Goal: Transaction & Acquisition: Purchase product/service

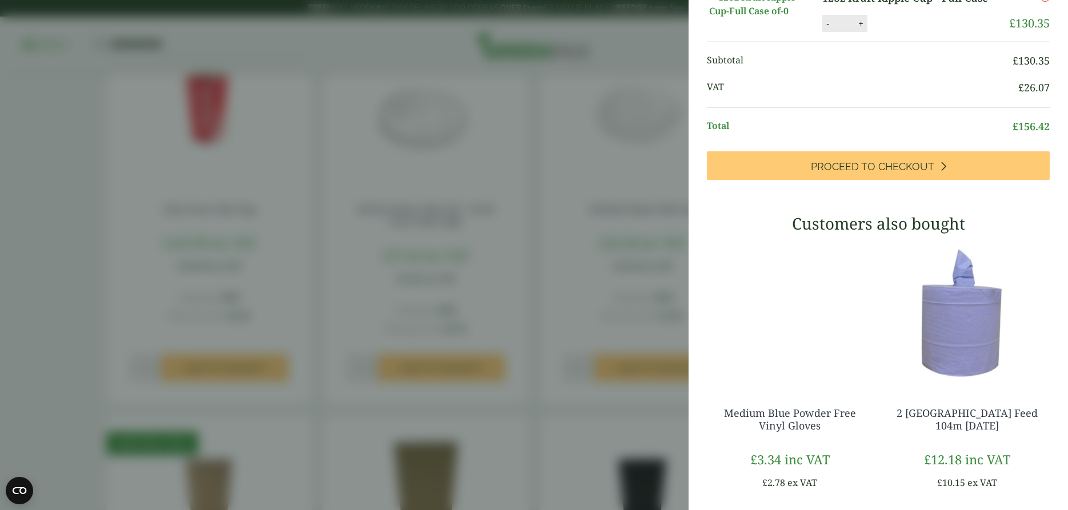
scroll to position [42, 0]
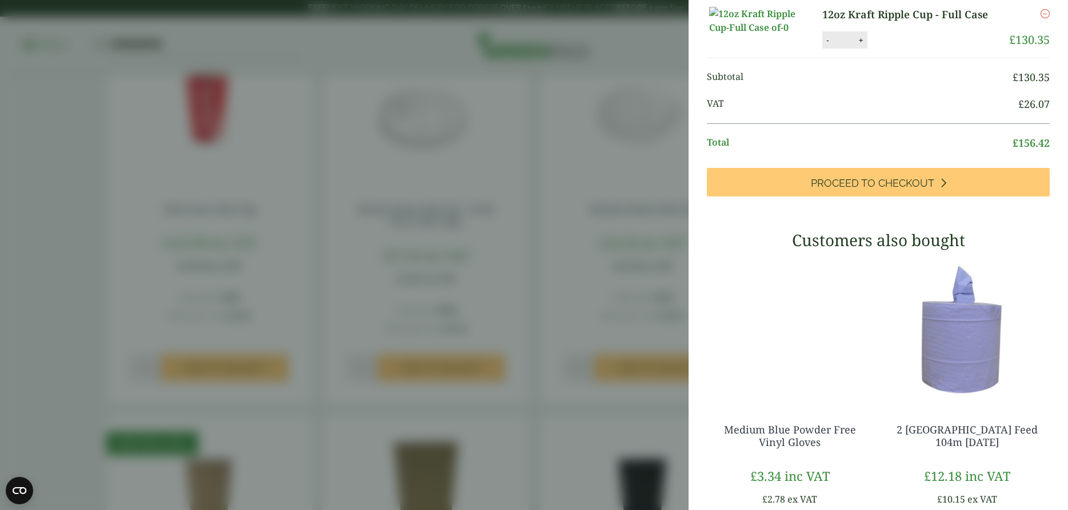
click at [321, 370] on aside "My Basket 12oz Kraft Ripple Cup - Full Case 12oz Kraft Ripple Cup - Full Case q…" at bounding box center [534, 255] width 1068 height 510
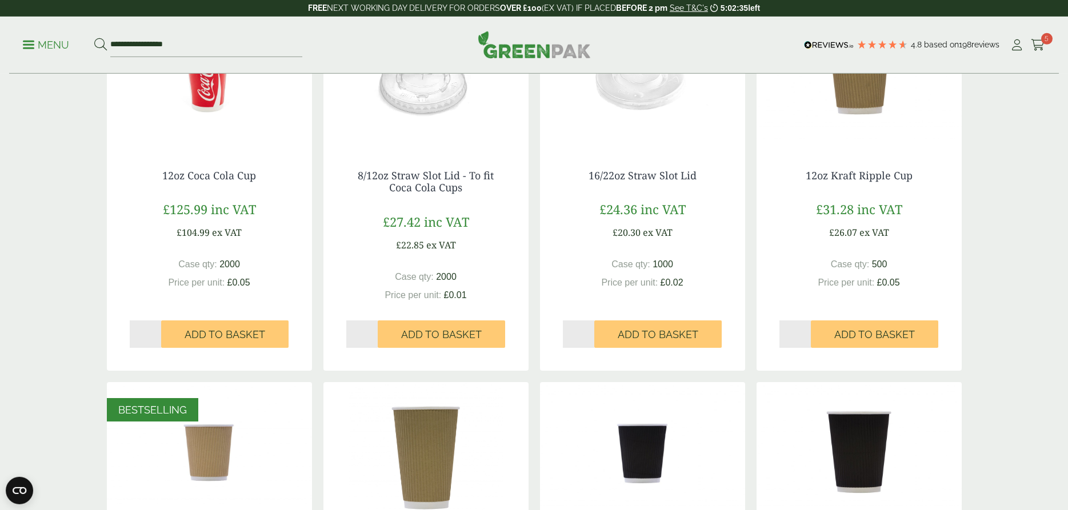
scroll to position [292, 0]
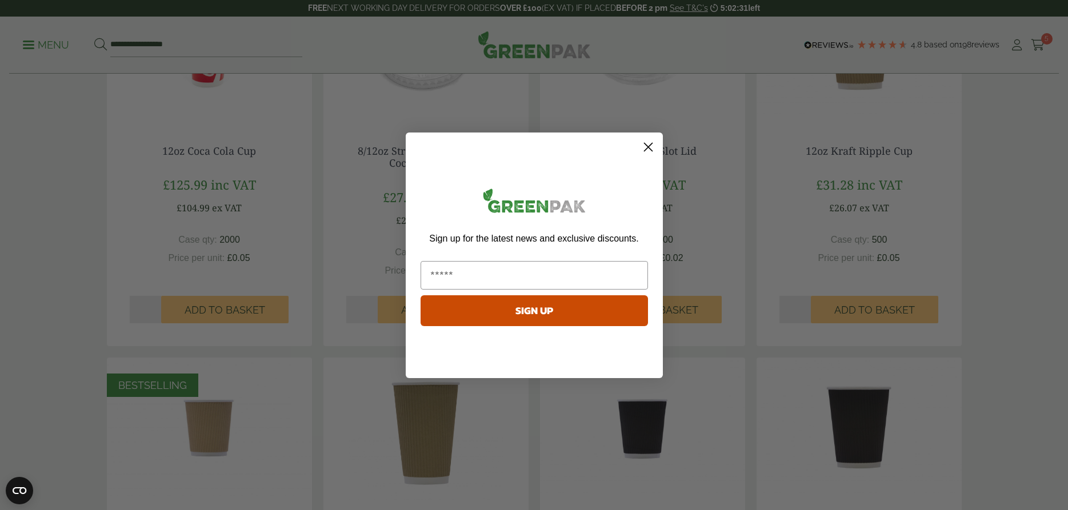
click at [646, 144] on icon "Close dialog" at bounding box center [648, 147] width 8 height 8
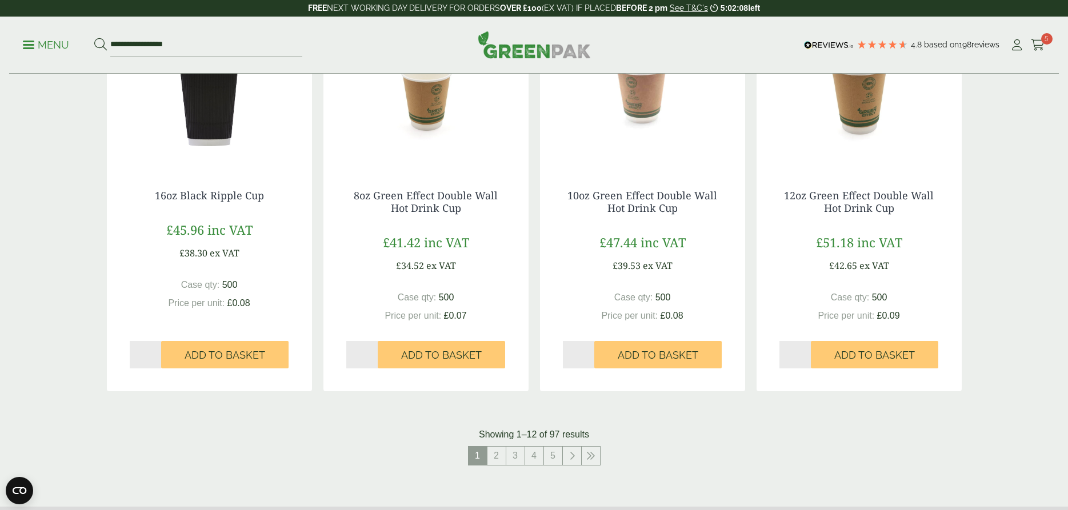
scroll to position [1050, 0]
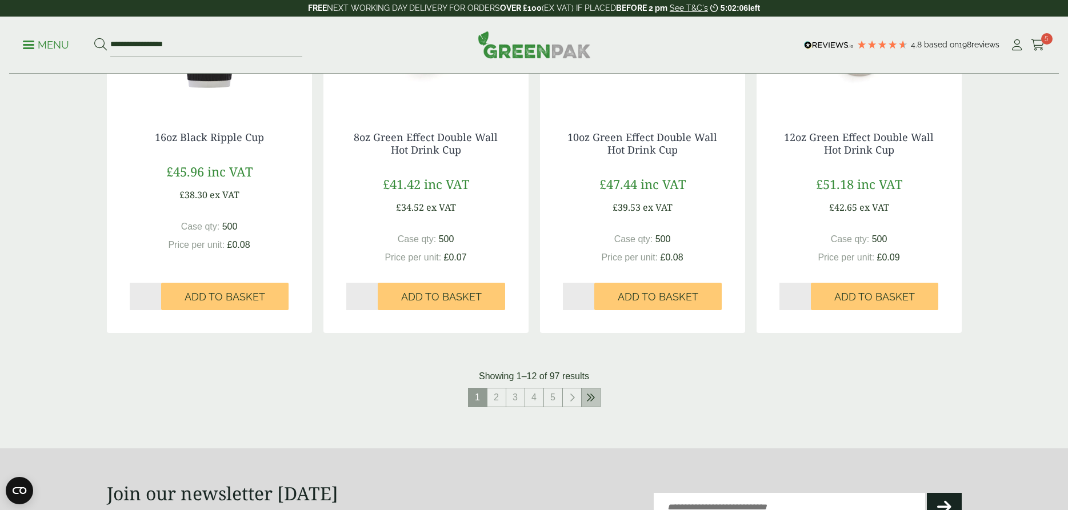
click at [586, 398] on link at bounding box center [591, 398] width 18 height 18
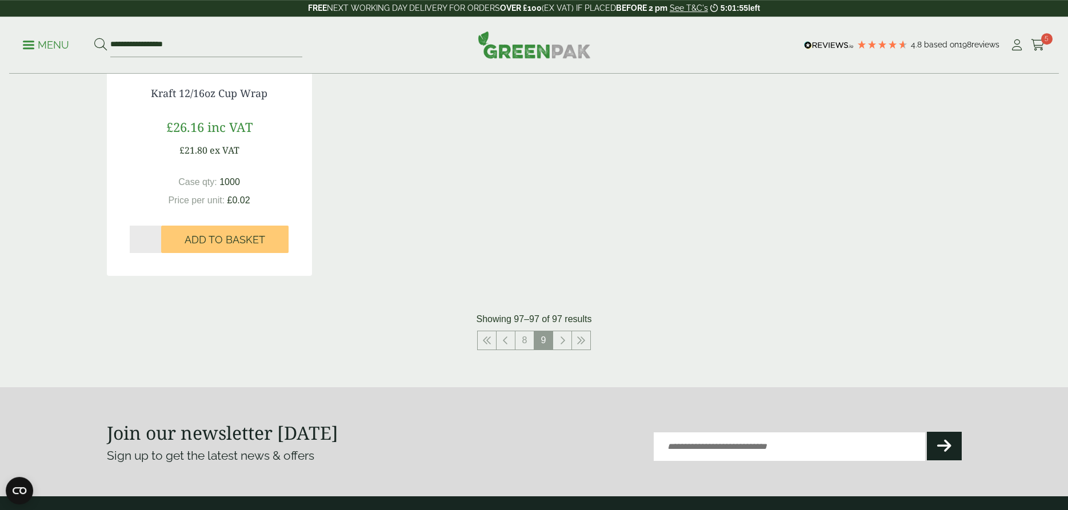
scroll to position [350, 0]
click at [489, 338] on icon at bounding box center [486, 340] width 9 height 9
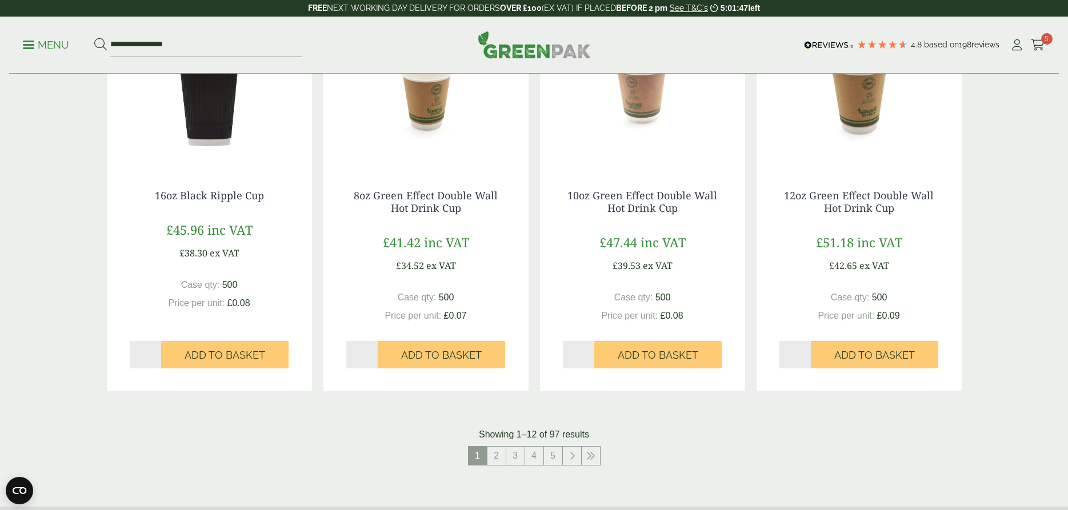
scroll to position [1050, 0]
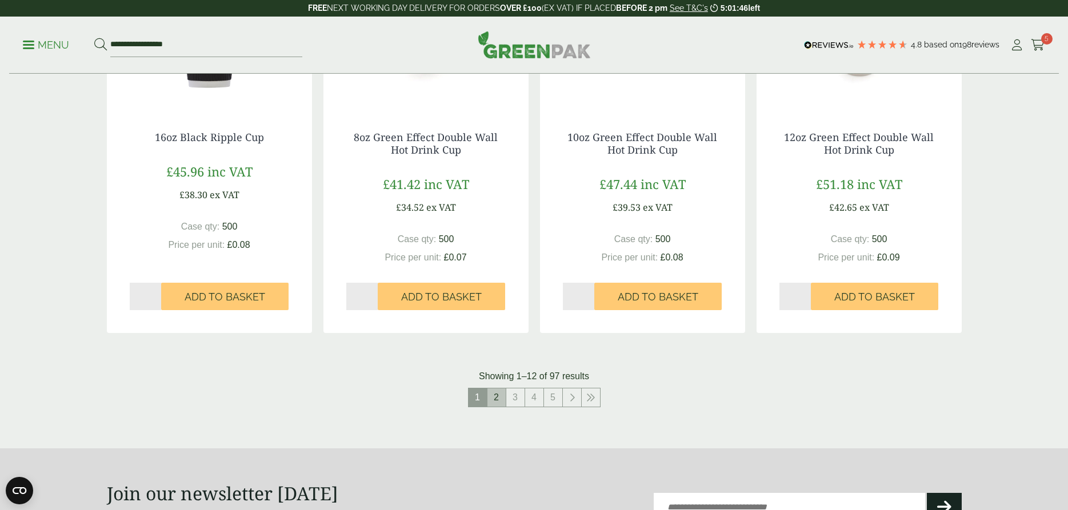
click at [497, 398] on link "2" at bounding box center [497, 398] width 18 height 18
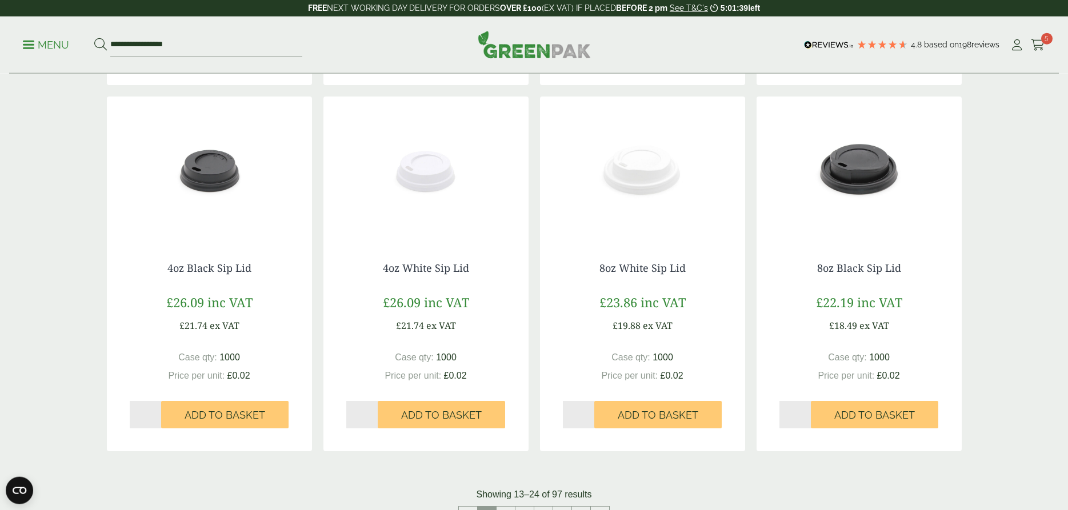
scroll to position [1108, 0]
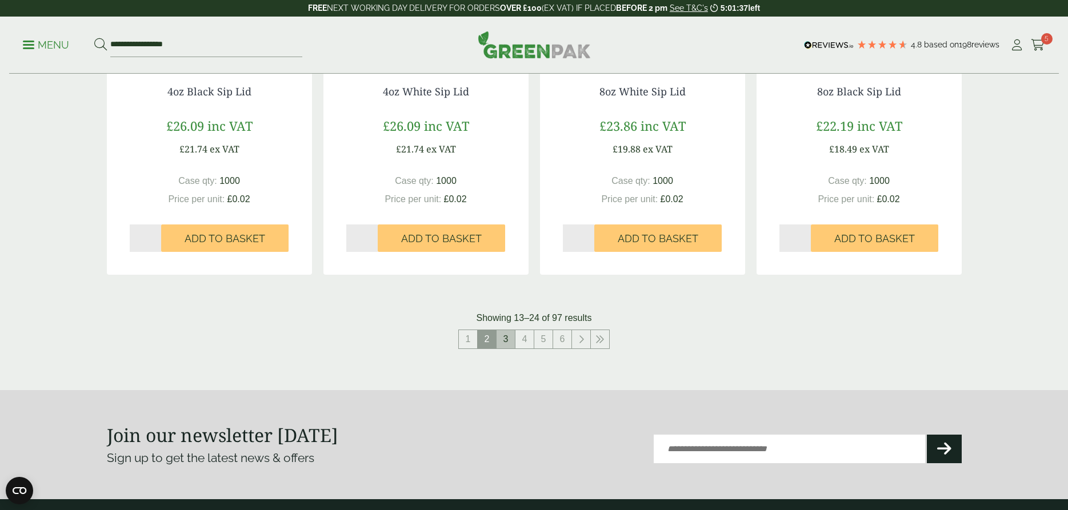
click at [505, 338] on link "3" at bounding box center [506, 339] width 18 height 18
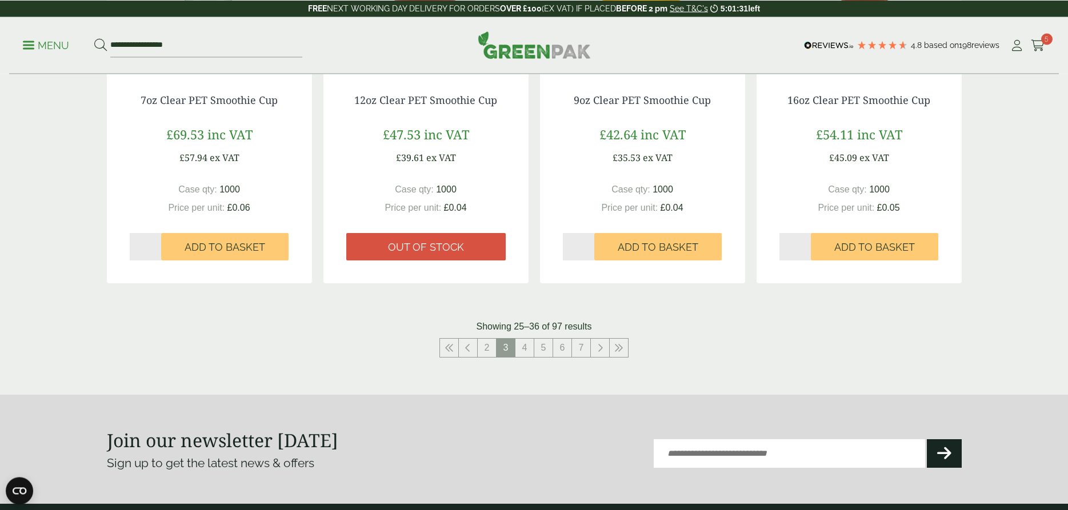
scroll to position [1108, 0]
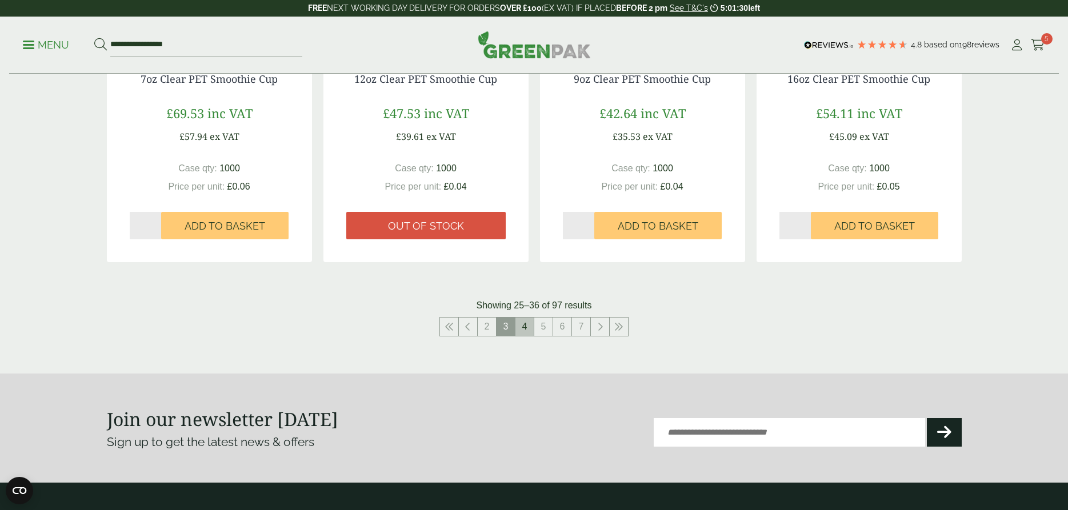
click at [528, 327] on link "4" at bounding box center [525, 327] width 18 height 18
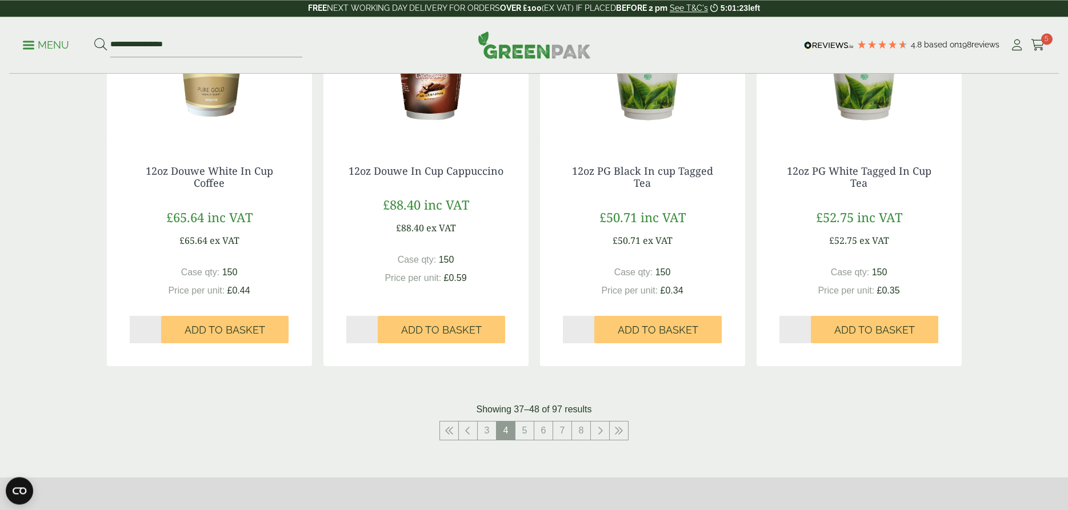
scroll to position [1050, 0]
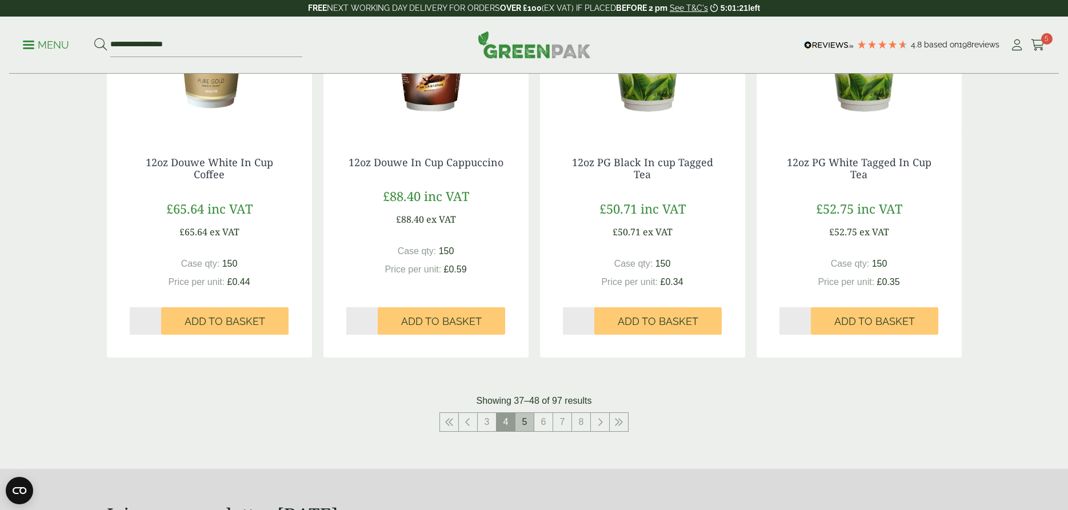
click at [522, 422] on link "5" at bounding box center [525, 422] width 18 height 18
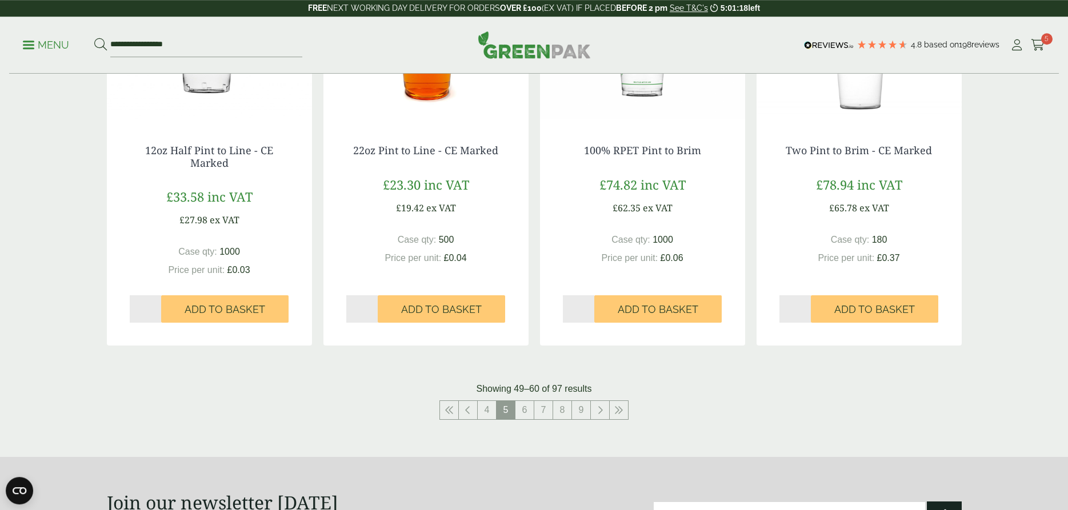
scroll to position [1050, 0]
click at [522, 409] on link "6" at bounding box center [525, 410] width 18 height 18
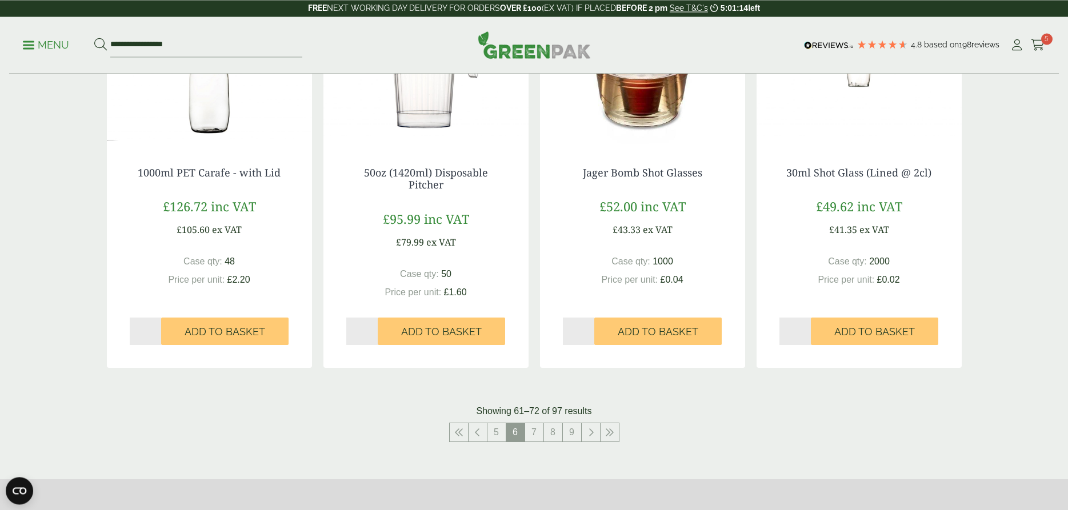
scroll to position [1050, 0]
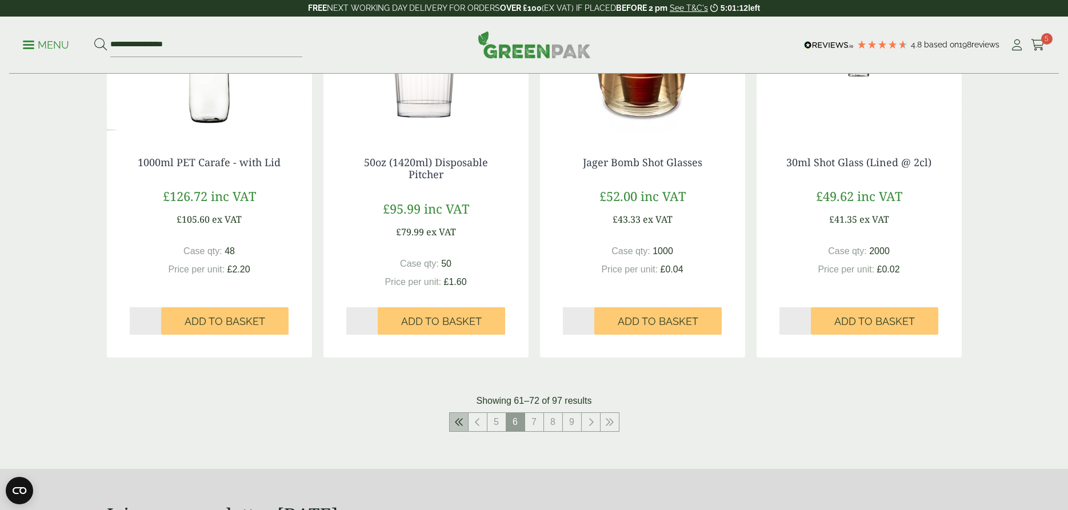
click at [459, 424] on icon at bounding box center [458, 422] width 9 height 9
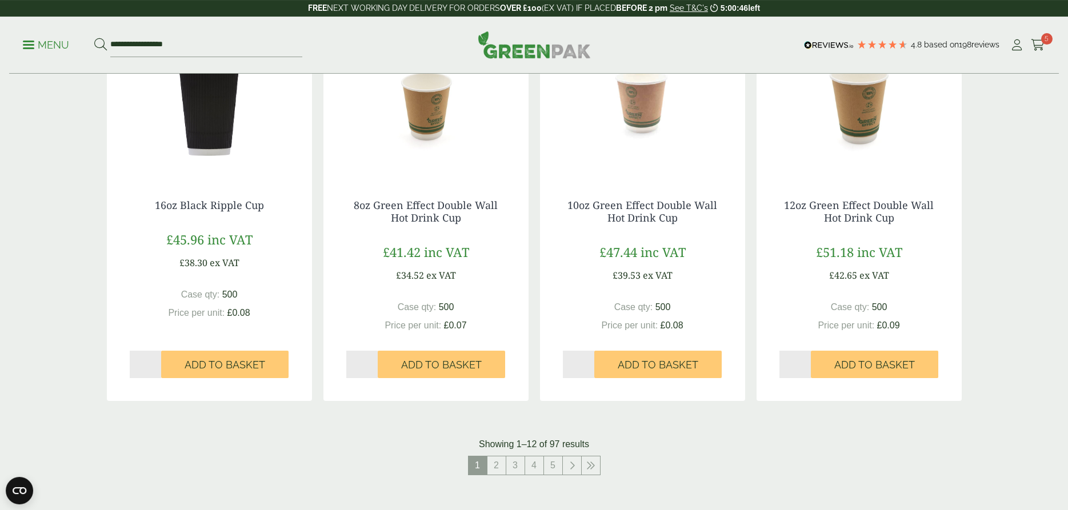
scroll to position [1050, 0]
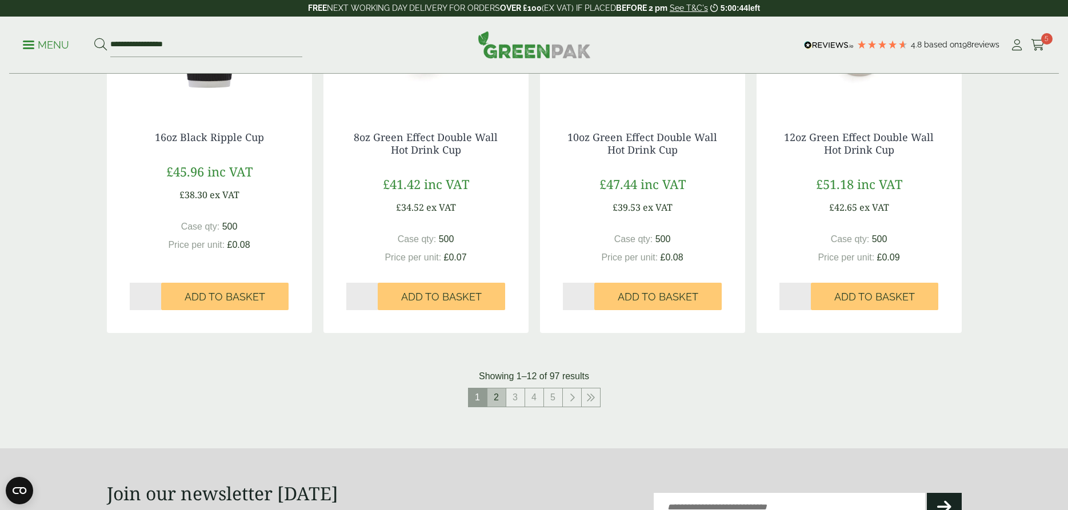
click at [498, 396] on link "2" at bounding box center [497, 398] width 18 height 18
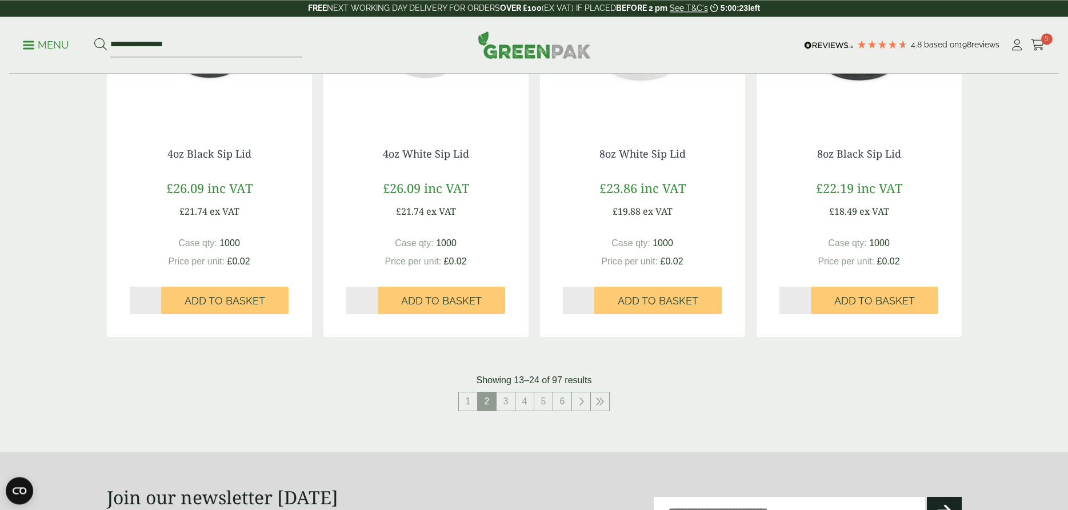
scroll to position [1050, 0]
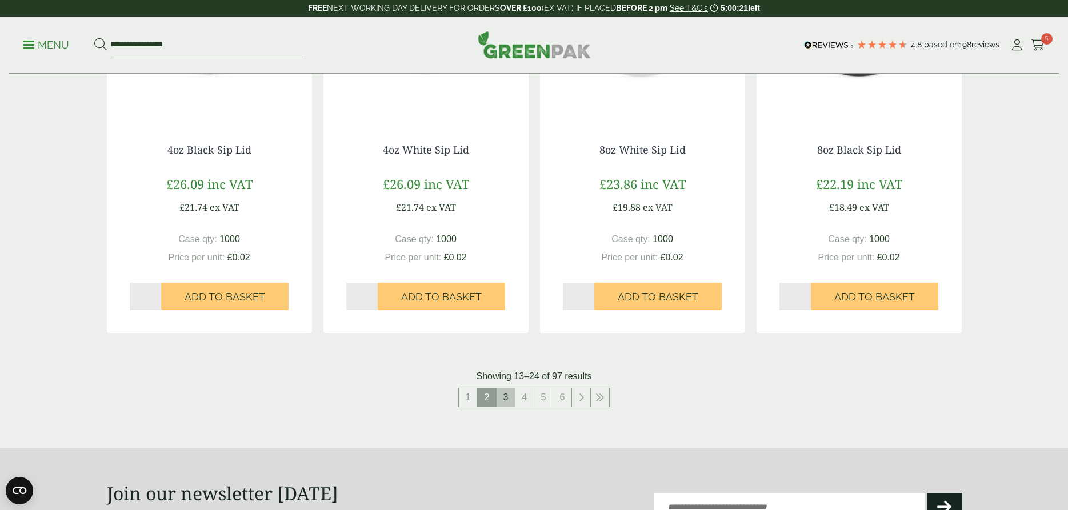
click at [506, 396] on link "3" at bounding box center [506, 398] width 18 height 18
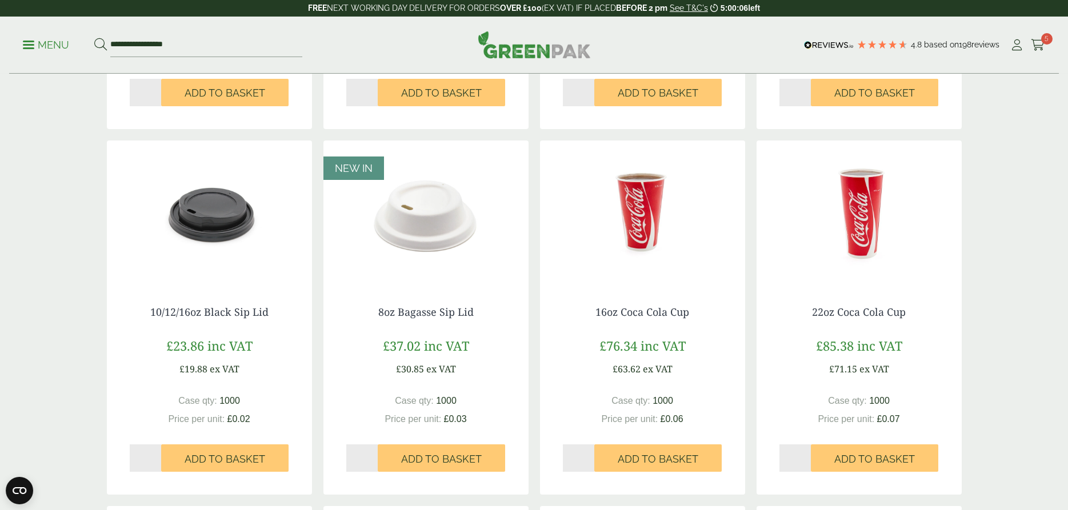
scroll to position [525, 0]
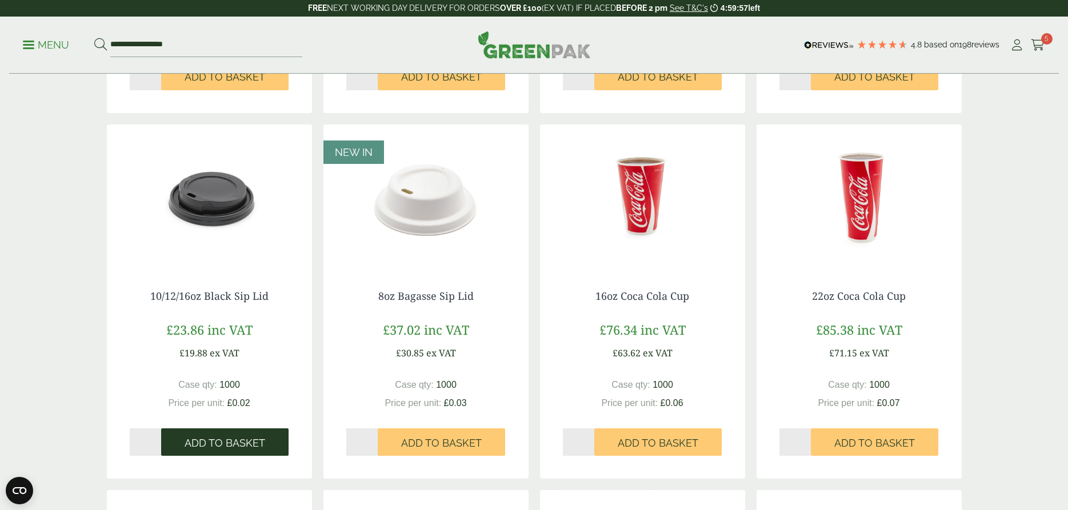
click at [196, 443] on span "Add to Basket" at bounding box center [225, 443] width 81 height 13
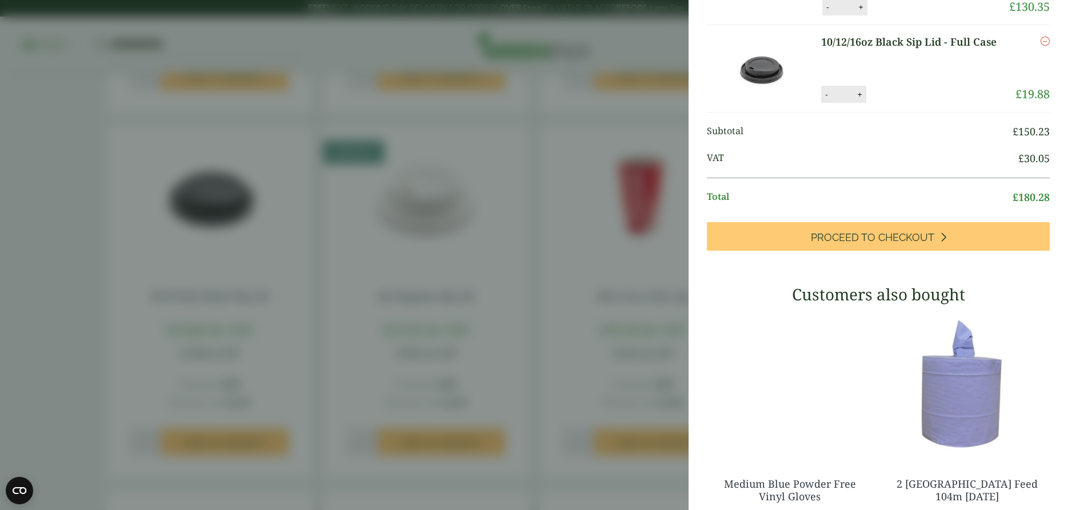
scroll to position [0, 0]
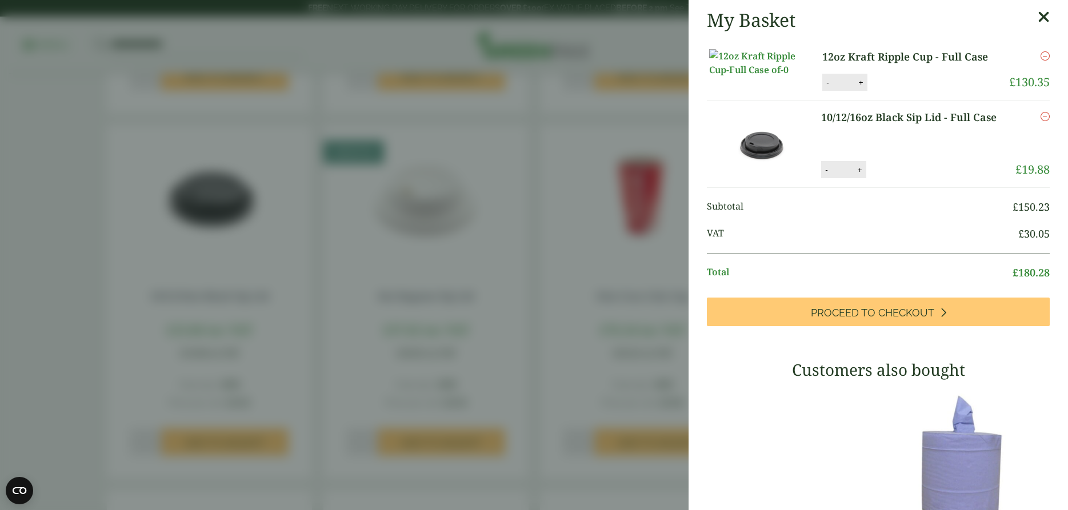
click at [388, 394] on aside "My Basket 12oz Kraft Ripple Cup - Full Case 12oz Kraft Ripple Cup - Full Case q…" at bounding box center [534, 255] width 1068 height 510
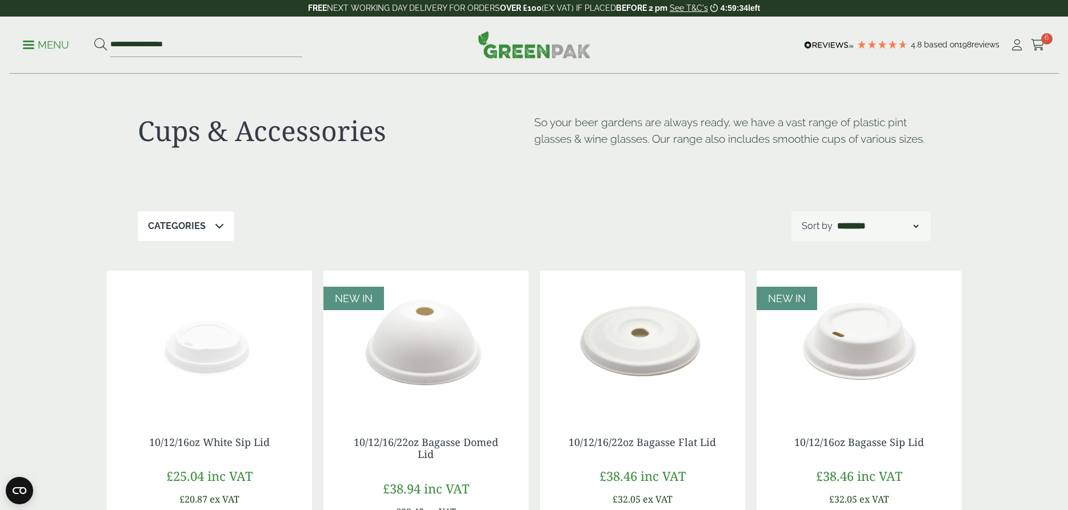
click at [30, 46] on p "Menu" at bounding box center [46, 45] width 46 height 14
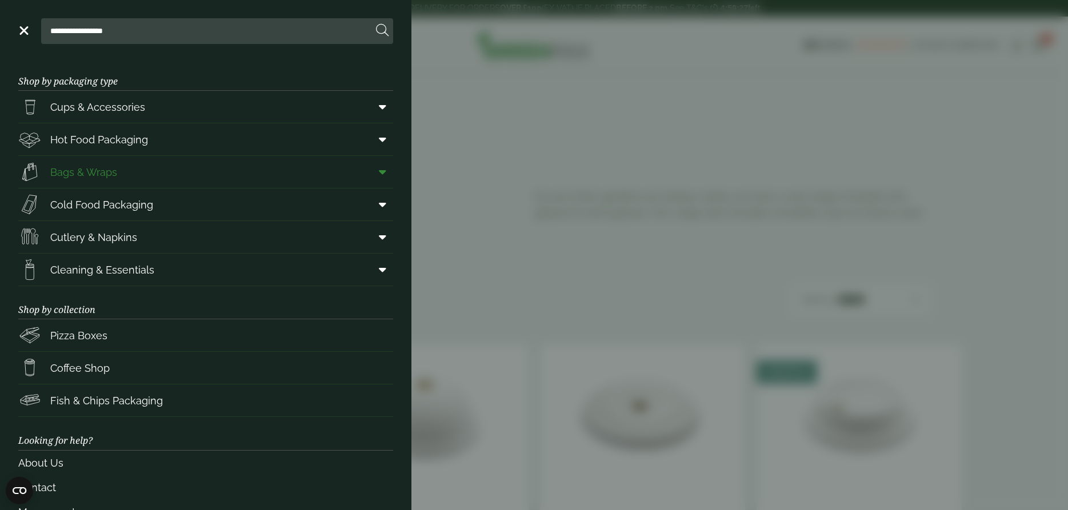
click at [66, 171] on span "Bags & Wraps" at bounding box center [83, 172] width 67 height 15
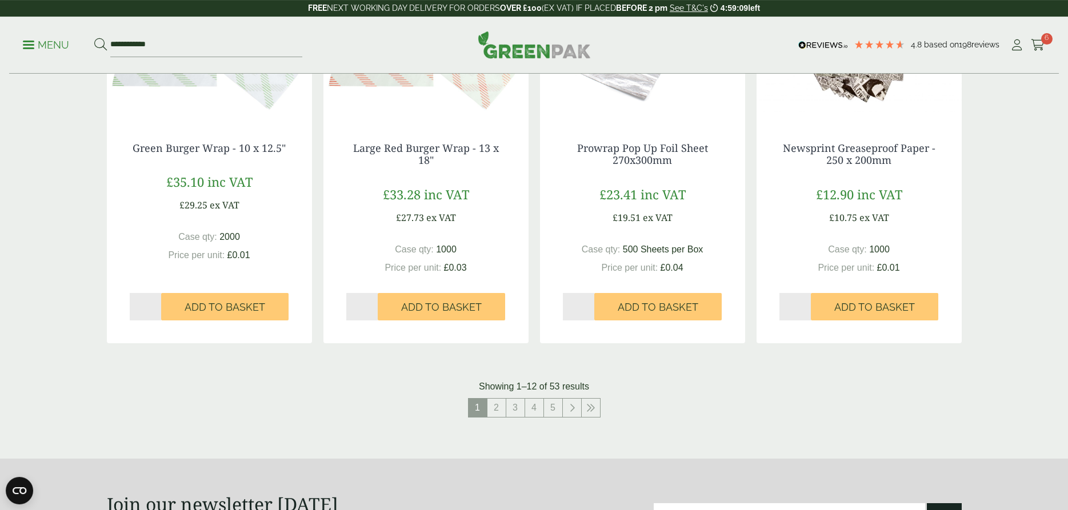
scroll to position [1050, 0]
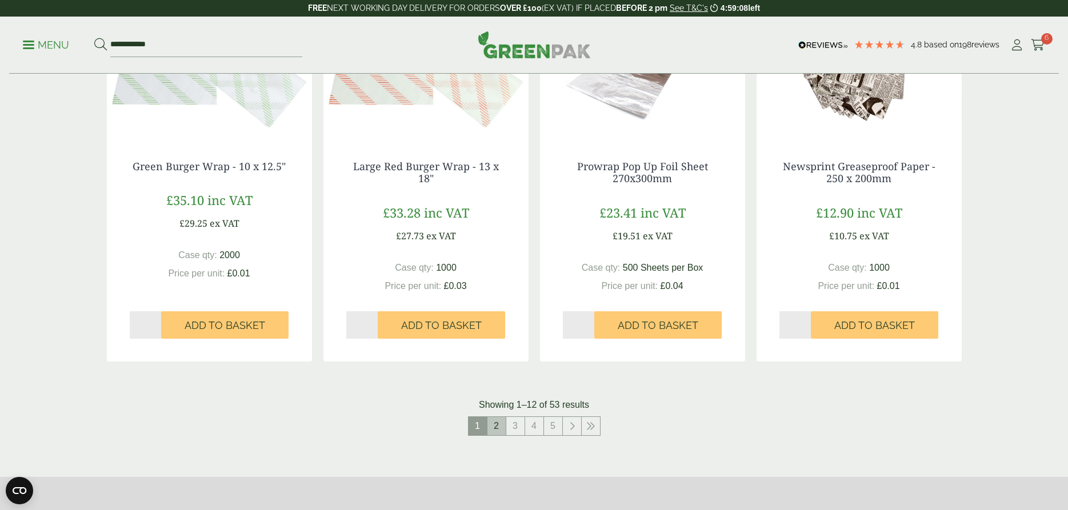
click at [497, 430] on link "2" at bounding box center [497, 426] width 18 height 18
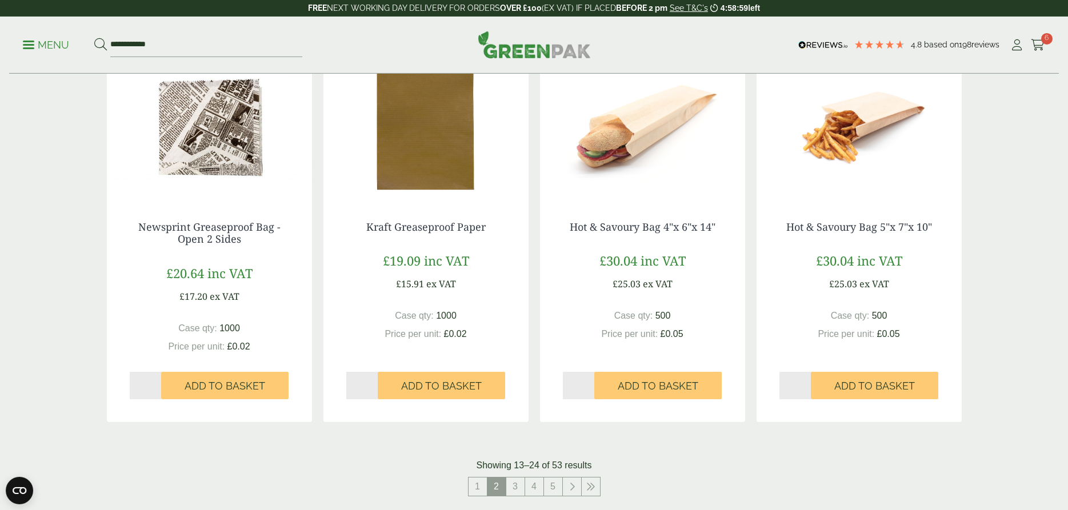
scroll to position [991, 0]
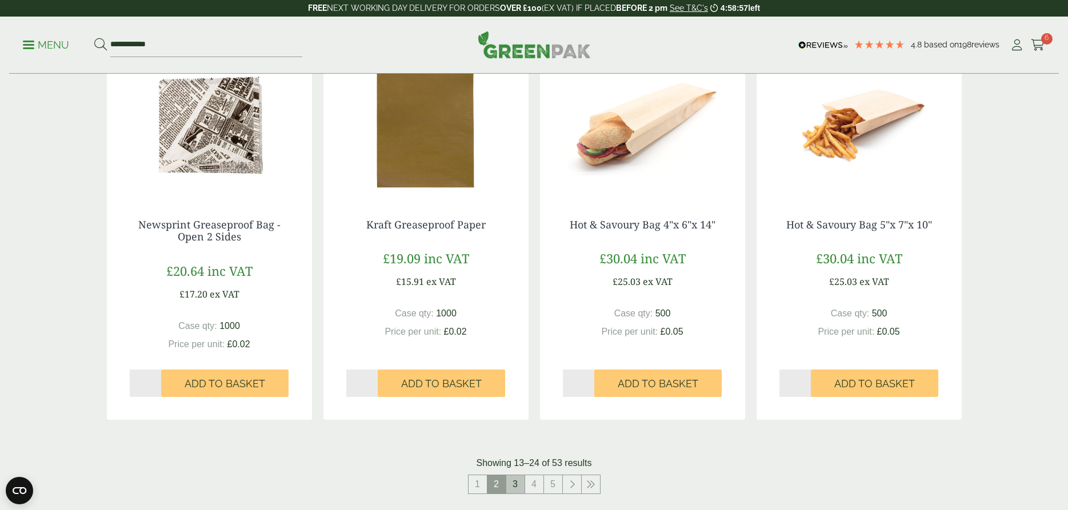
click at [512, 484] on link "3" at bounding box center [515, 485] width 18 height 18
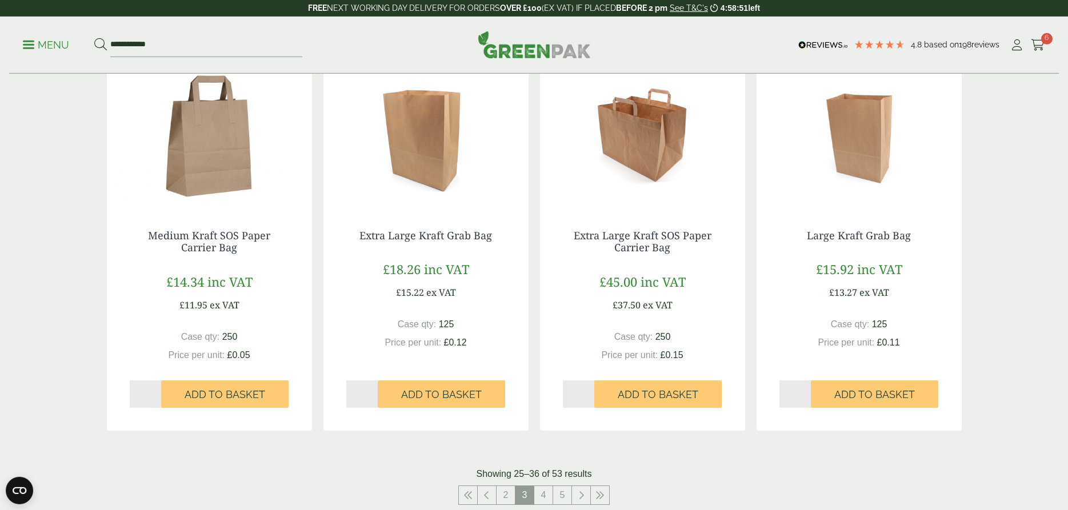
scroll to position [991, 0]
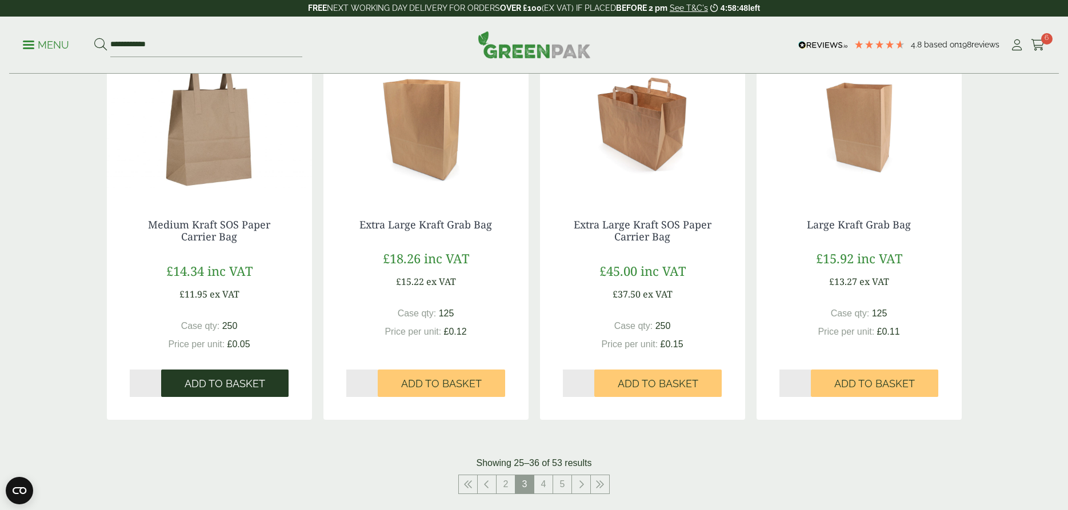
click at [192, 383] on span "Add to Basket" at bounding box center [225, 384] width 81 height 13
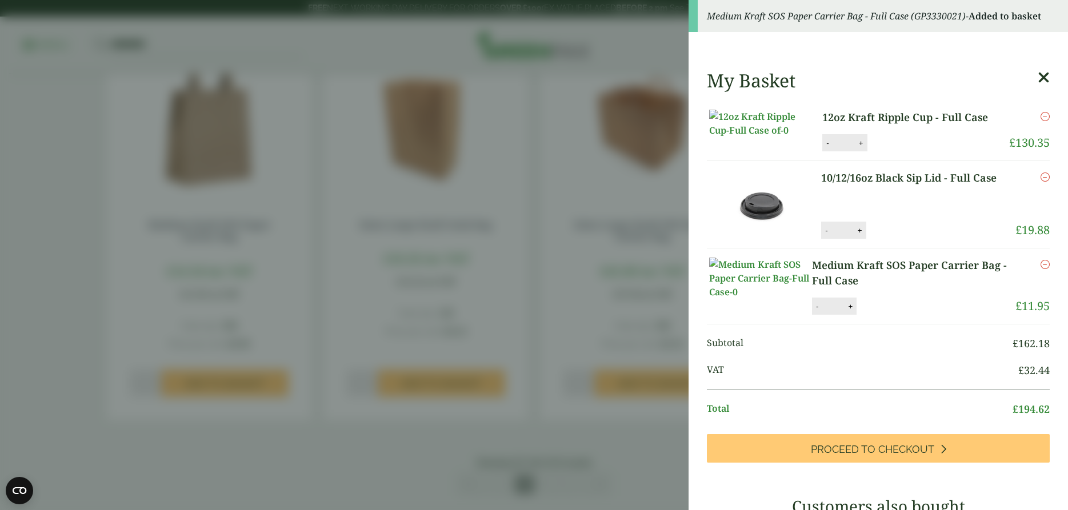
click at [300, 256] on aside "Medium Kraft SOS Paper Carrier Bag - Full Case (GP3330021) - Added to basket My…" at bounding box center [534, 255] width 1068 height 510
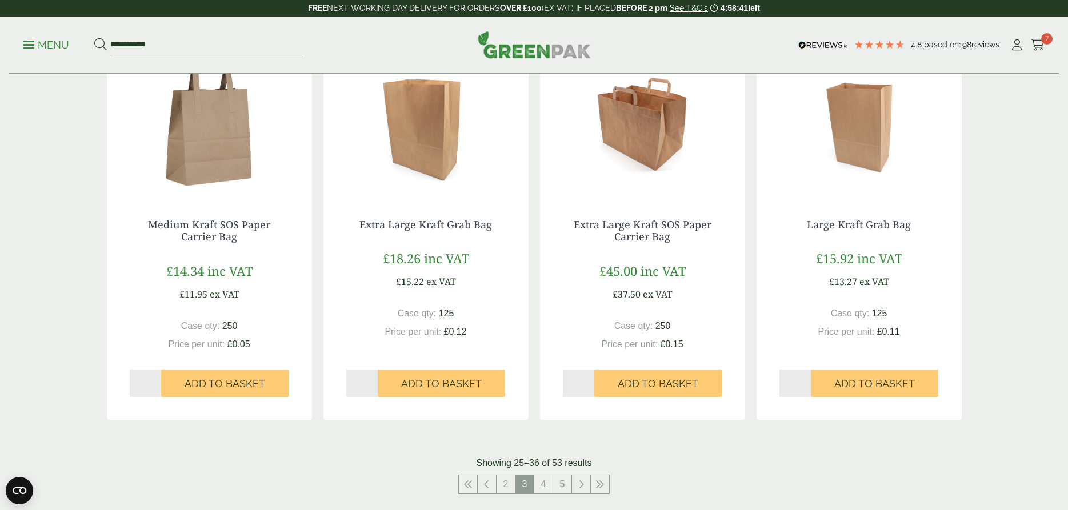
click at [27, 43] on p "Menu" at bounding box center [46, 45] width 46 height 14
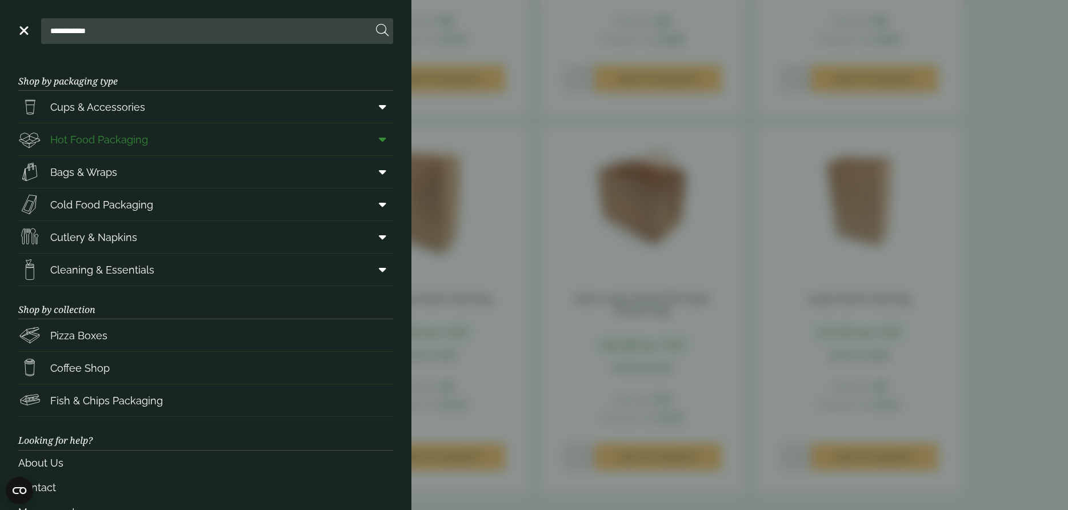
click at [90, 141] on span "Hot Food Packaging" at bounding box center [99, 139] width 98 height 15
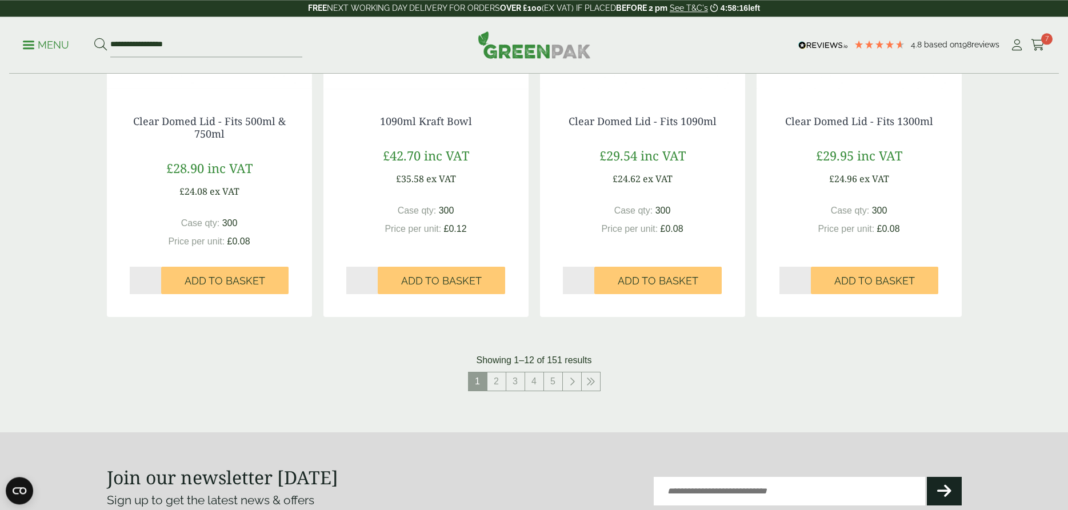
scroll to position [1166, 0]
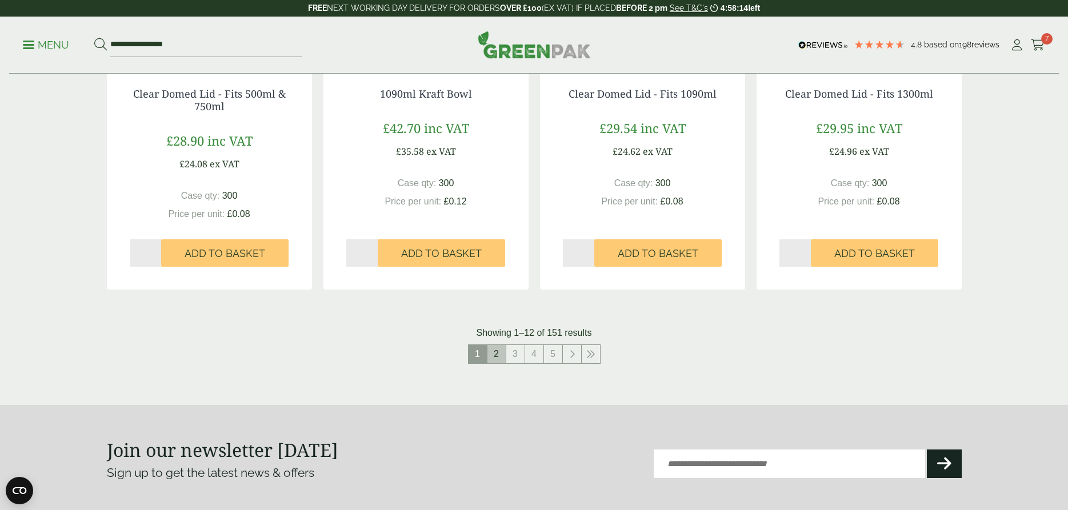
click at [493, 352] on link "2" at bounding box center [497, 354] width 18 height 18
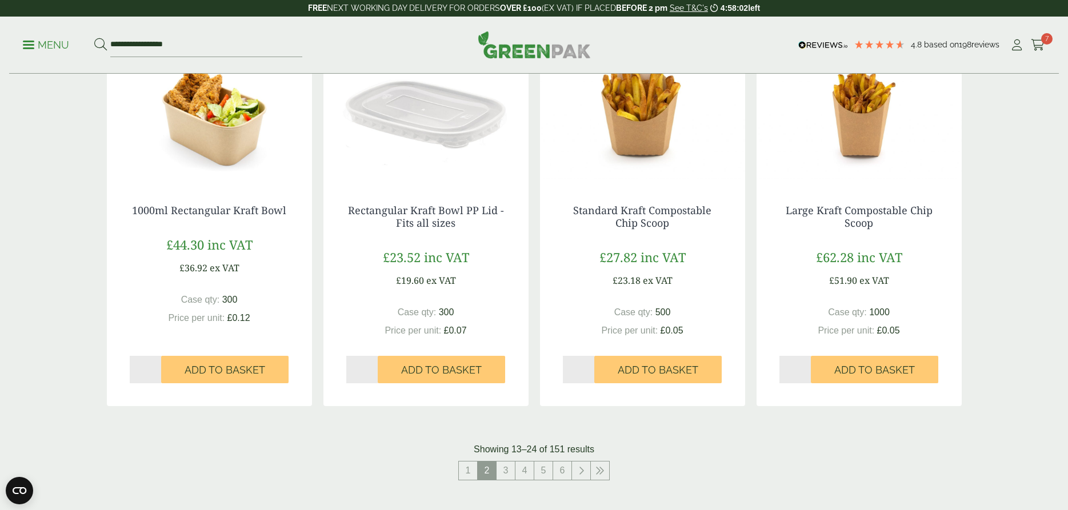
scroll to position [1108, 0]
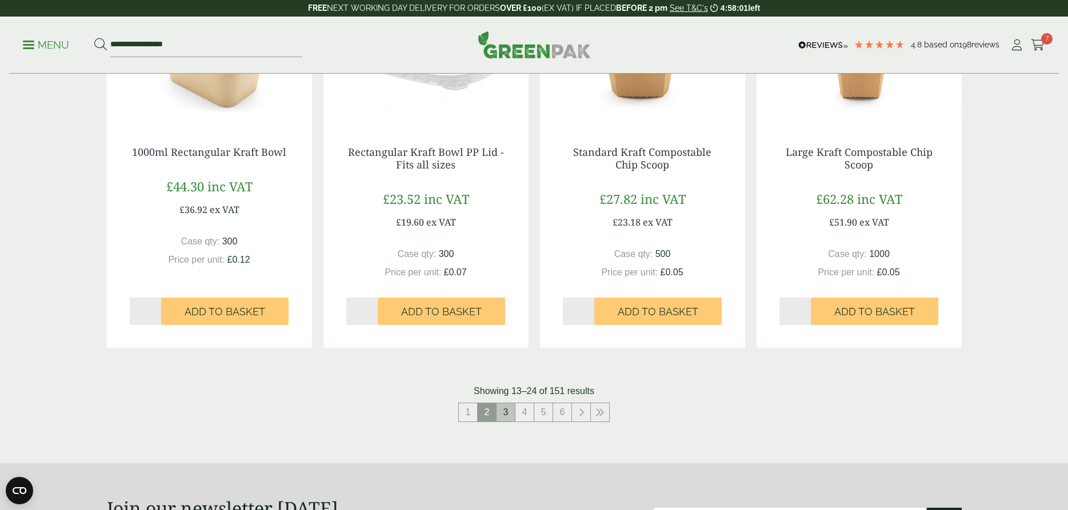
click at [502, 411] on link "3" at bounding box center [506, 413] width 18 height 18
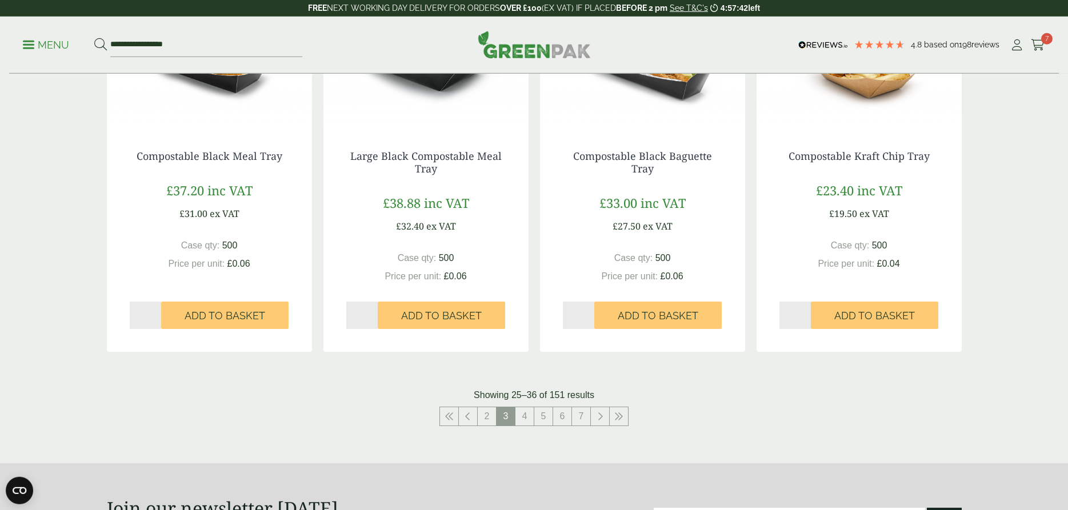
scroll to position [1108, 0]
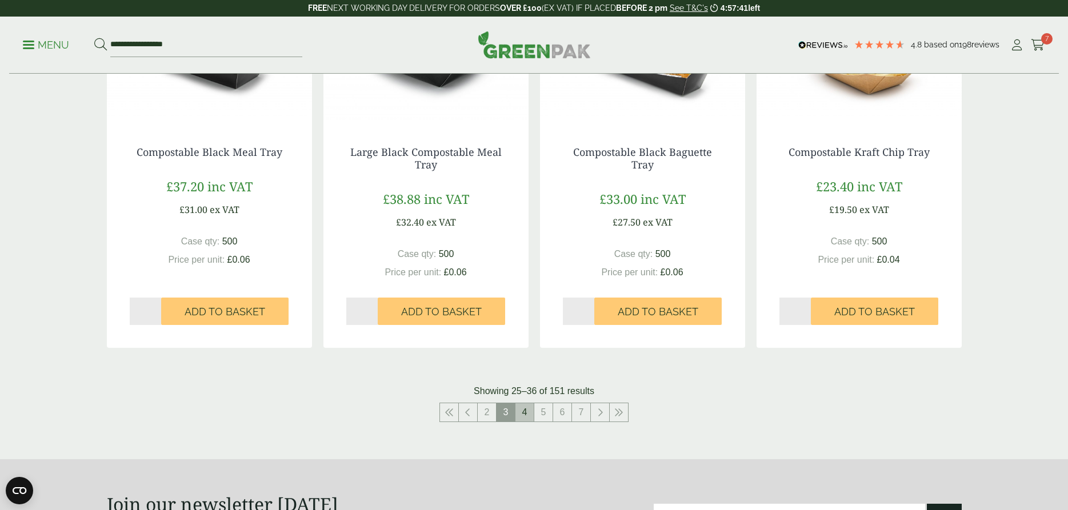
click at [523, 414] on link "4" at bounding box center [525, 413] width 18 height 18
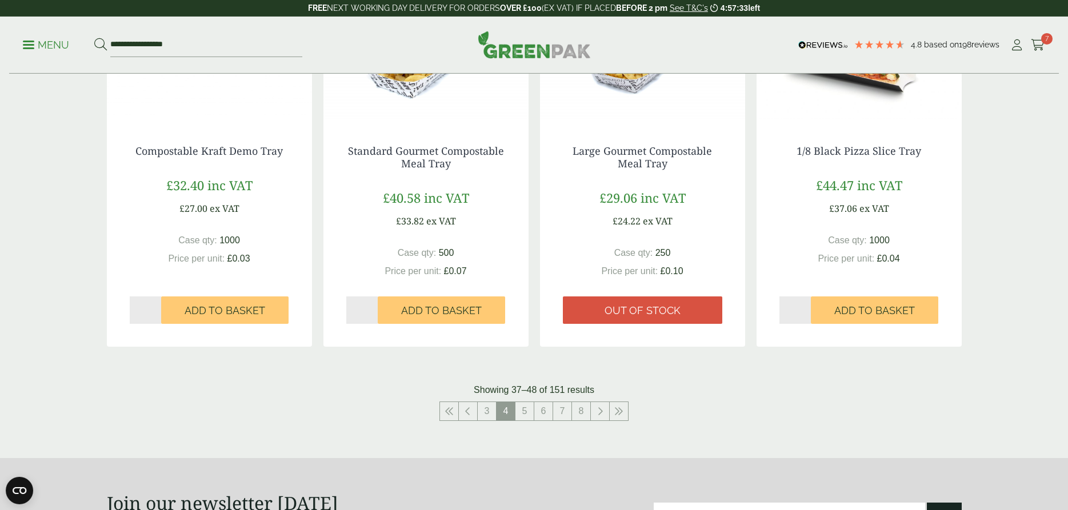
scroll to position [1166, 0]
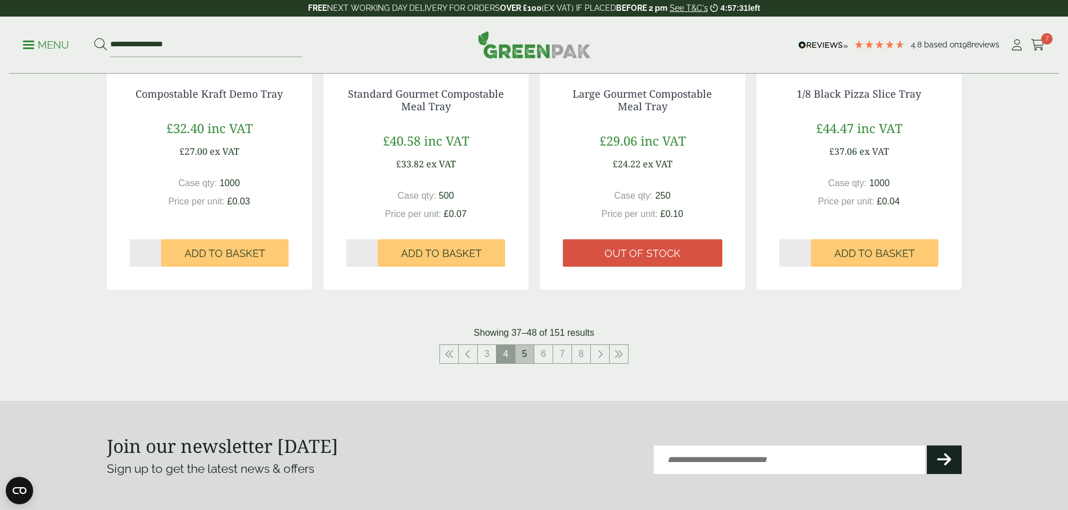
click at [523, 353] on link "5" at bounding box center [525, 354] width 18 height 18
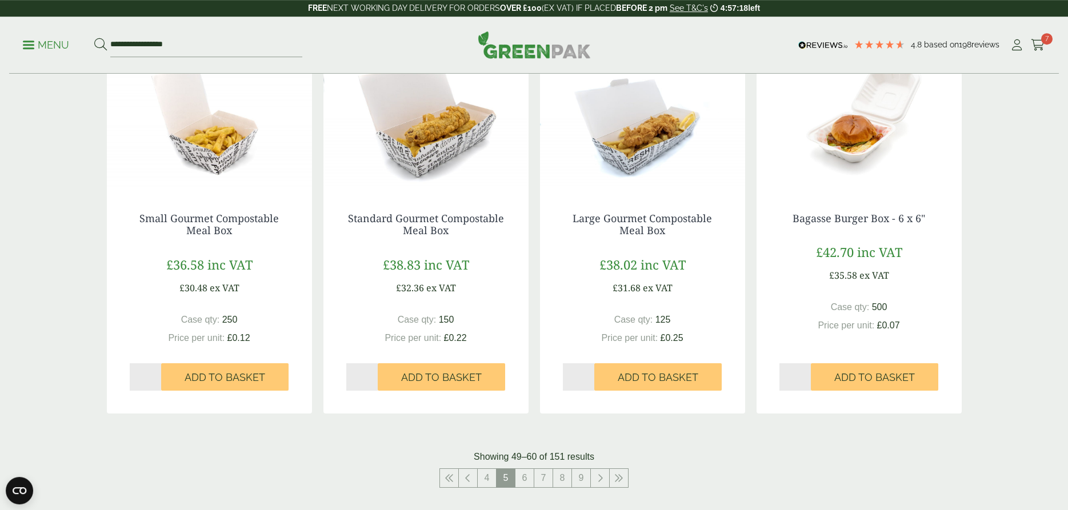
scroll to position [1108, 0]
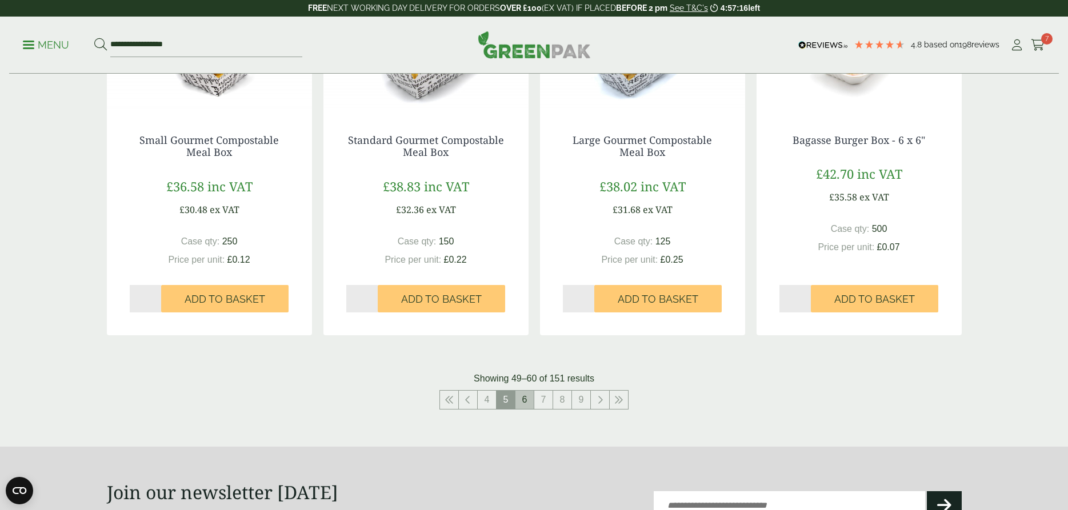
click at [526, 401] on link "6" at bounding box center [525, 400] width 18 height 18
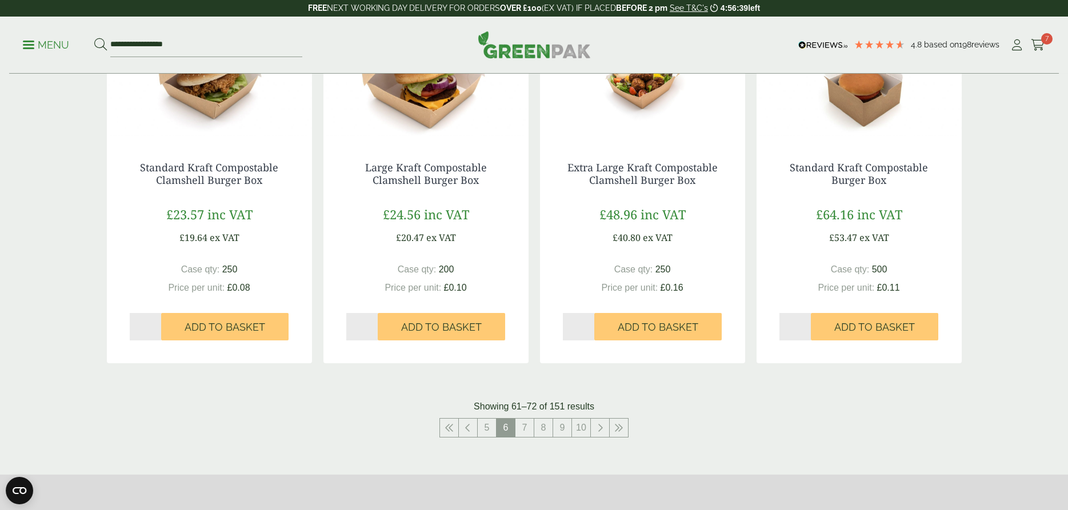
scroll to position [1108, 0]
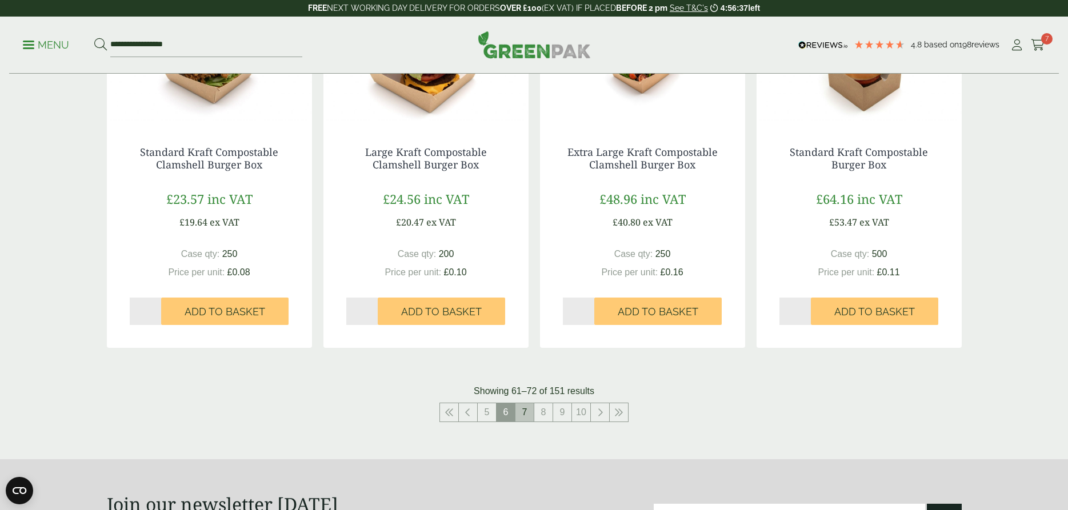
click at [522, 412] on link "7" at bounding box center [525, 413] width 18 height 18
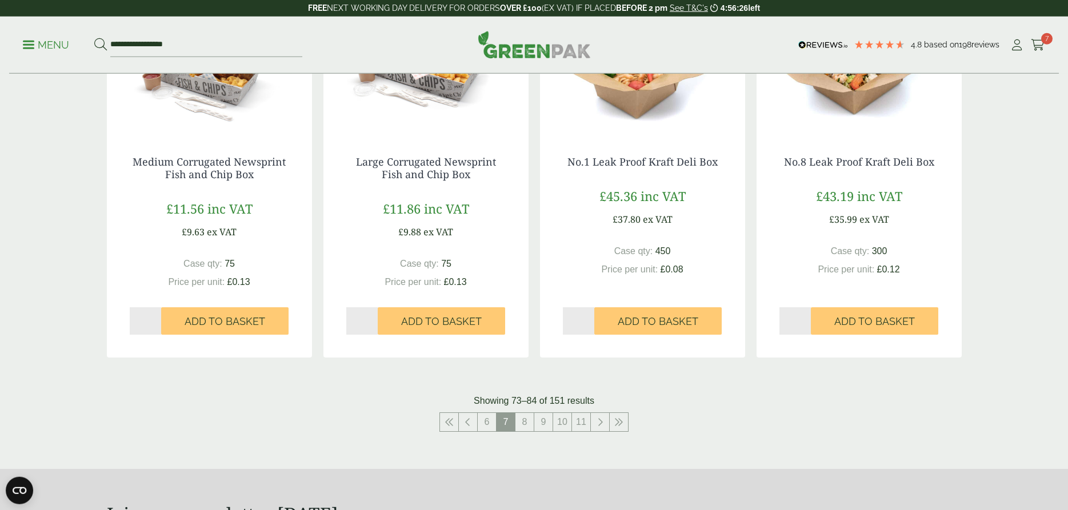
scroll to position [1108, 0]
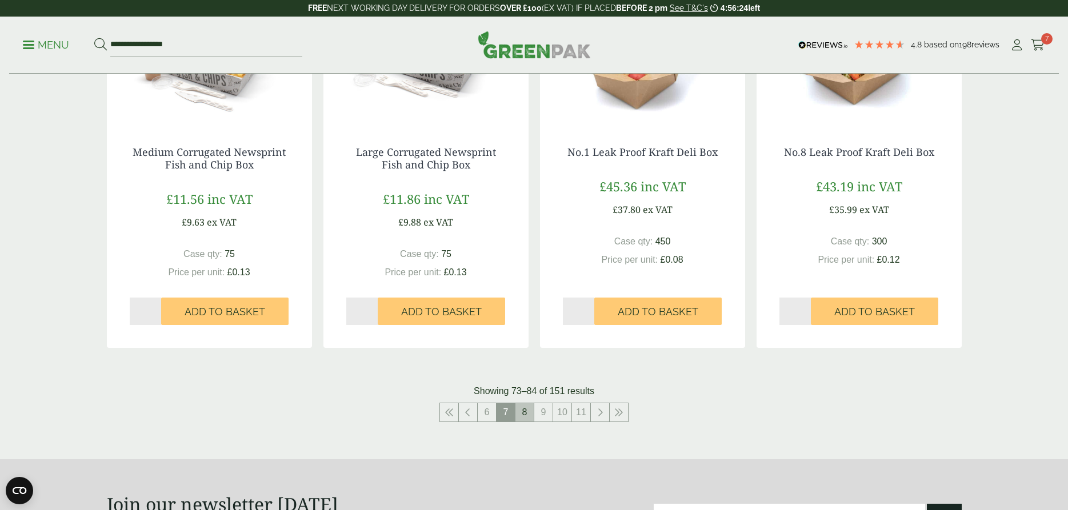
click at [528, 411] on link "8" at bounding box center [525, 413] width 18 height 18
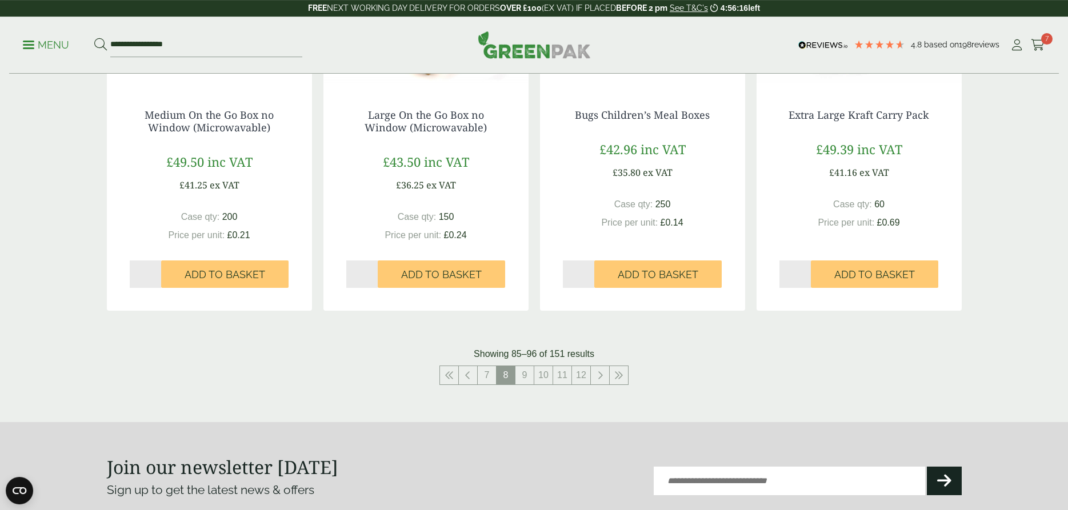
scroll to position [1166, 0]
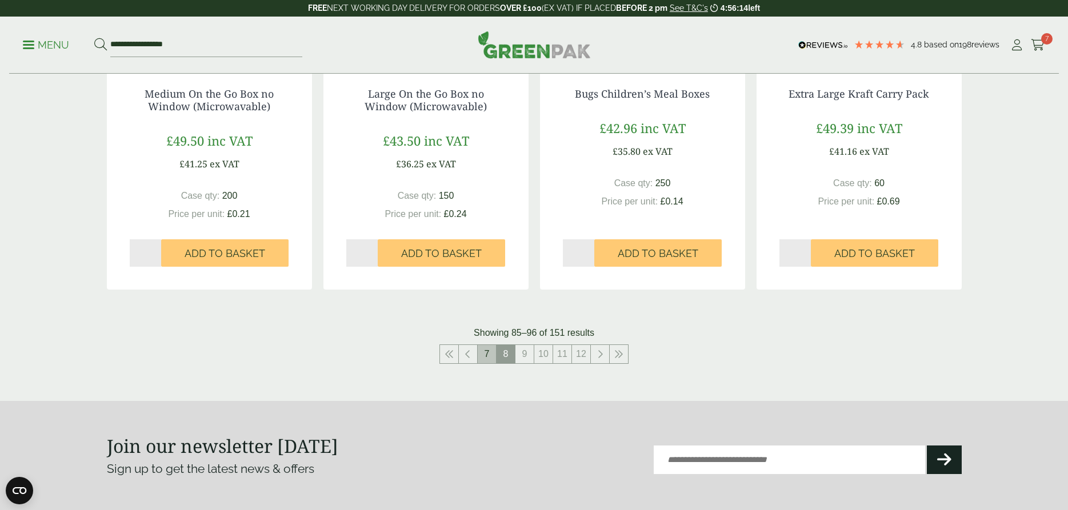
click at [485, 354] on link "7" at bounding box center [487, 354] width 18 height 18
click at [486, 352] on link "6" at bounding box center [487, 354] width 18 height 18
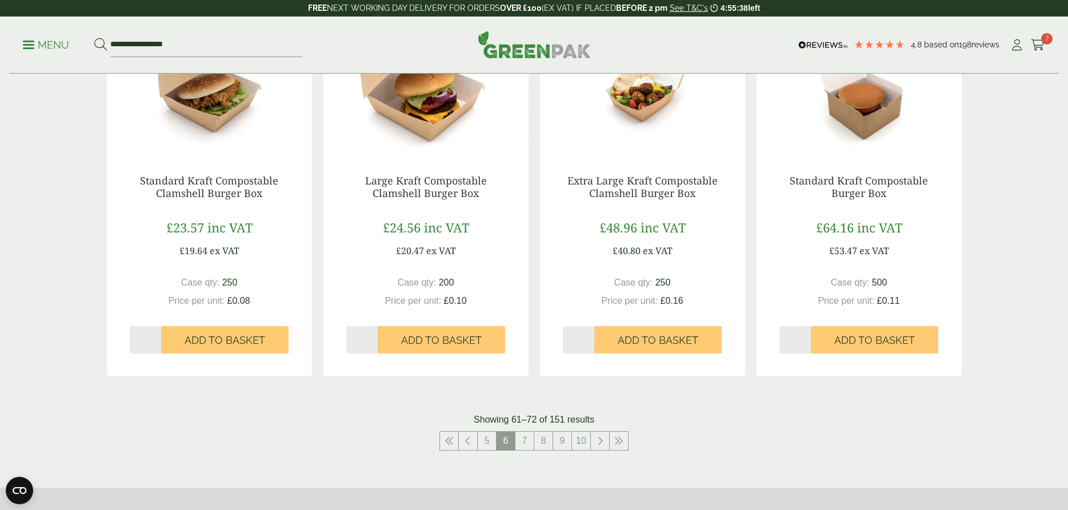
scroll to position [1108, 0]
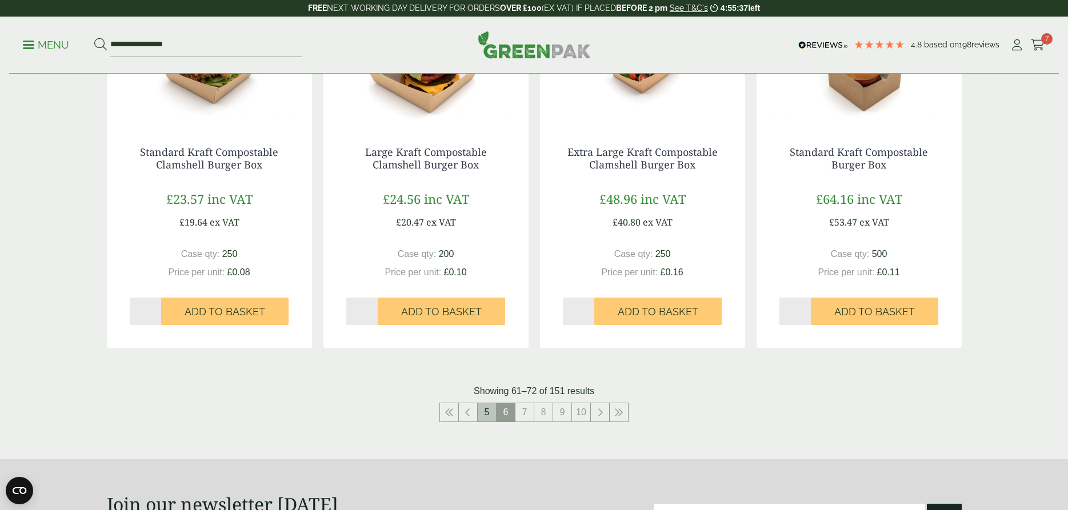
click at [489, 412] on link "5" at bounding box center [487, 413] width 18 height 18
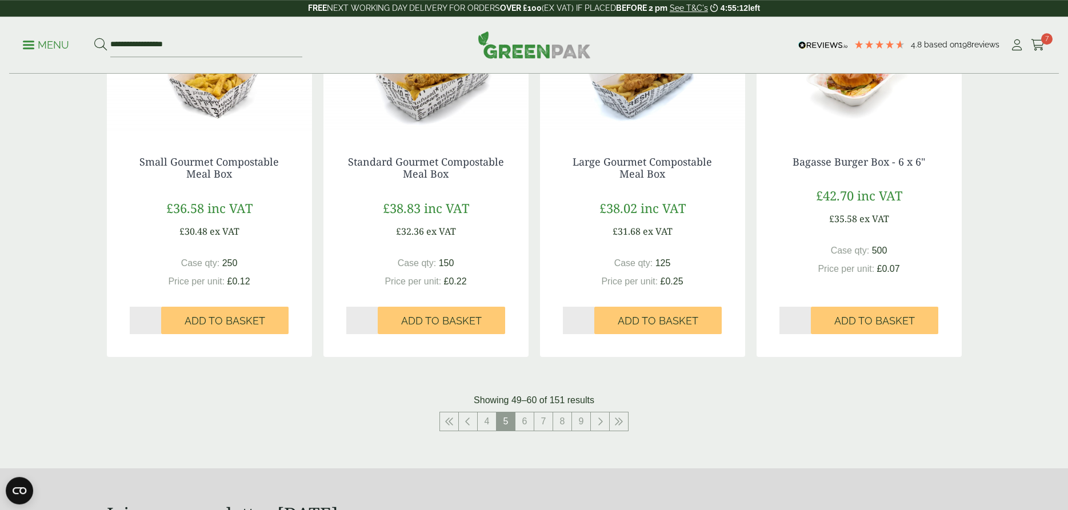
scroll to position [1108, 0]
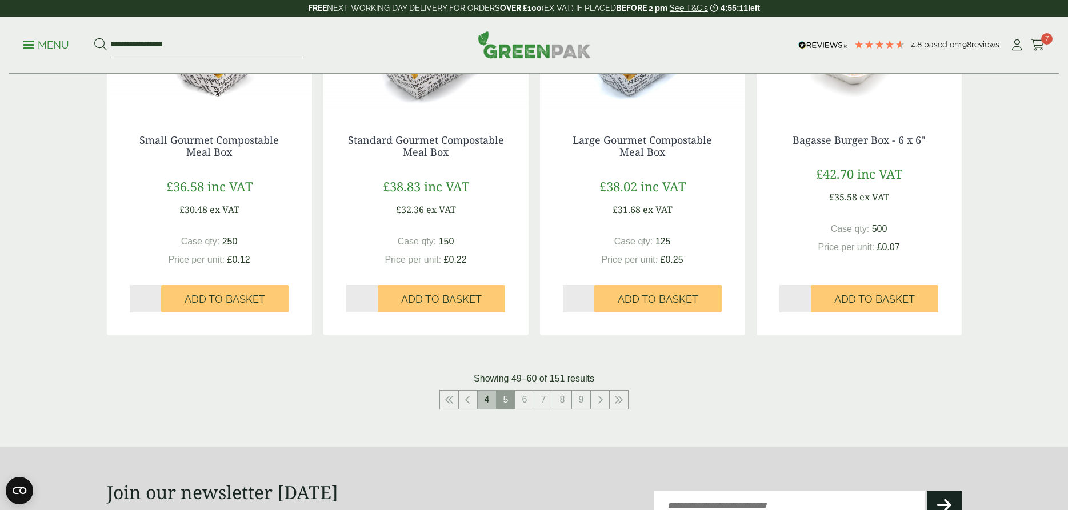
click at [486, 400] on link "4" at bounding box center [487, 400] width 18 height 18
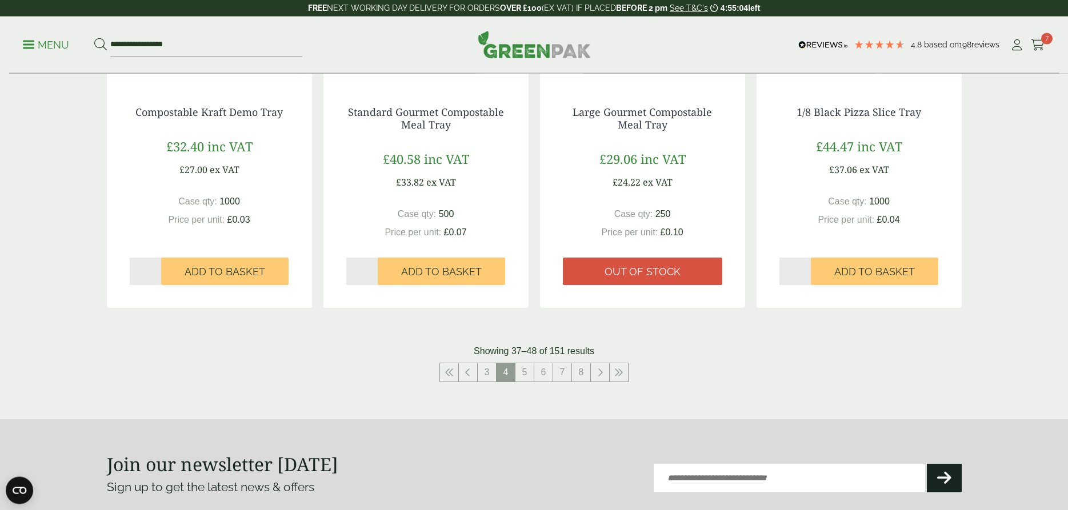
scroll to position [1166, 0]
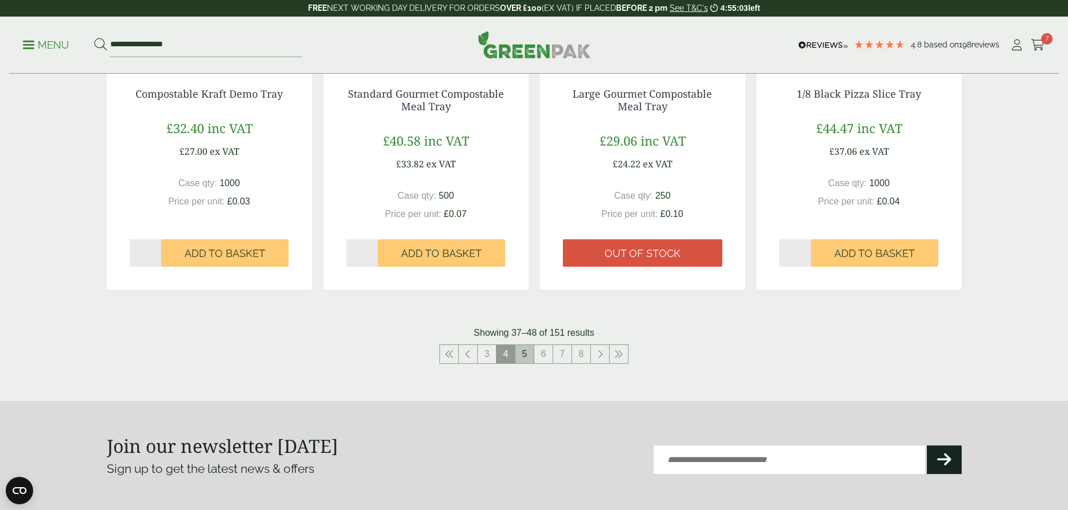
click at [527, 355] on link "5" at bounding box center [525, 354] width 18 height 18
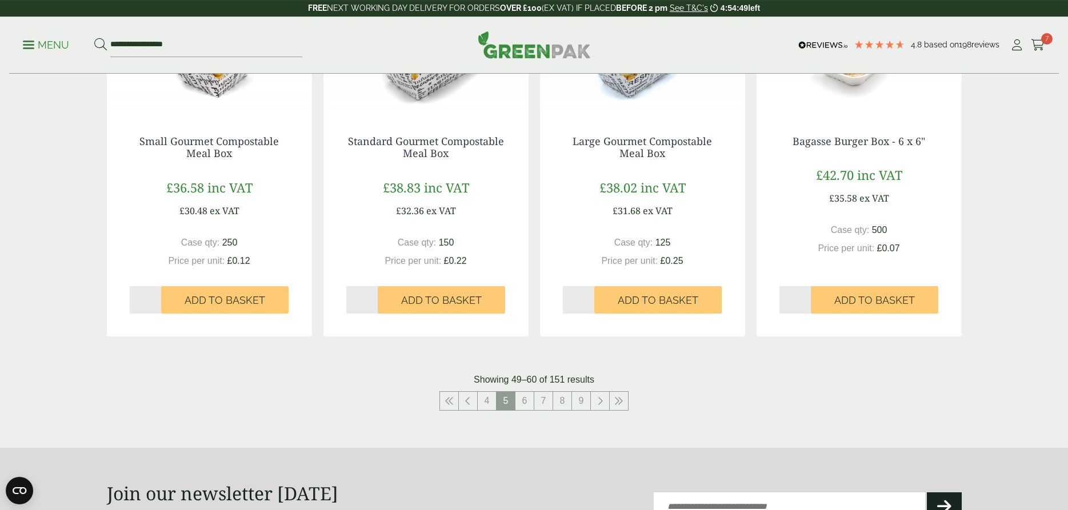
scroll to position [1166, 0]
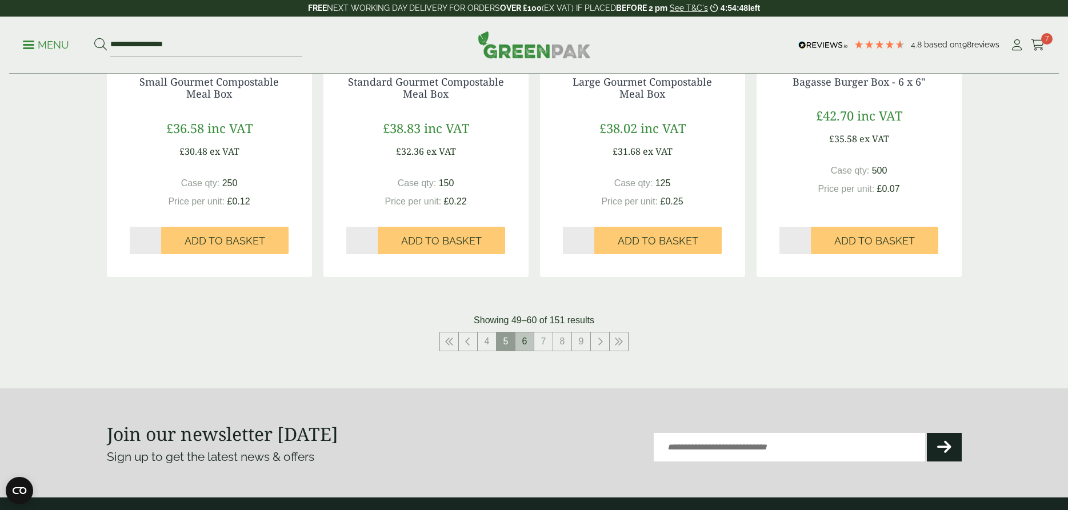
click at [527, 343] on link "6" at bounding box center [525, 342] width 18 height 18
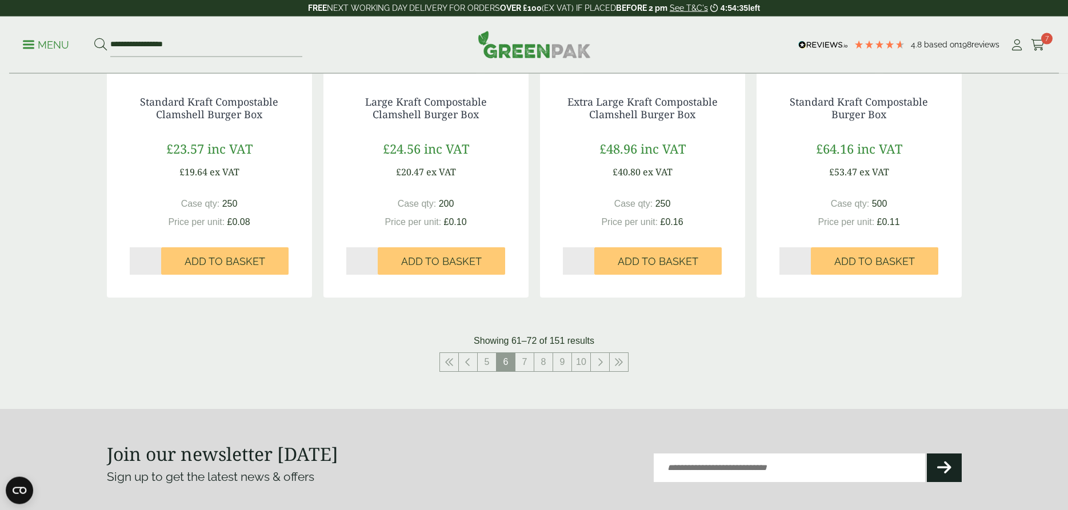
scroll to position [1166, 0]
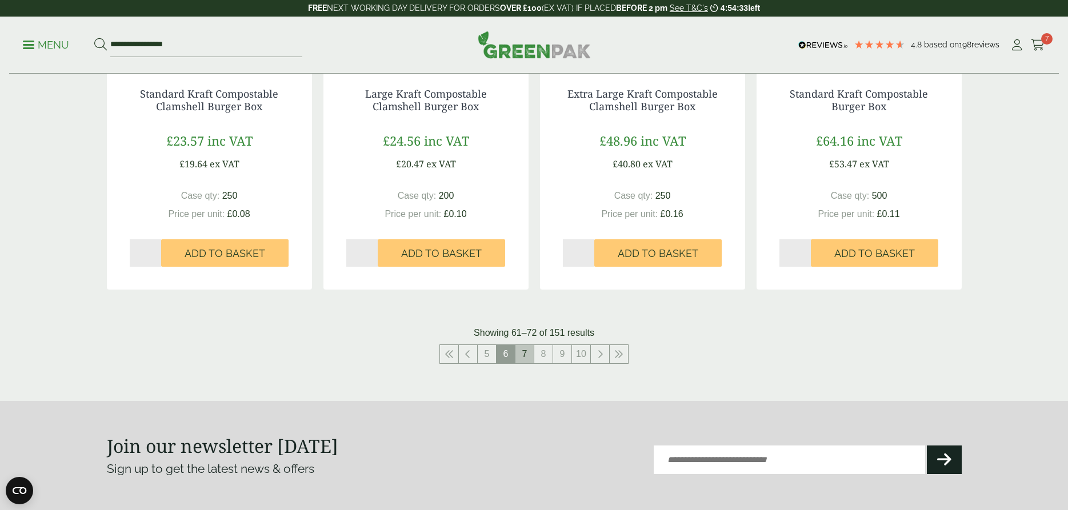
click at [525, 357] on link "7" at bounding box center [525, 354] width 18 height 18
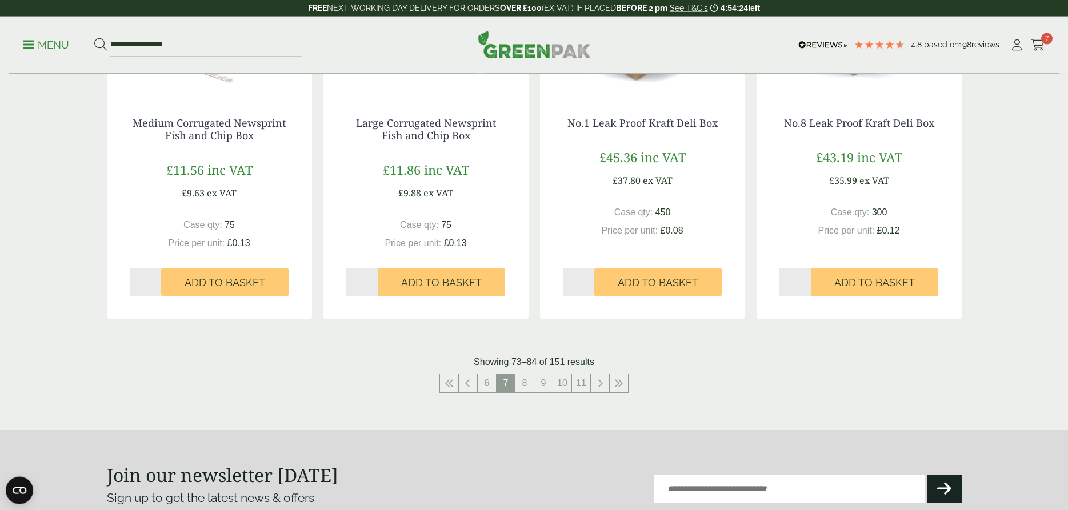
scroll to position [1166, 0]
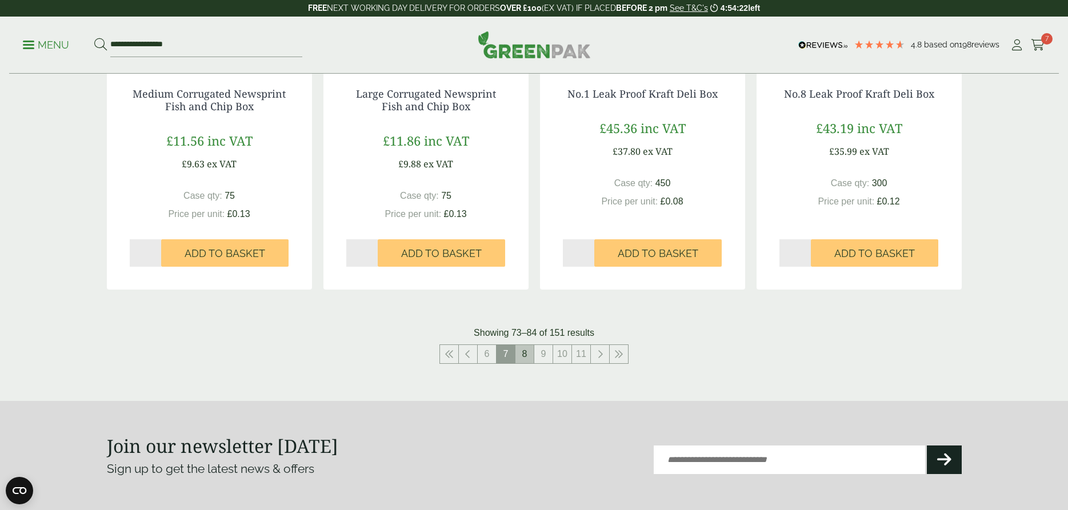
click at [522, 354] on link "8" at bounding box center [525, 354] width 18 height 18
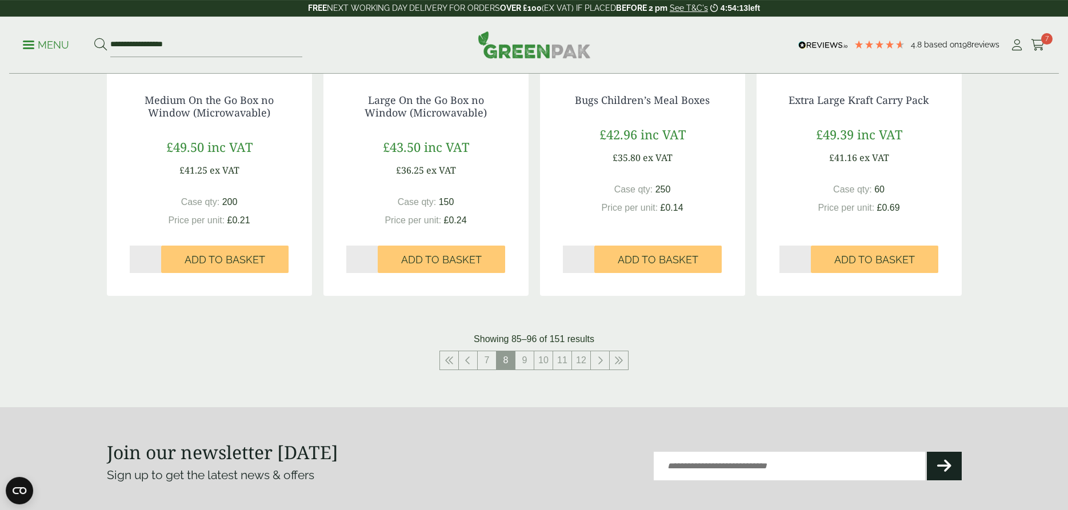
scroll to position [1166, 0]
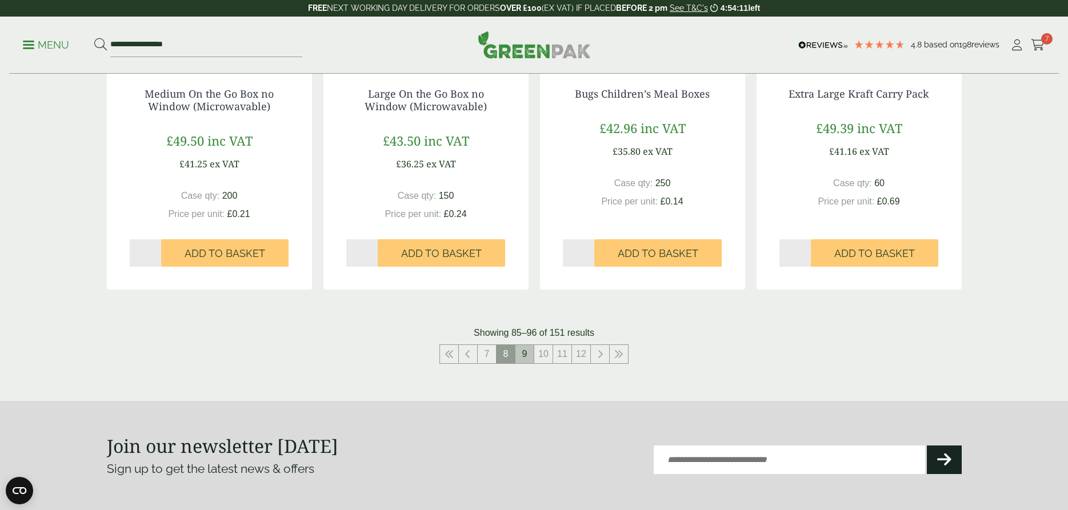
click at [526, 353] on link "9" at bounding box center [525, 354] width 18 height 18
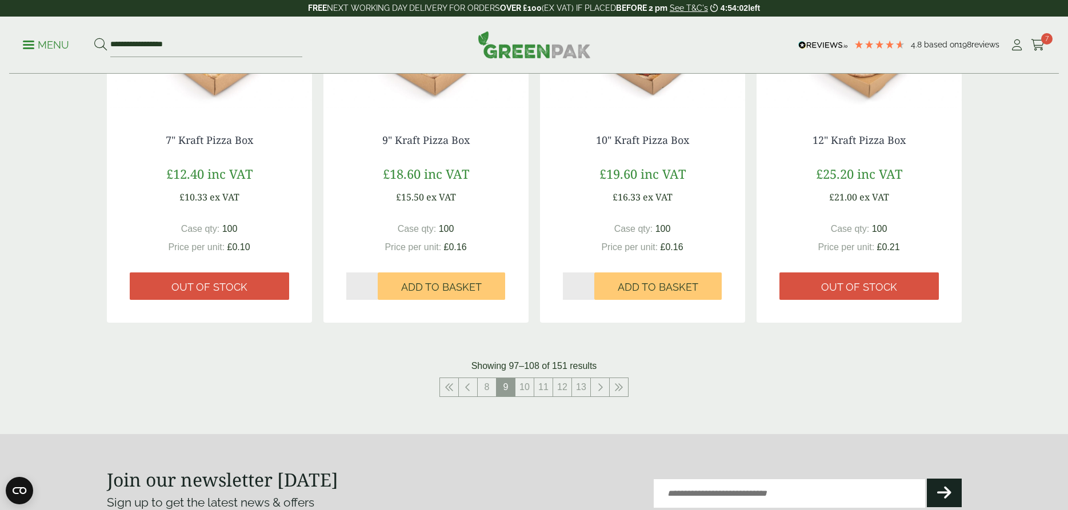
scroll to position [1166, 0]
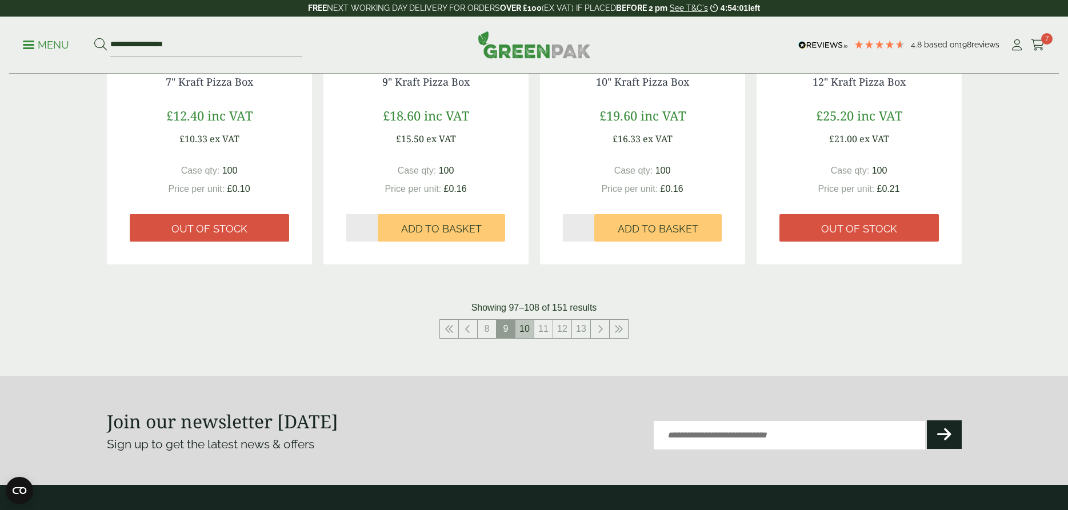
click at [525, 330] on link "10" at bounding box center [525, 329] width 18 height 18
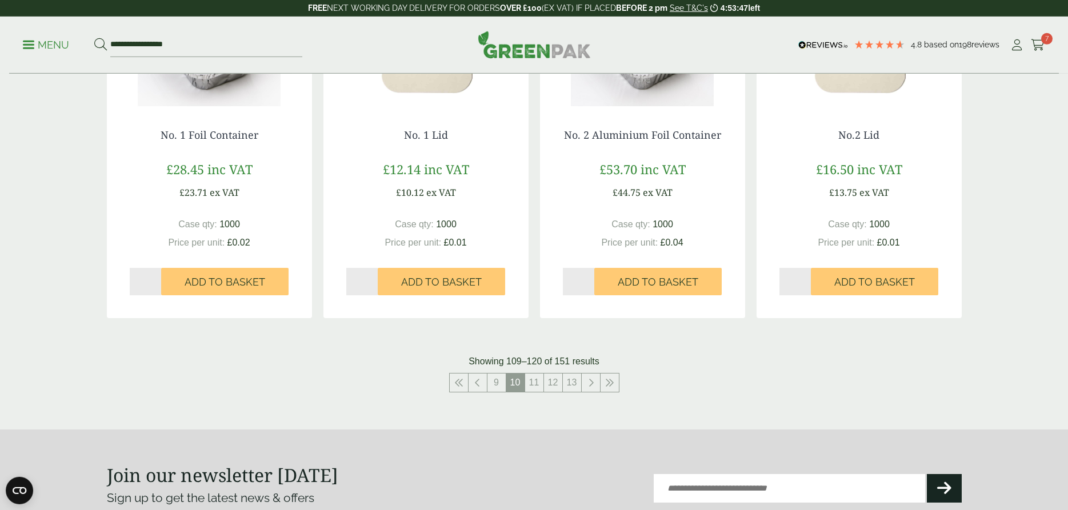
scroll to position [1166, 0]
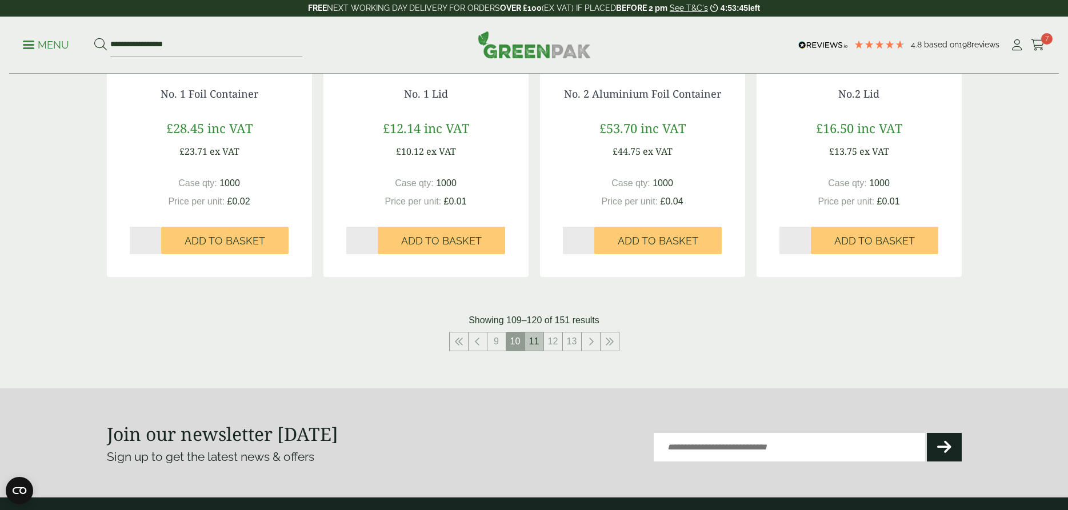
click at [532, 344] on link "11" at bounding box center [534, 342] width 18 height 18
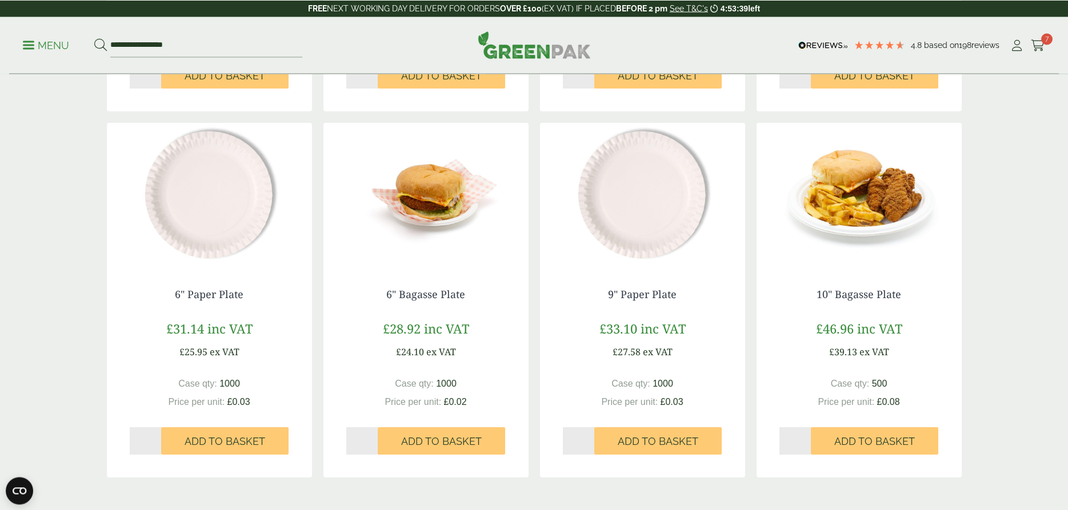
scroll to position [991, 0]
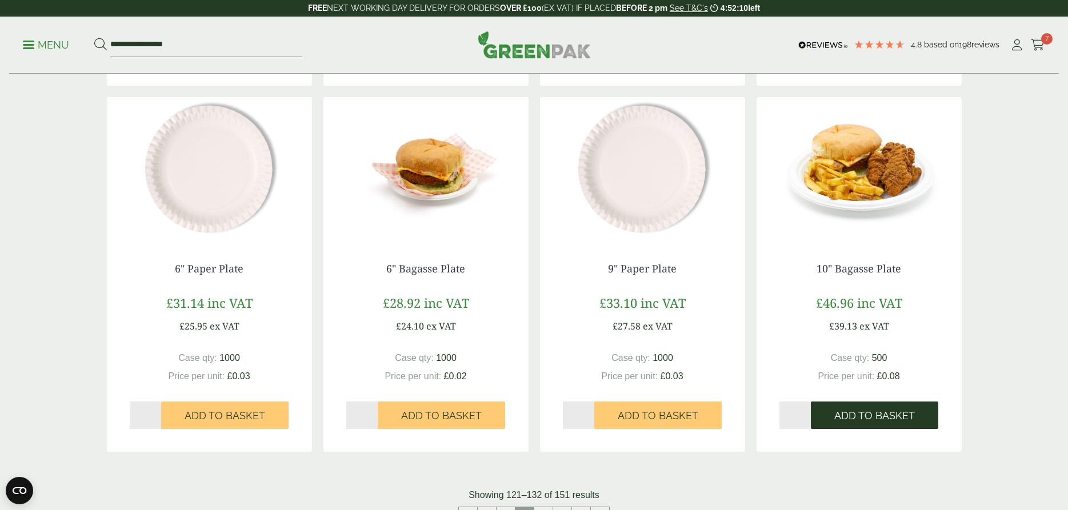
click at [864, 416] on span "Add to Basket" at bounding box center [875, 416] width 81 height 13
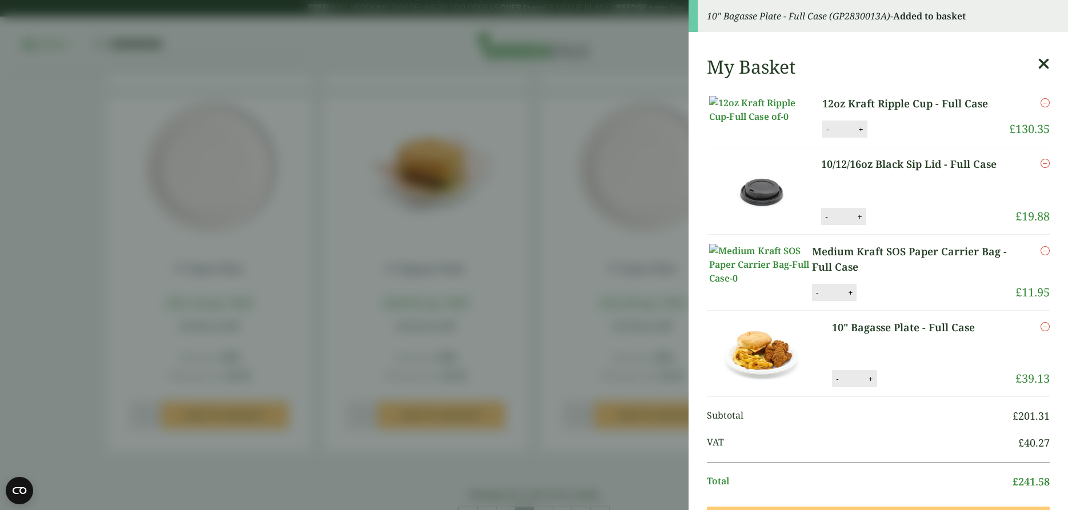
click at [512, 353] on aside "10" Bagasse Plate - Full Case (GP2830013A) - Added to basket My Basket 12oz Kra…" at bounding box center [534, 255] width 1068 height 510
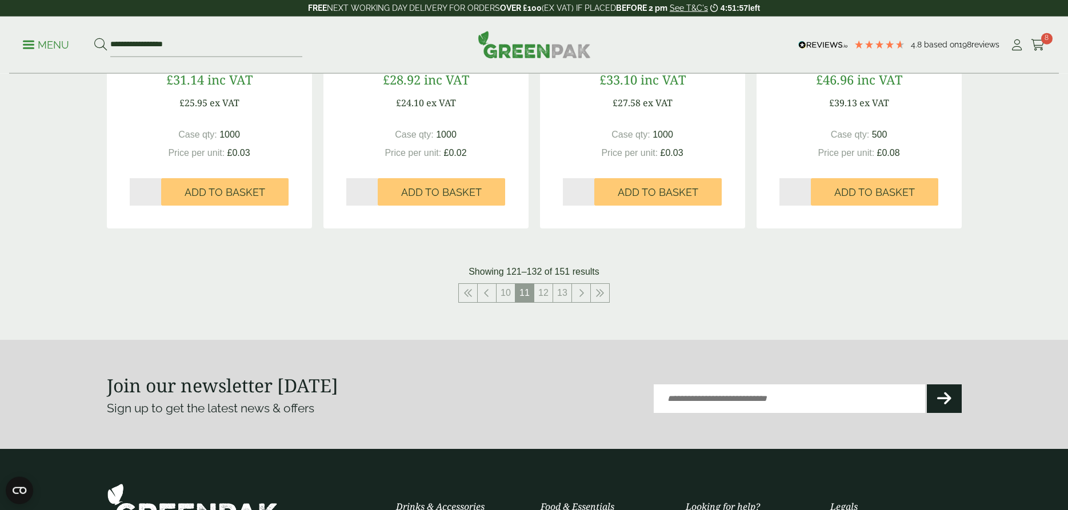
scroll to position [1224, 0]
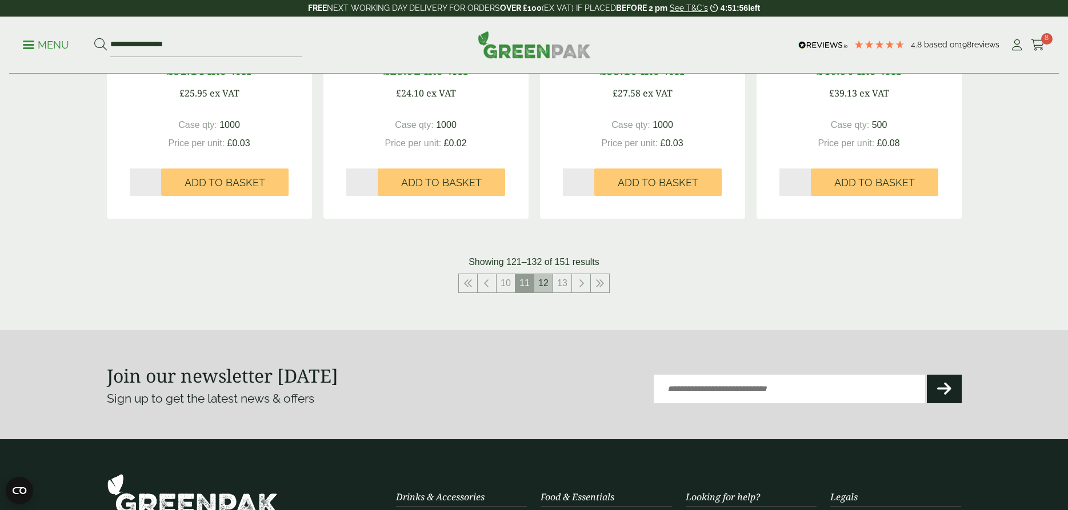
click at [548, 285] on link "12" at bounding box center [543, 283] width 18 height 18
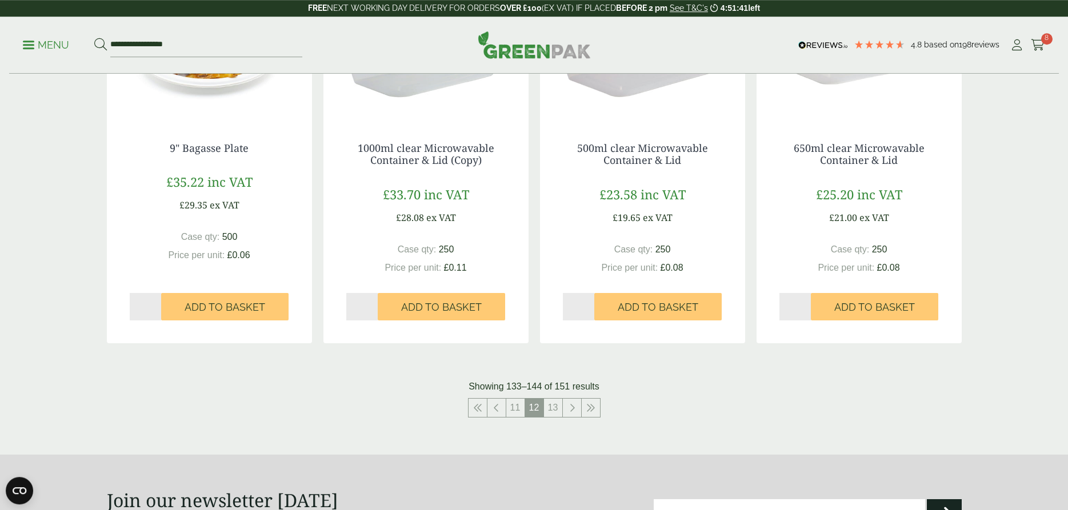
scroll to position [1166, 0]
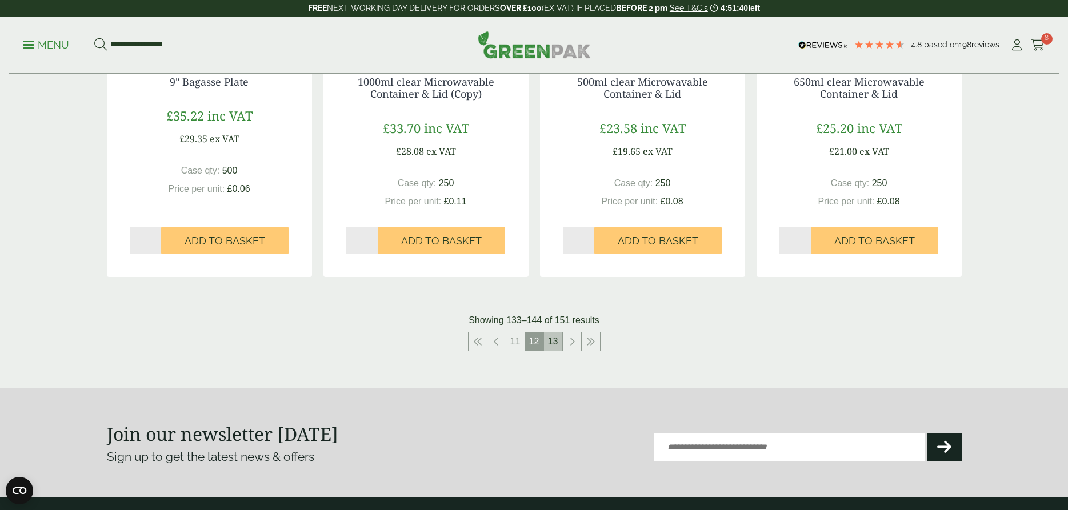
click at [550, 341] on link "13" at bounding box center [553, 342] width 18 height 18
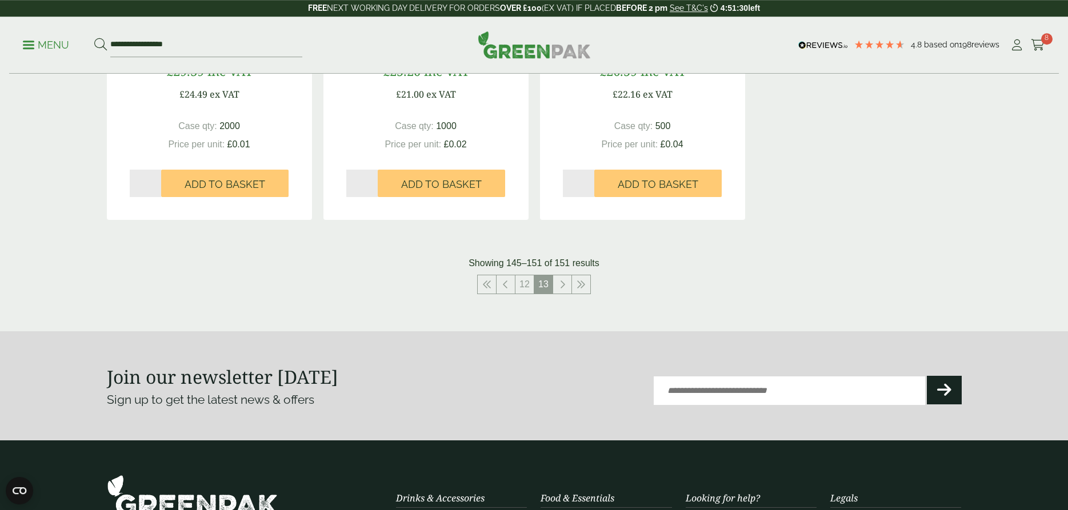
scroll to position [933, 0]
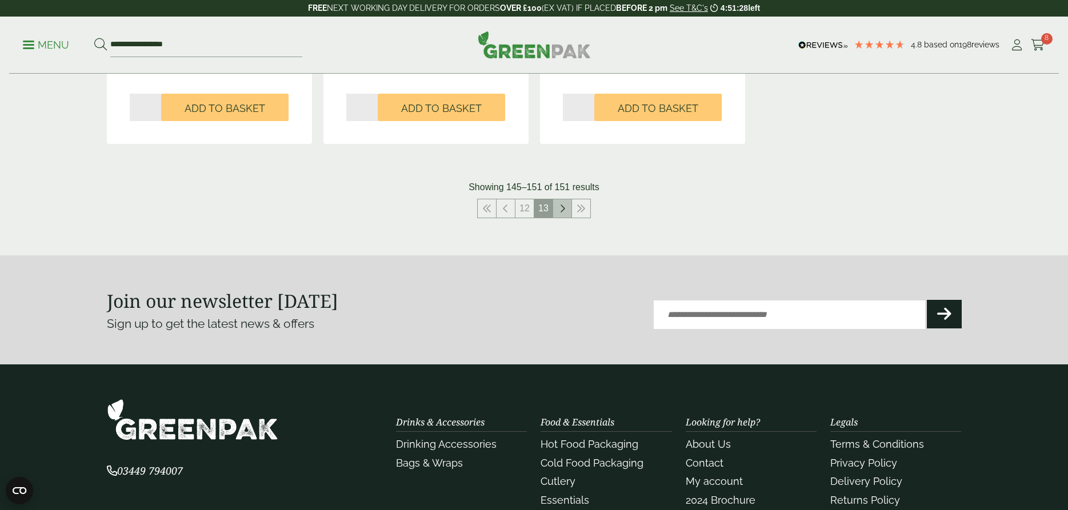
click at [562, 205] on icon at bounding box center [563, 208] width 6 height 9
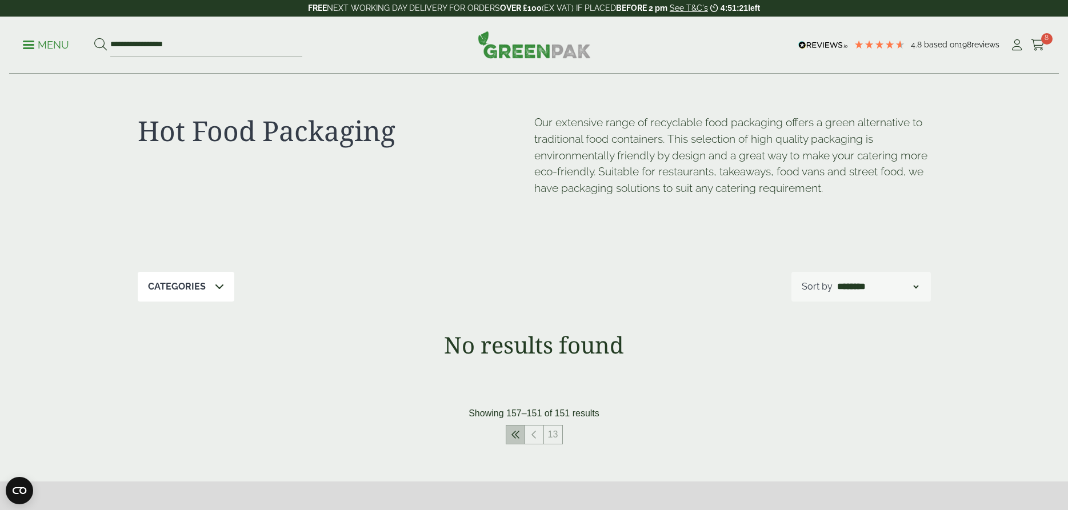
click at [517, 436] on icon at bounding box center [515, 434] width 9 height 9
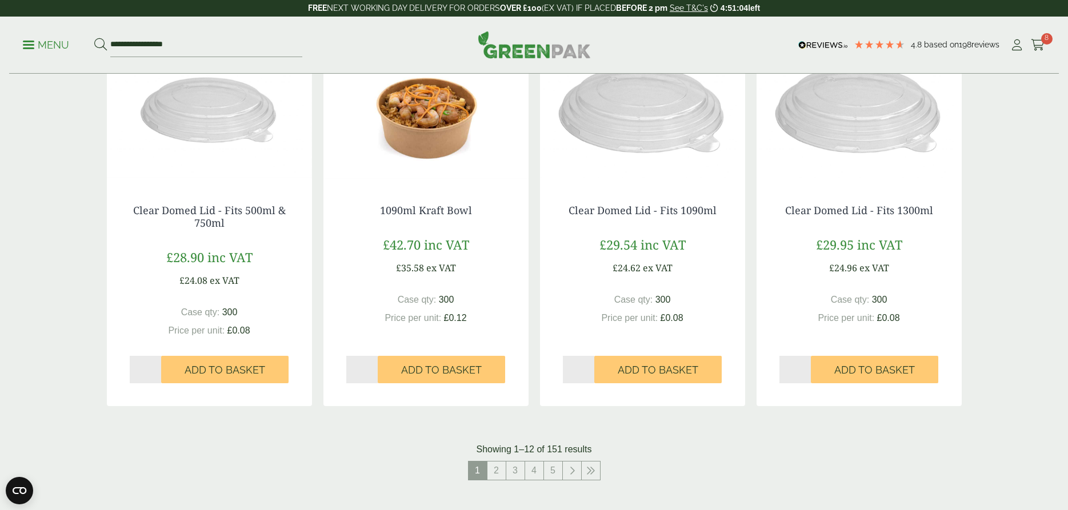
scroll to position [1108, 0]
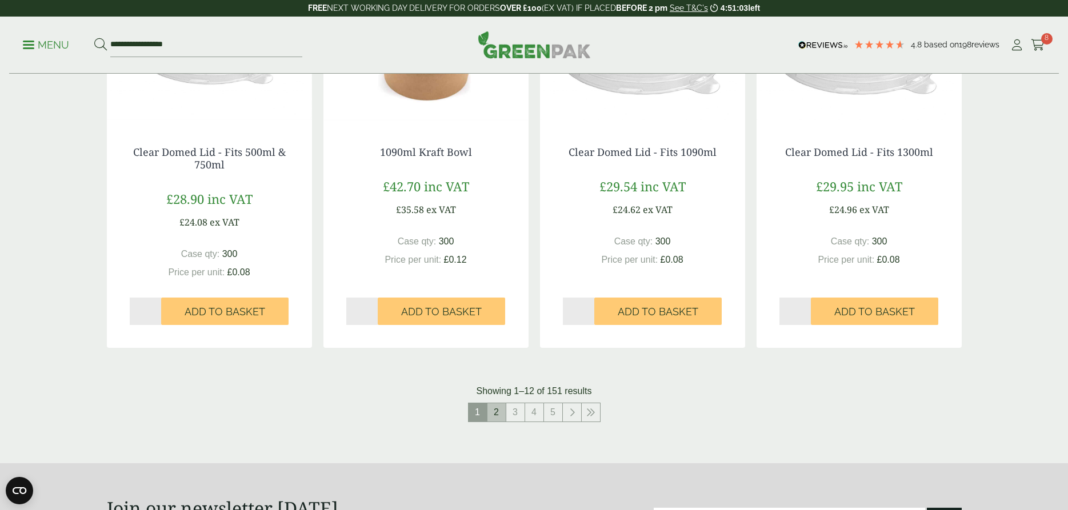
click at [496, 414] on link "2" at bounding box center [497, 413] width 18 height 18
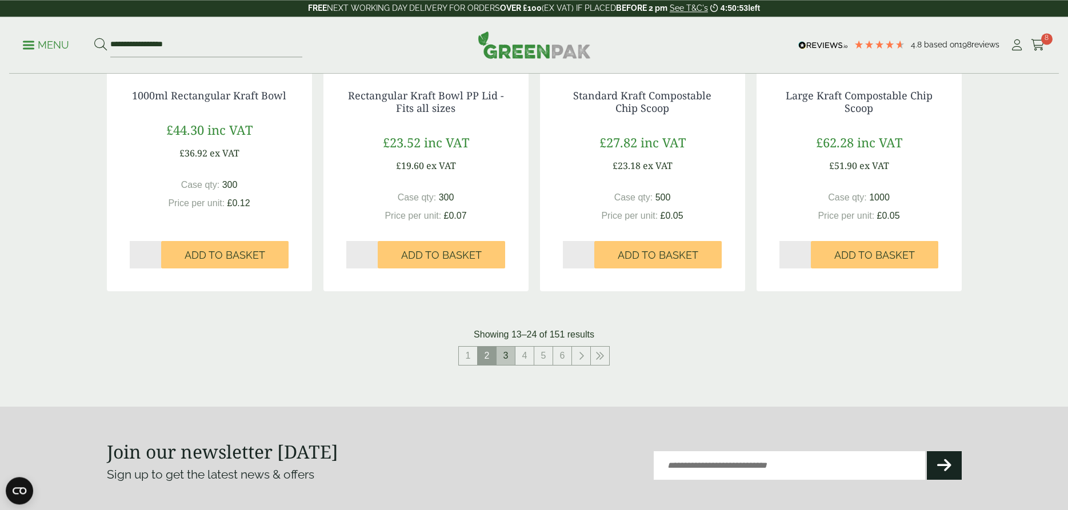
scroll to position [1166, 0]
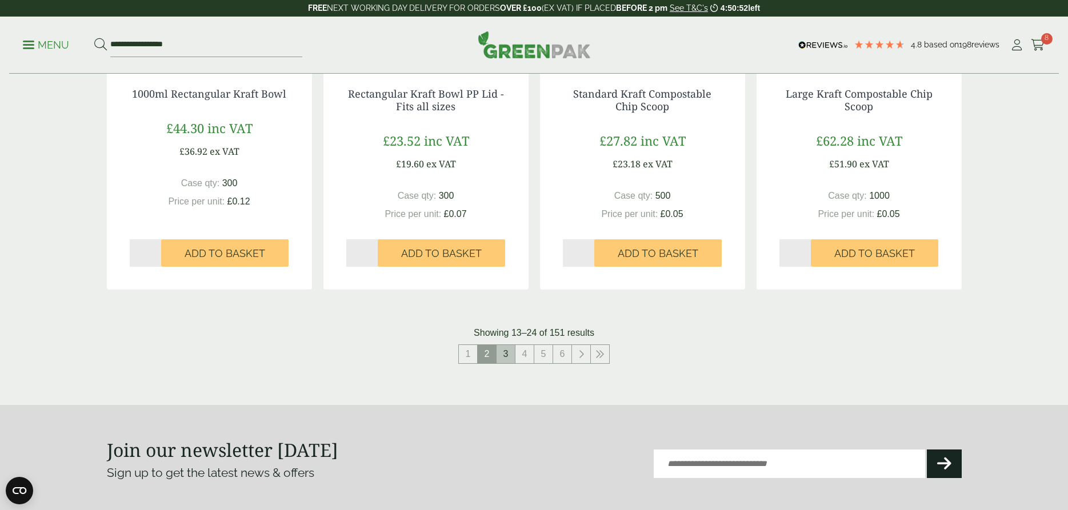
click at [506, 348] on link "3" at bounding box center [506, 354] width 18 height 18
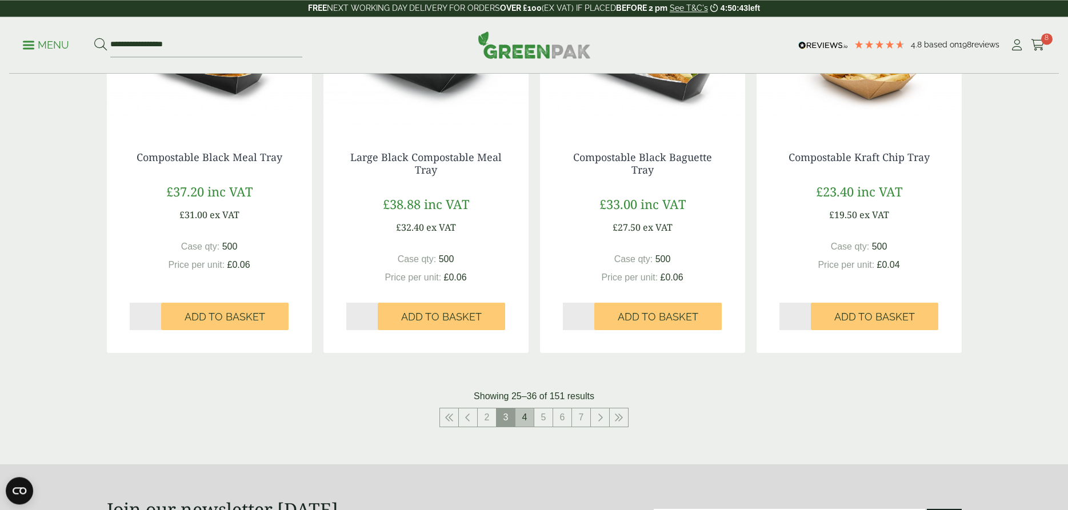
scroll to position [1108, 0]
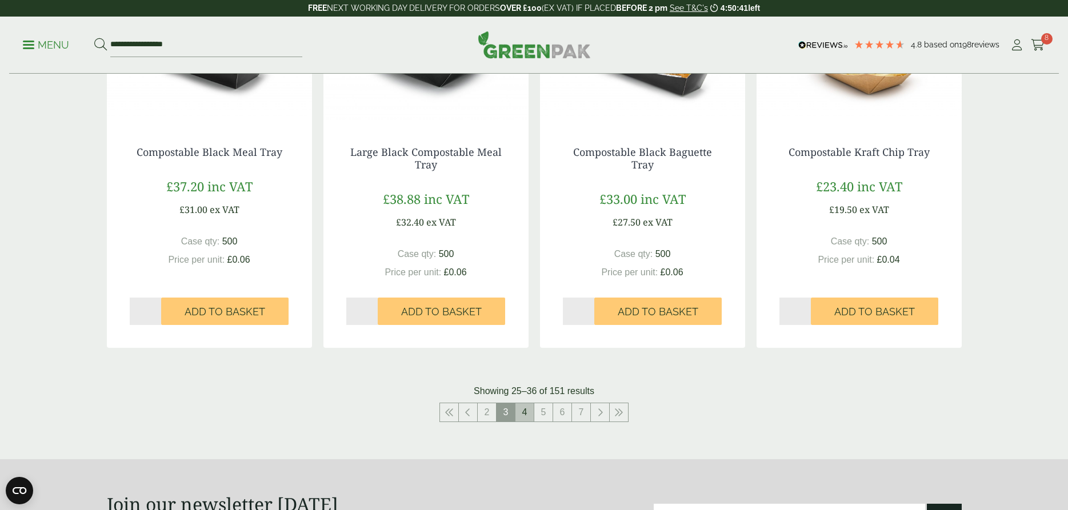
click at [526, 410] on link "4" at bounding box center [525, 413] width 18 height 18
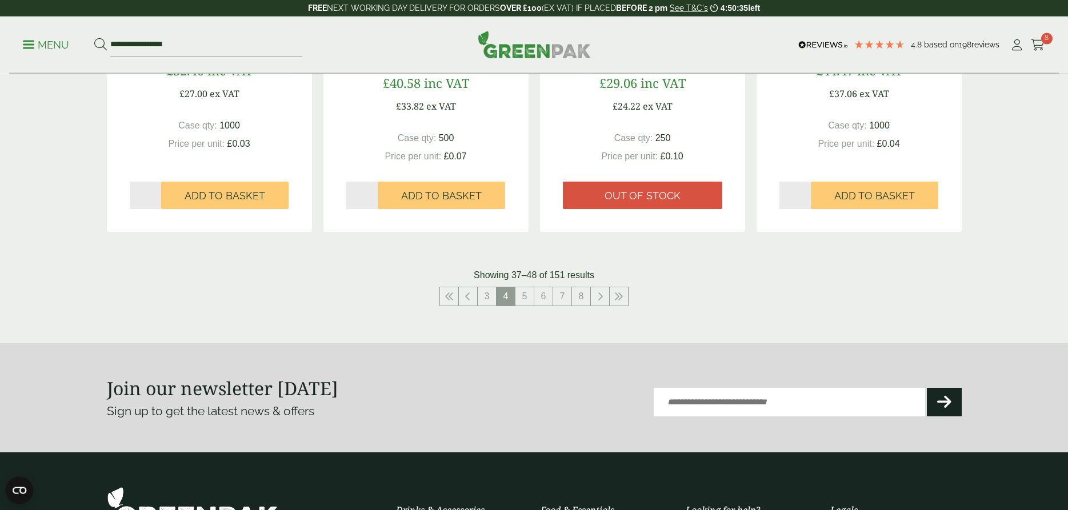
scroll to position [1224, 0]
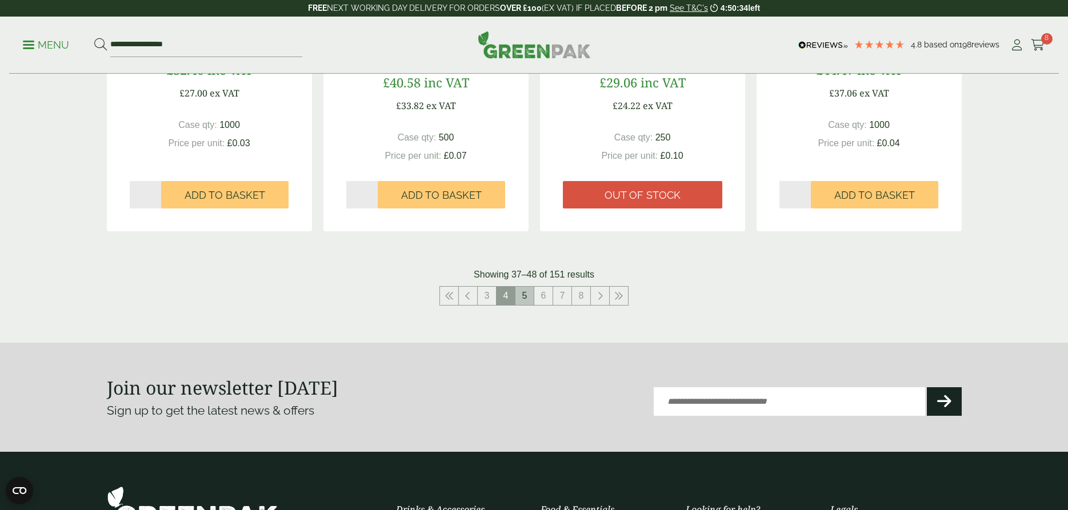
click at [525, 297] on link "5" at bounding box center [525, 296] width 18 height 18
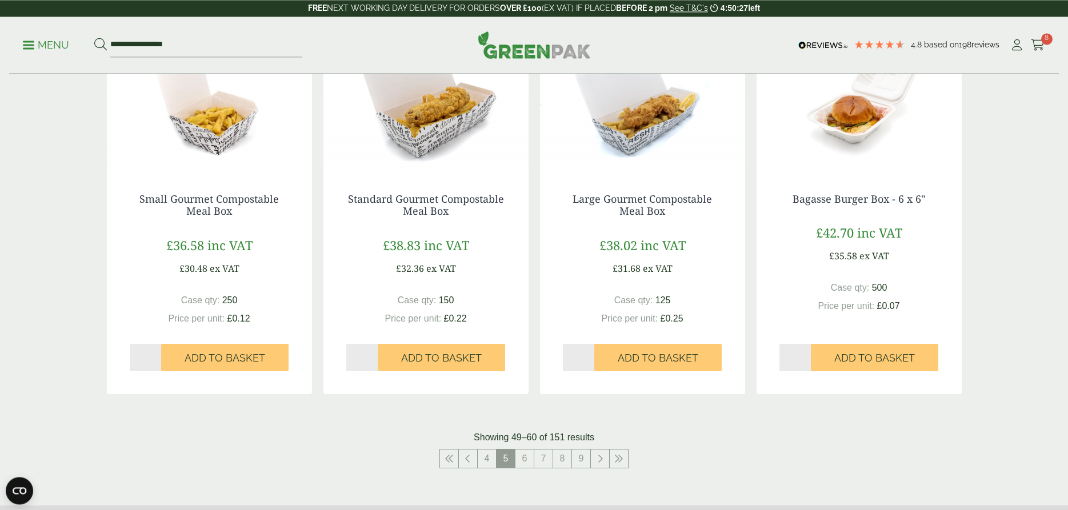
scroll to position [1108, 0]
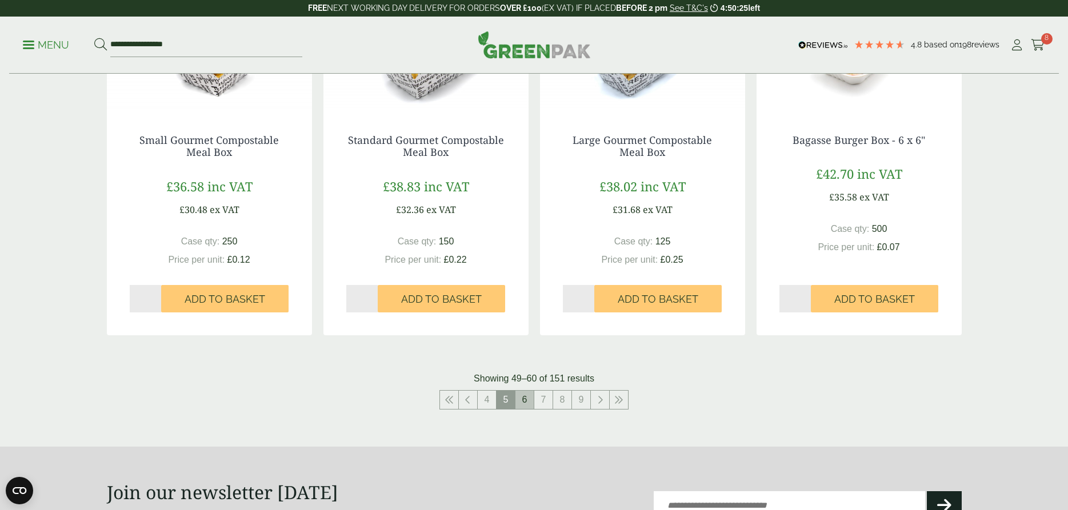
click at [518, 399] on link "6" at bounding box center [525, 400] width 18 height 18
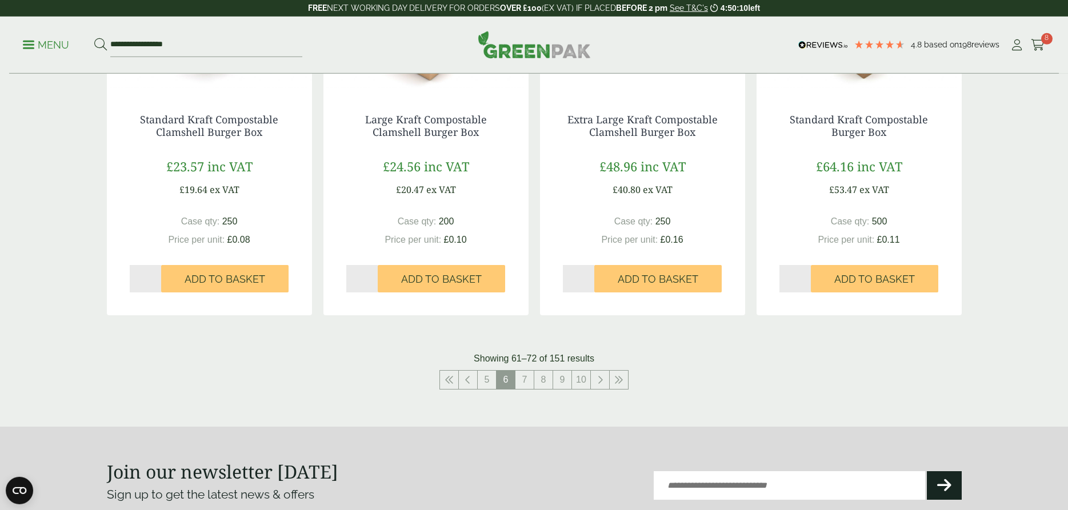
scroll to position [1166, 0]
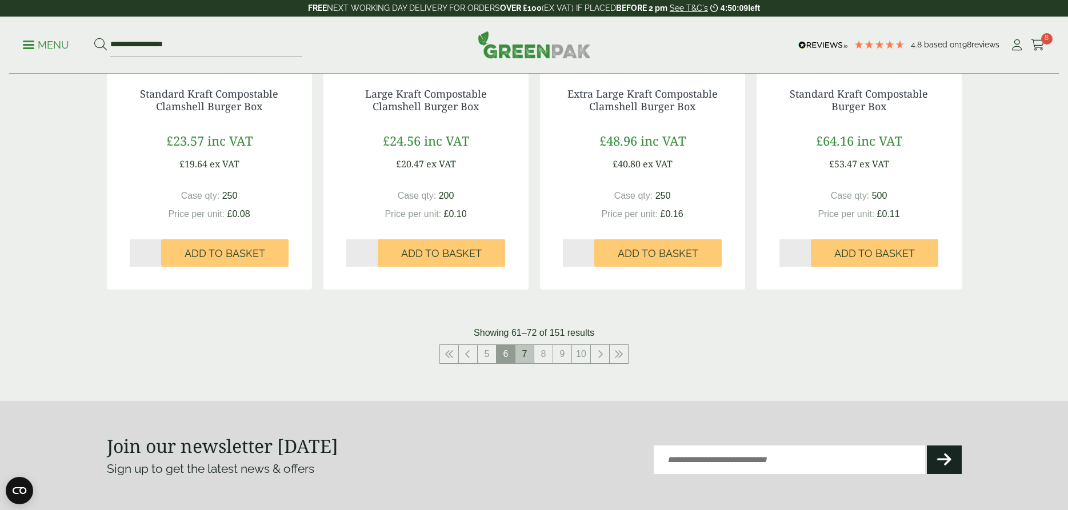
click at [525, 354] on link "7" at bounding box center [525, 354] width 18 height 18
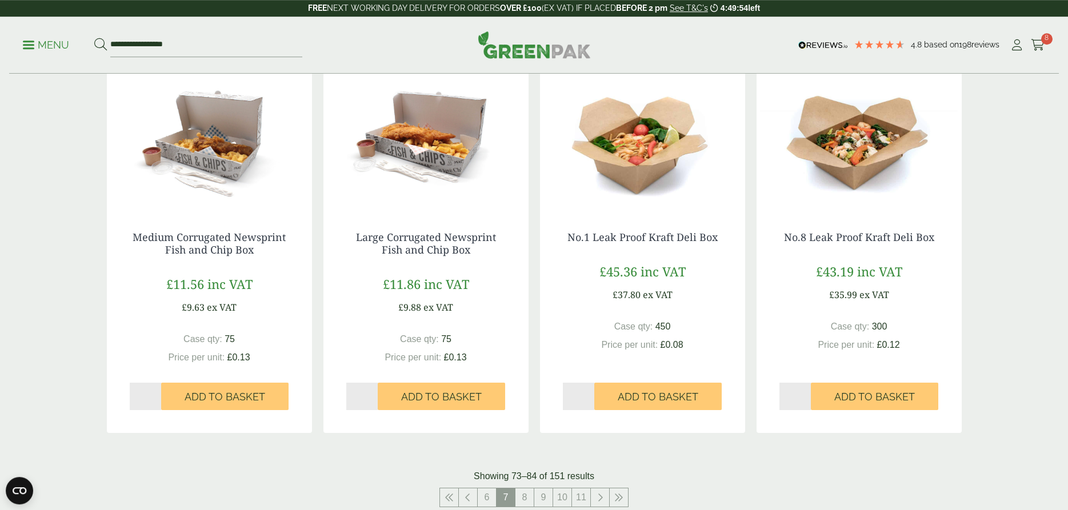
scroll to position [1050, 0]
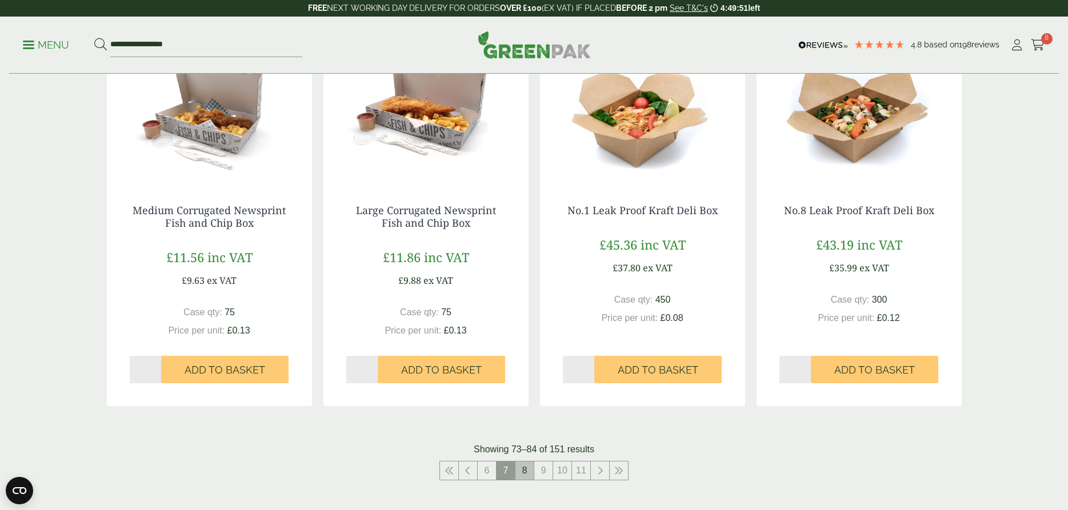
click at [522, 471] on link "8" at bounding box center [525, 471] width 18 height 18
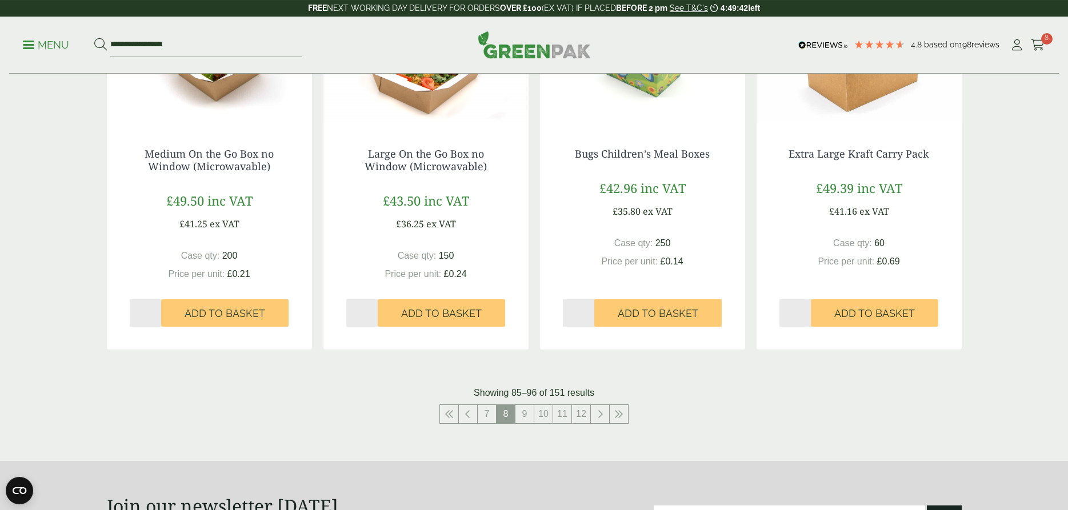
scroll to position [1108, 0]
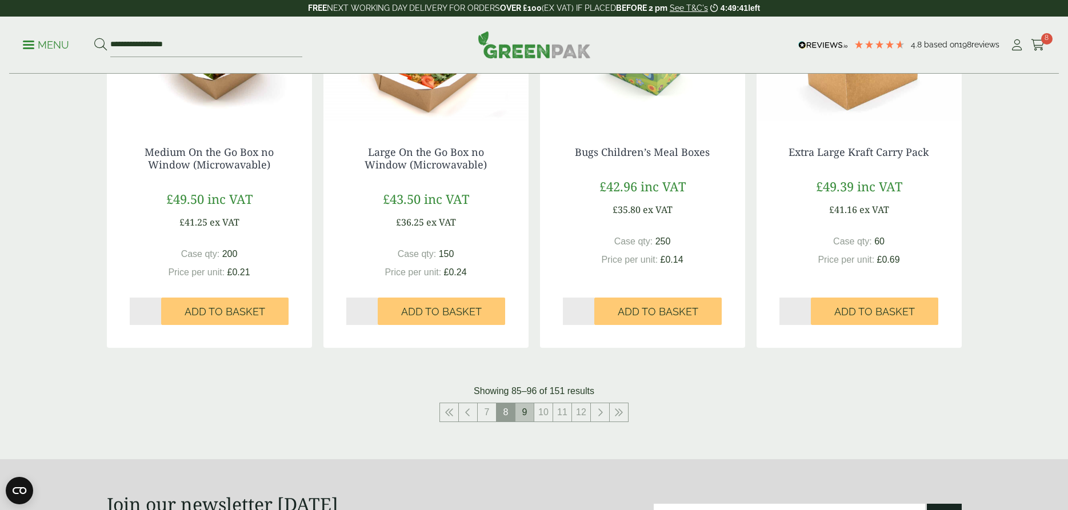
click at [525, 413] on link "9" at bounding box center [525, 413] width 18 height 18
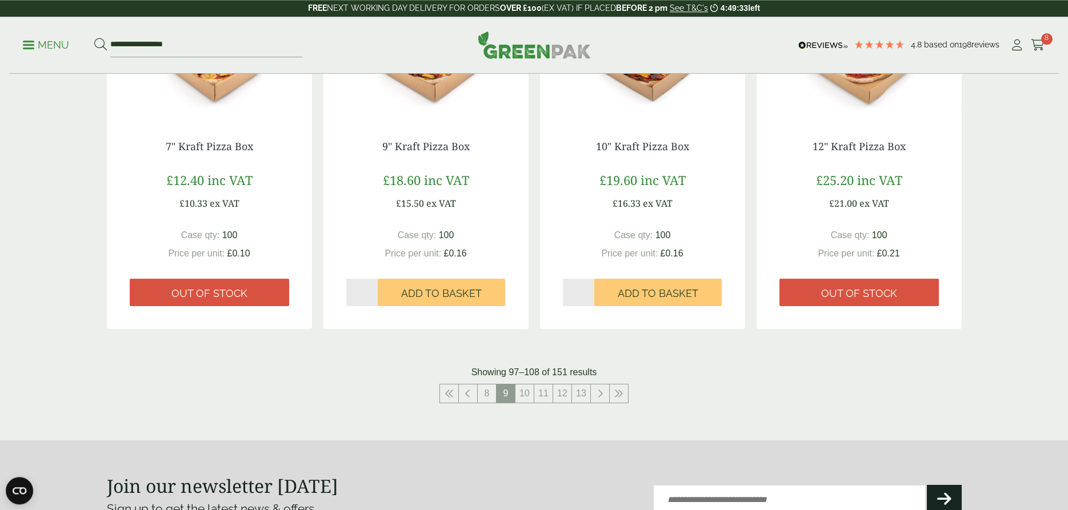
scroll to position [1108, 0]
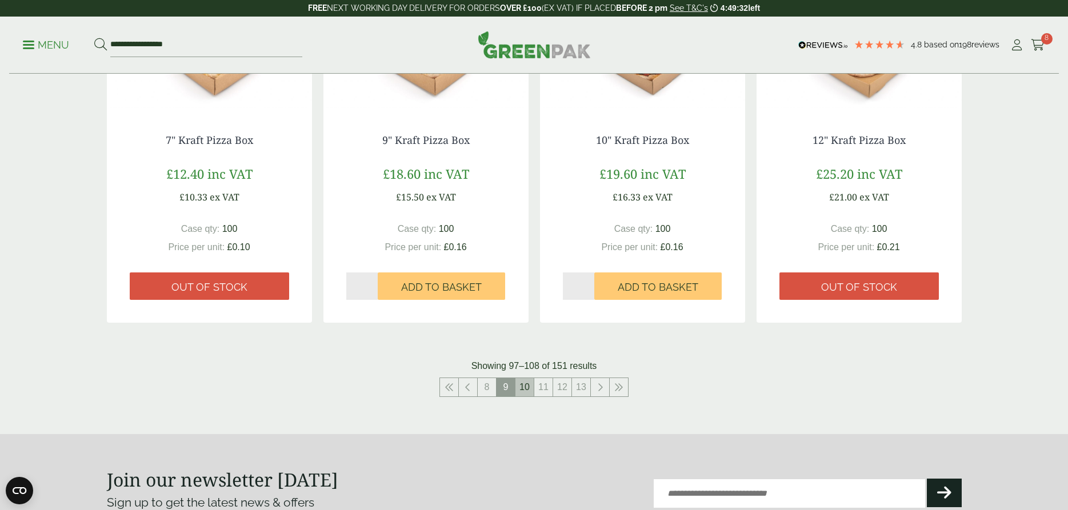
click at [526, 386] on link "10" at bounding box center [525, 387] width 18 height 18
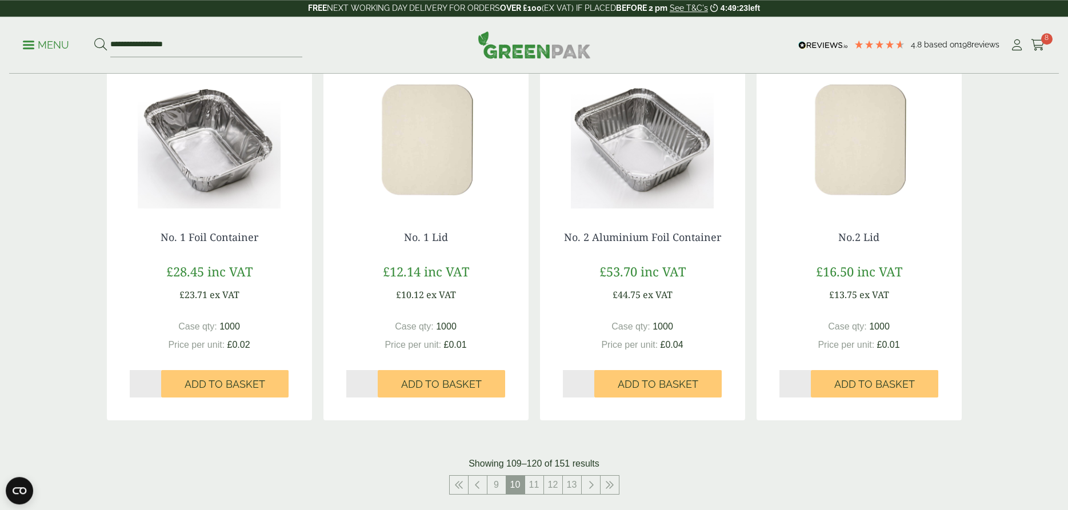
scroll to position [1050, 0]
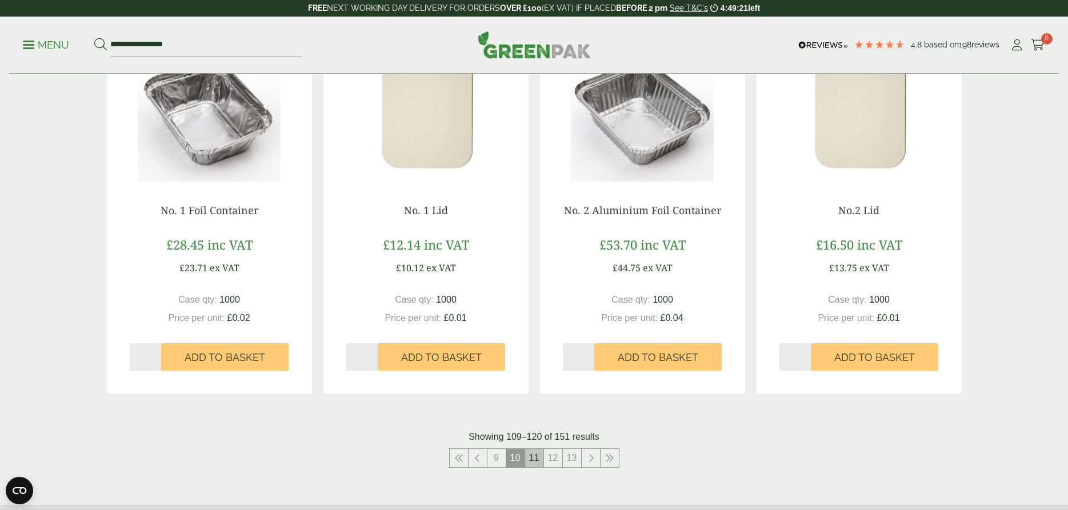
click at [536, 457] on link "11" at bounding box center [534, 458] width 18 height 18
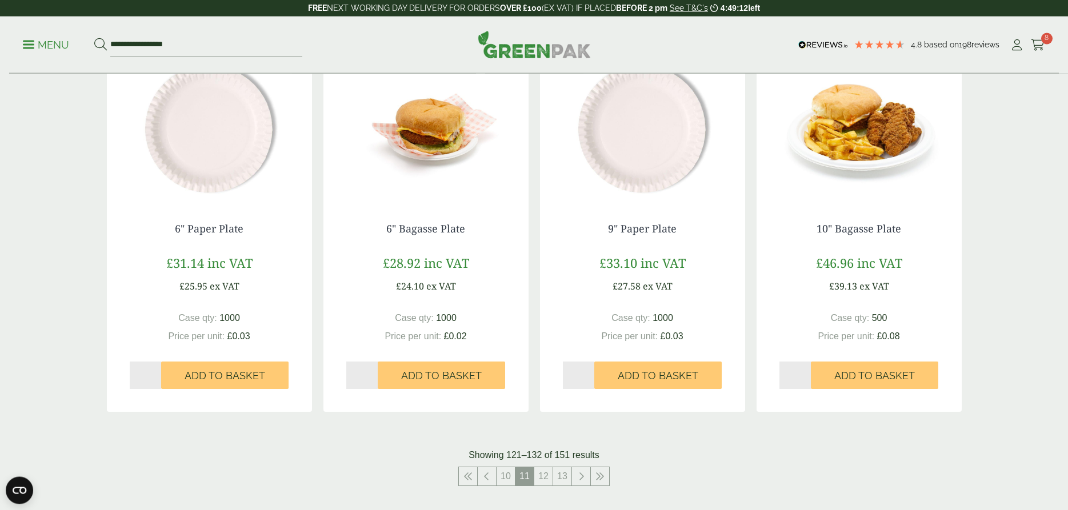
scroll to position [1050, 0]
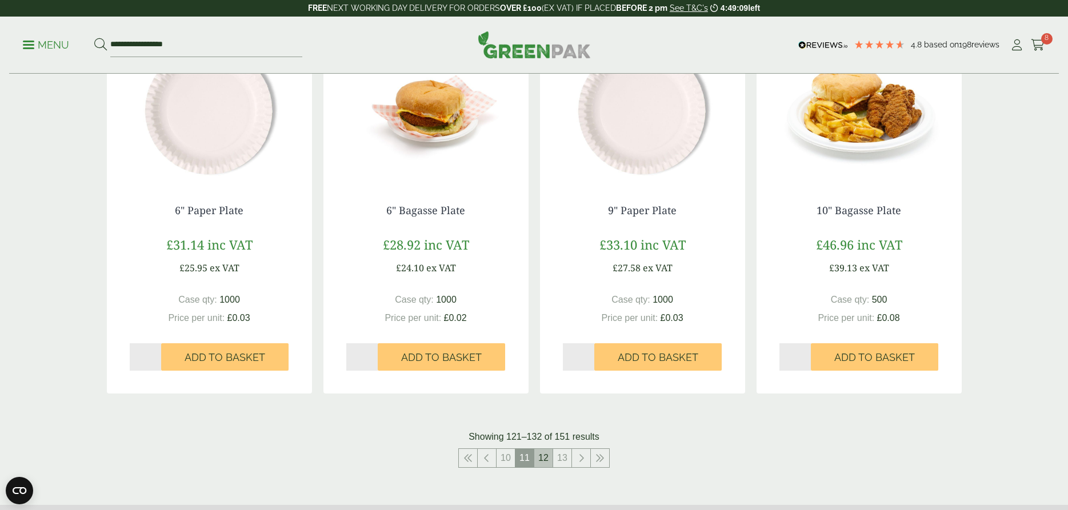
click at [540, 456] on link "12" at bounding box center [543, 458] width 18 height 18
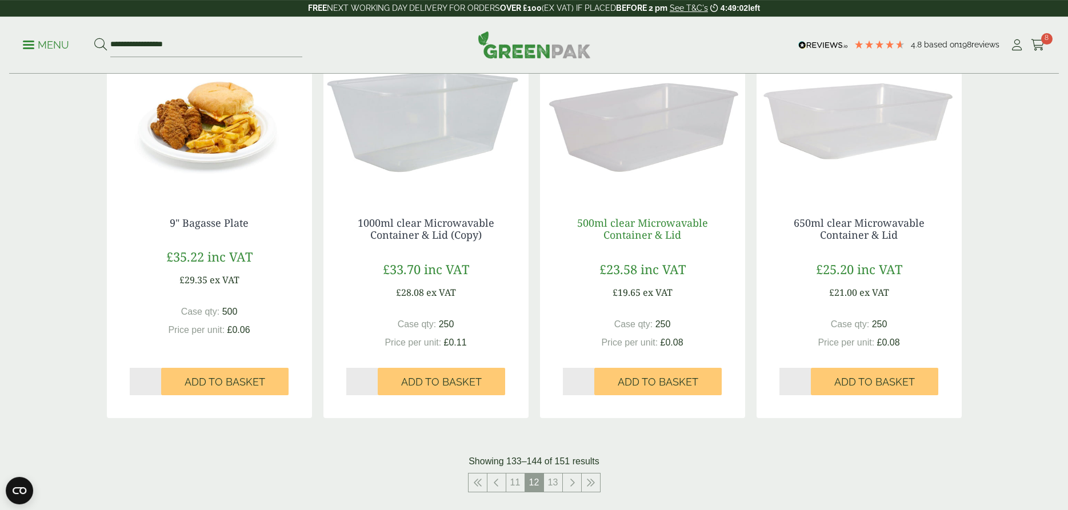
scroll to position [1050, 0]
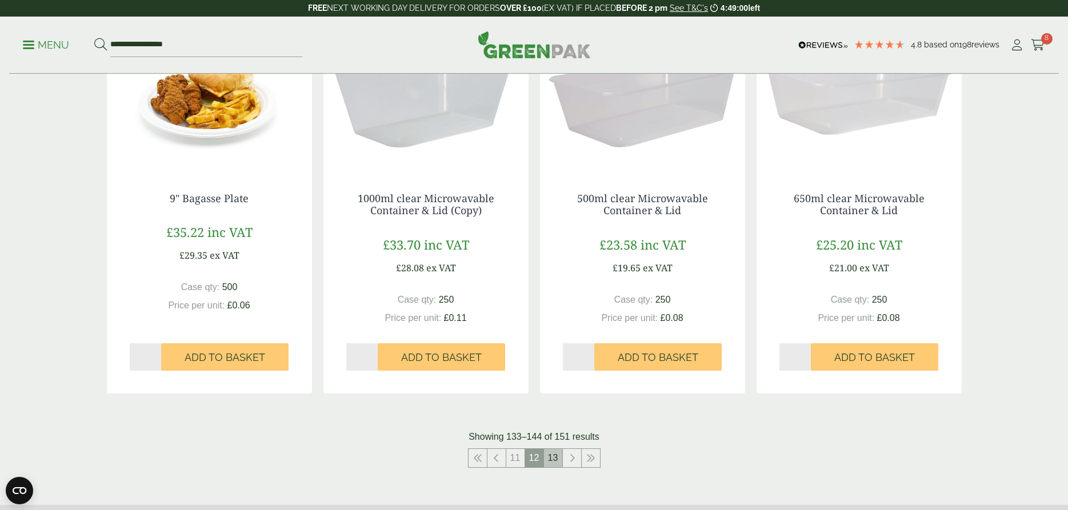
click at [551, 458] on link "13" at bounding box center [553, 458] width 18 height 18
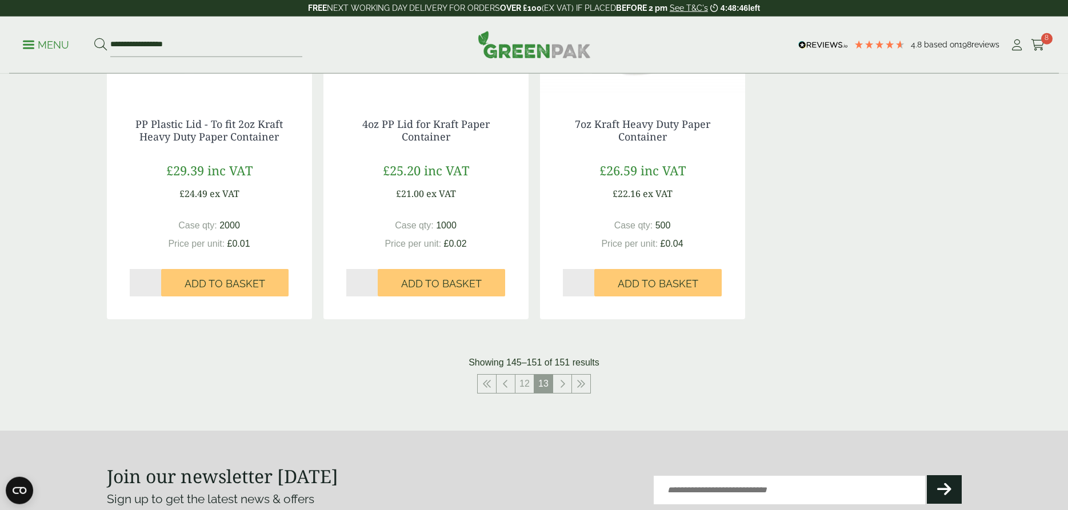
scroll to position [758, 0]
click at [564, 381] on icon at bounding box center [563, 383] width 6 height 9
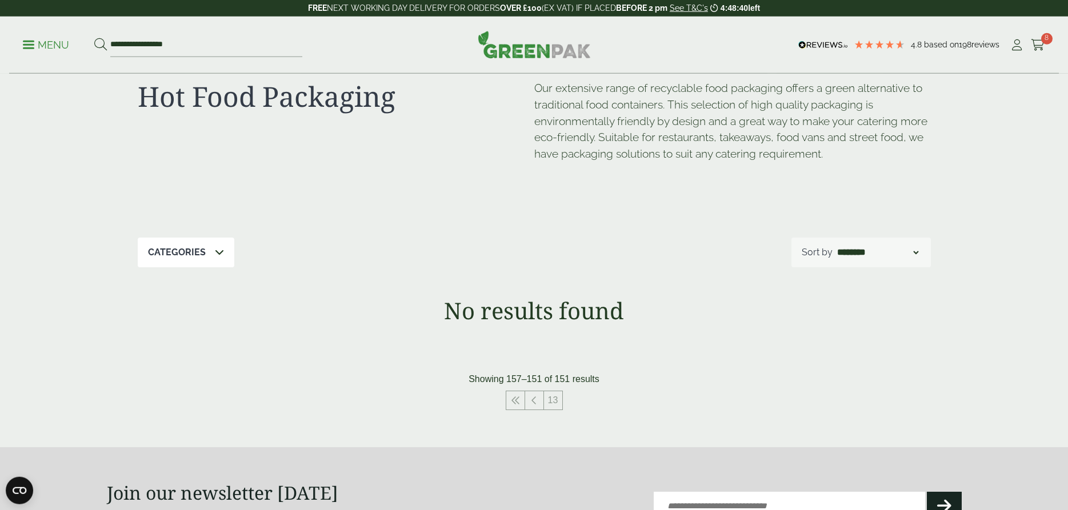
scroll to position [58, 0]
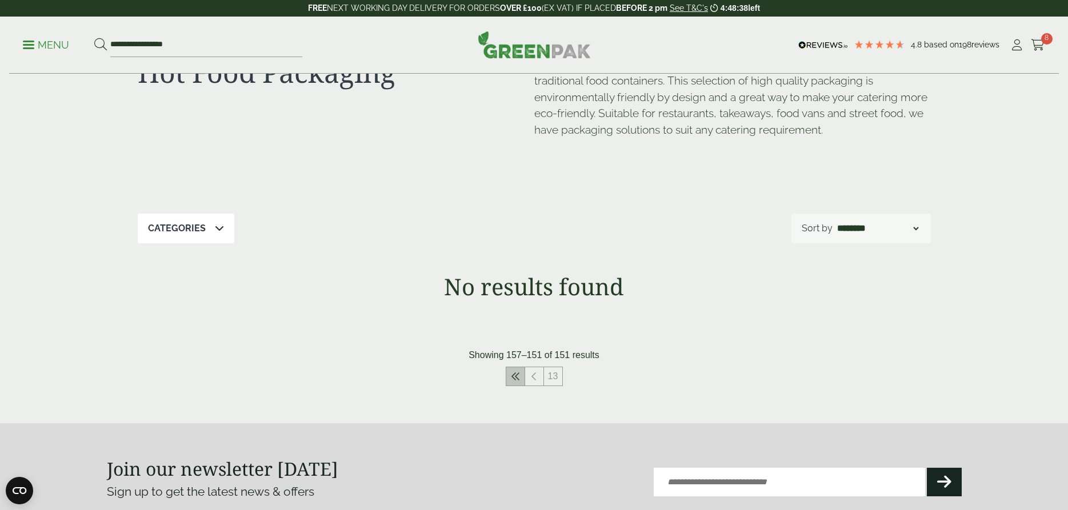
click at [518, 378] on icon at bounding box center [515, 376] width 9 height 9
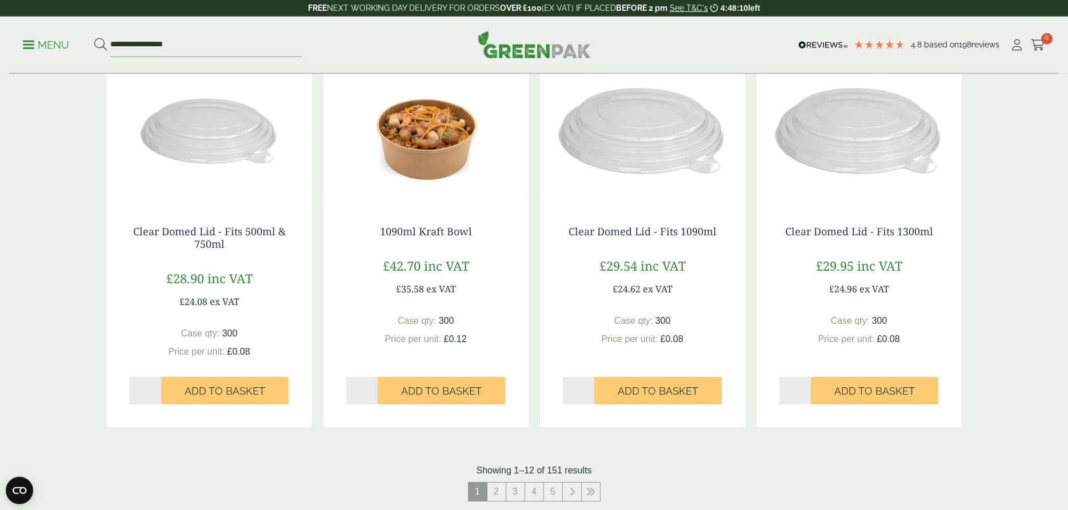
scroll to position [1050, 0]
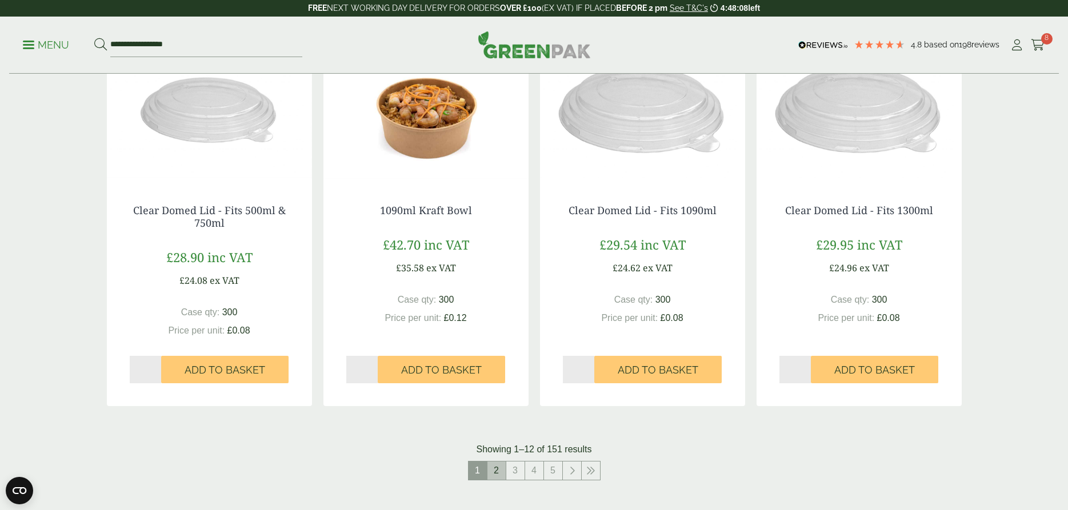
click at [494, 470] on link "2" at bounding box center [497, 471] width 18 height 18
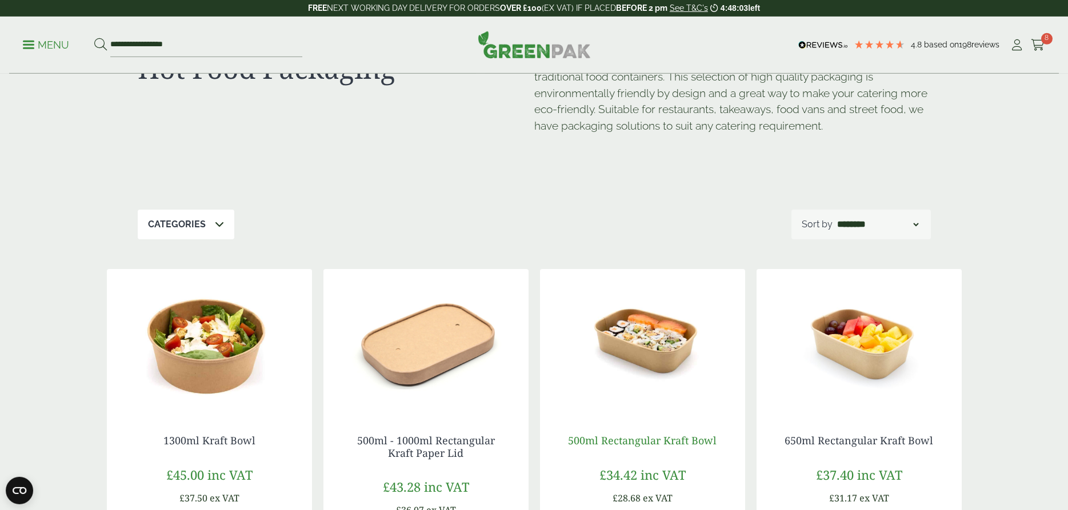
scroll to position [58, 0]
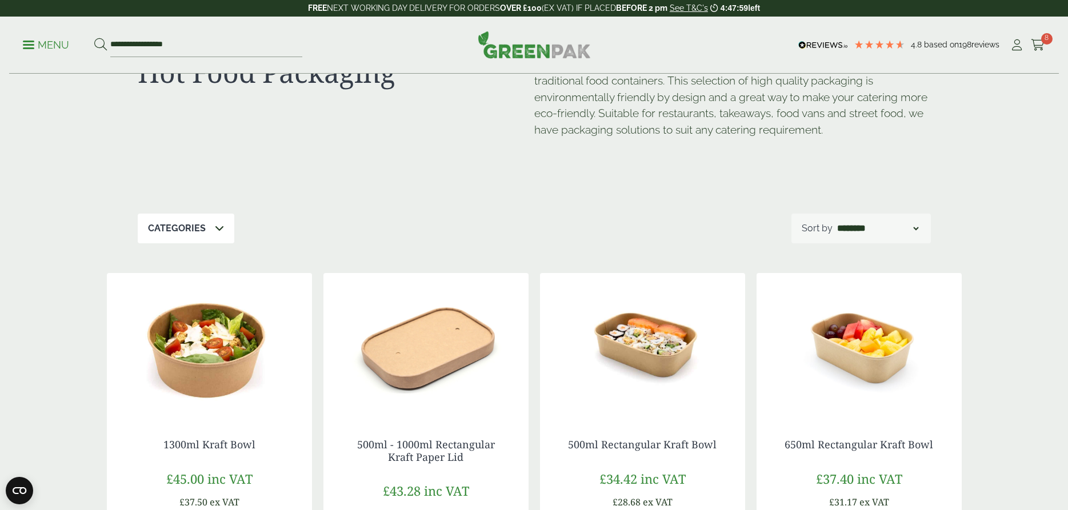
click at [218, 228] on icon at bounding box center [219, 228] width 9 height 9
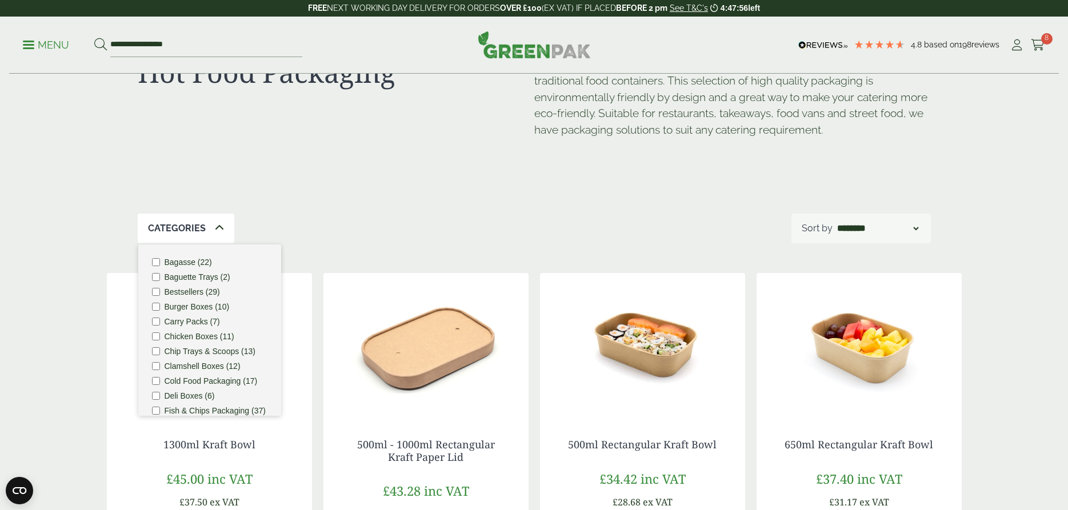
click at [283, 224] on div "Categories Bagasse (22) Baguette Trays (2) Bestsellers (29) Burger Boxes (10) C…" at bounding box center [534, 229] width 793 height 30
click at [352, 197] on div "Hot Food Packaging Our extensive range of recyclable food packaging offers a gr…" at bounding box center [534, 115] width 793 height 198
click at [218, 228] on icon at bounding box center [219, 228] width 9 height 9
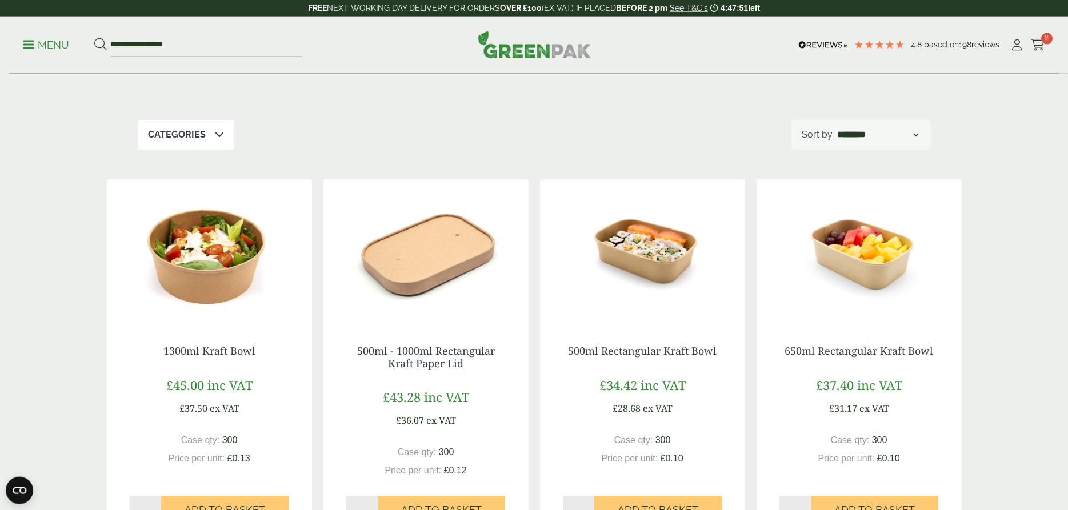
scroll to position [175, 0]
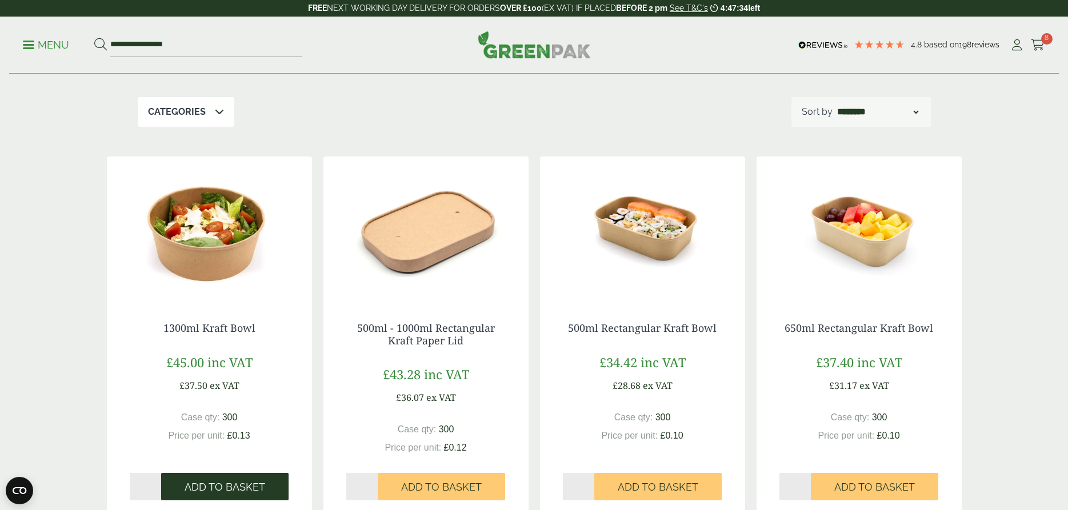
click at [222, 484] on span "Add to Basket" at bounding box center [225, 487] width 81 height 13
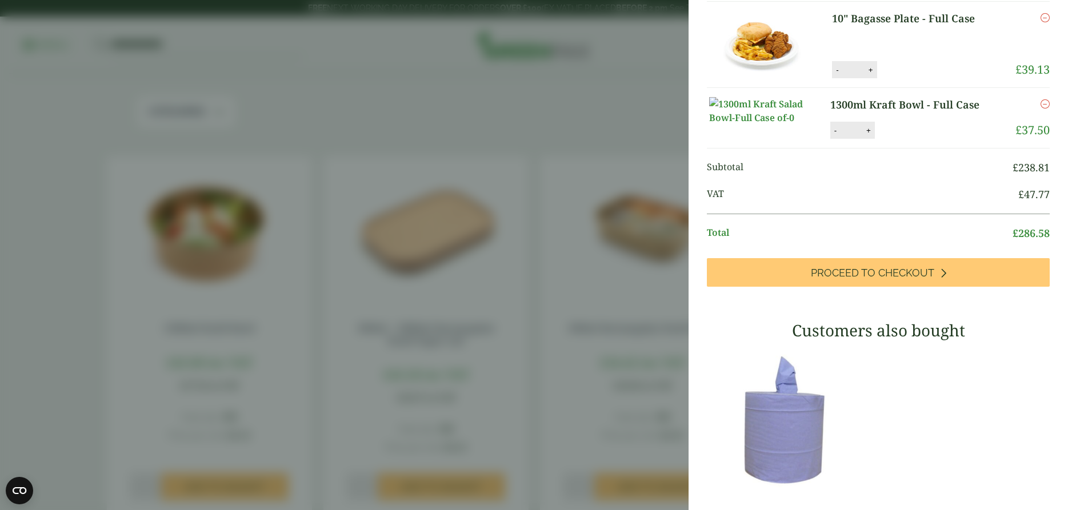
scroll to position [151, 0]
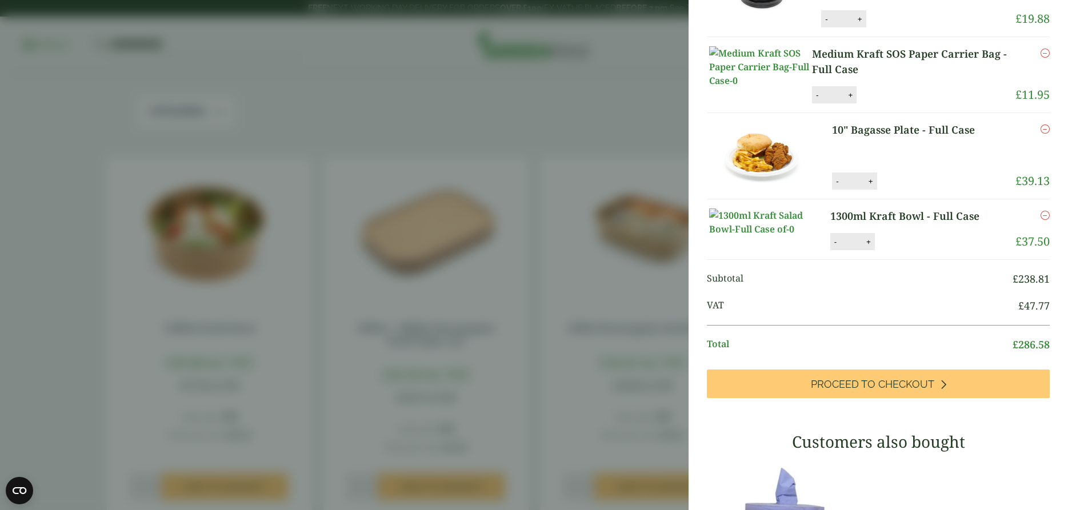
click at [458, 319] on aside "My Basket 12oz Kraft Ripple Cup - Full Case 12oz Kraft Ripple Cup - Full Case q…" at bounding box center [534, 255] width 1068 height 510
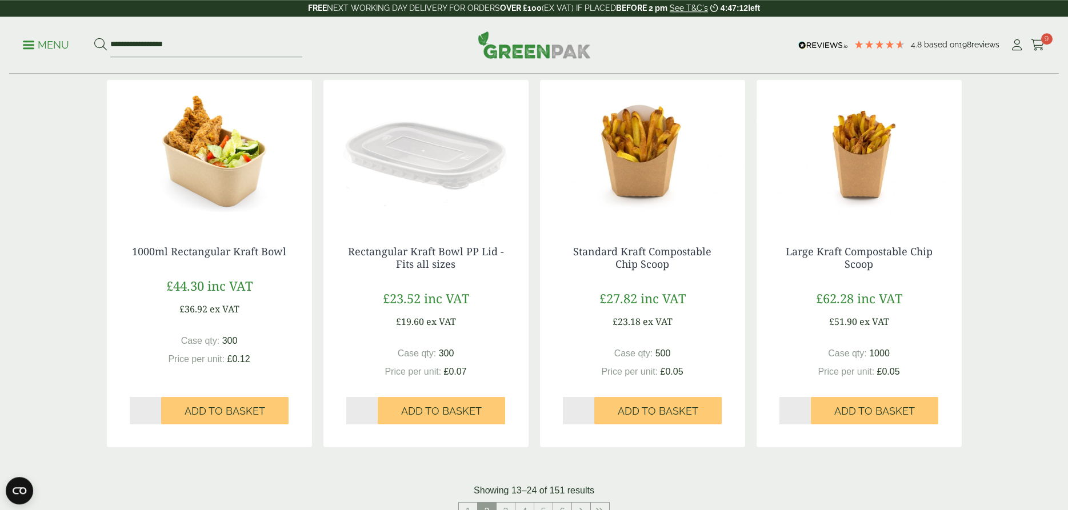
scroll to position [1050, 0]
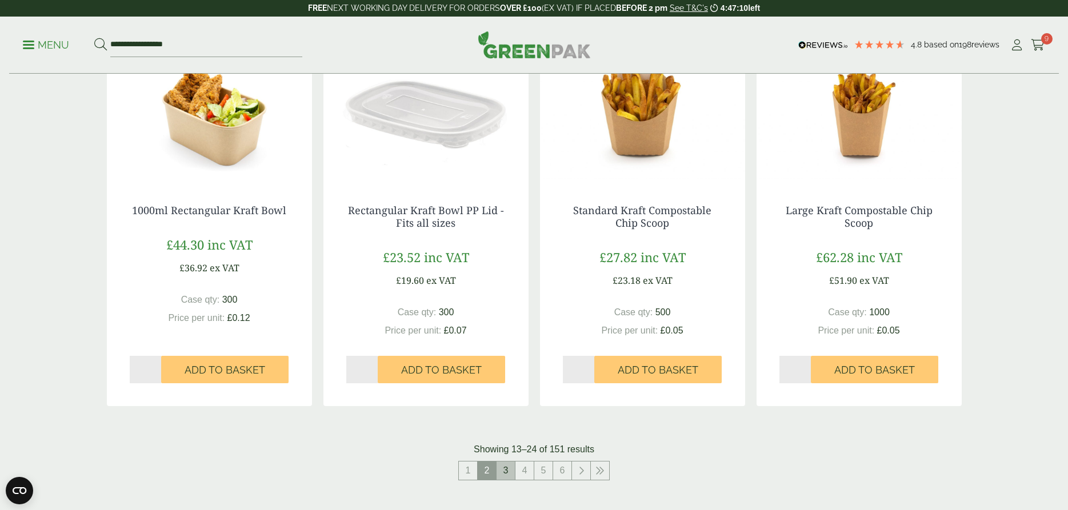
click at [511, 472] on link "3" at bounding box center [506, 471] width 18 height 18
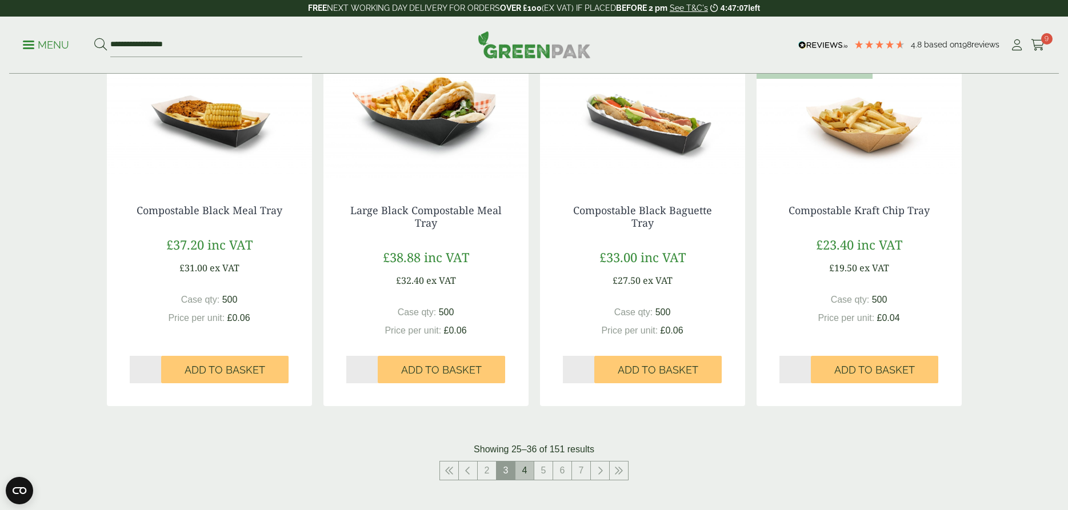
click at [522, 472] on link "4" at bounding box center [525, 471] width 18 height 18
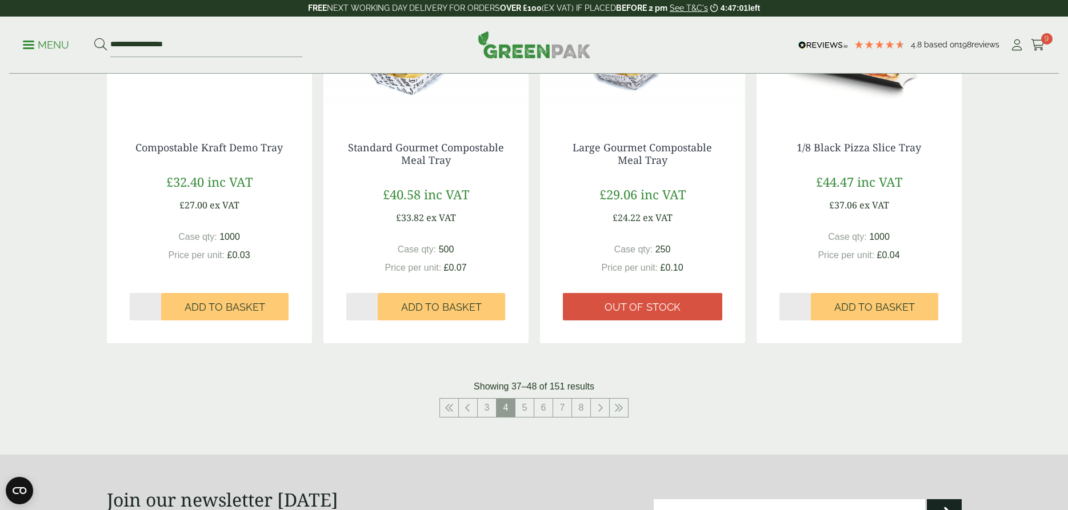
scroll to position [1166, 0]
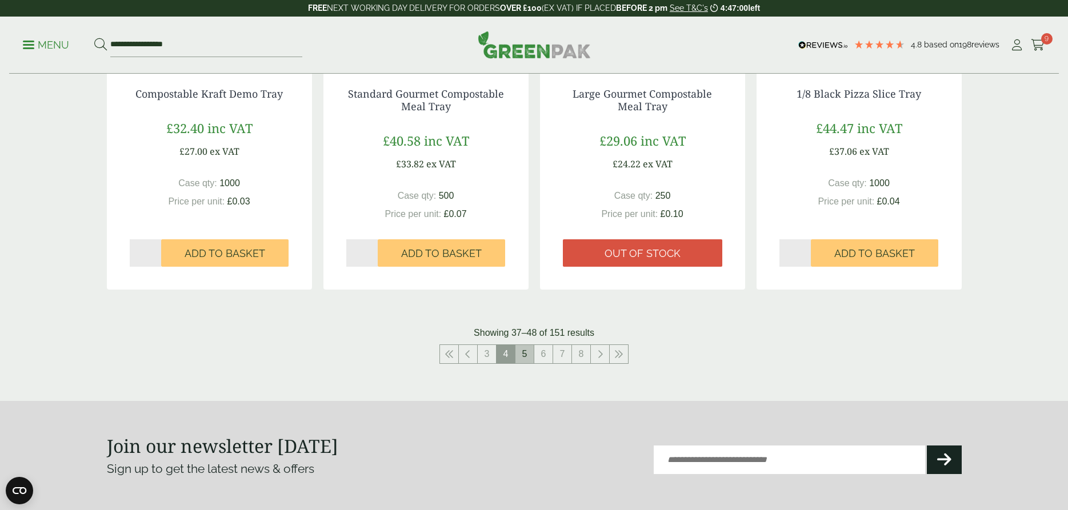
click at [525, 355] on link "5" at bounding box center [525, 354] width 18 height 18
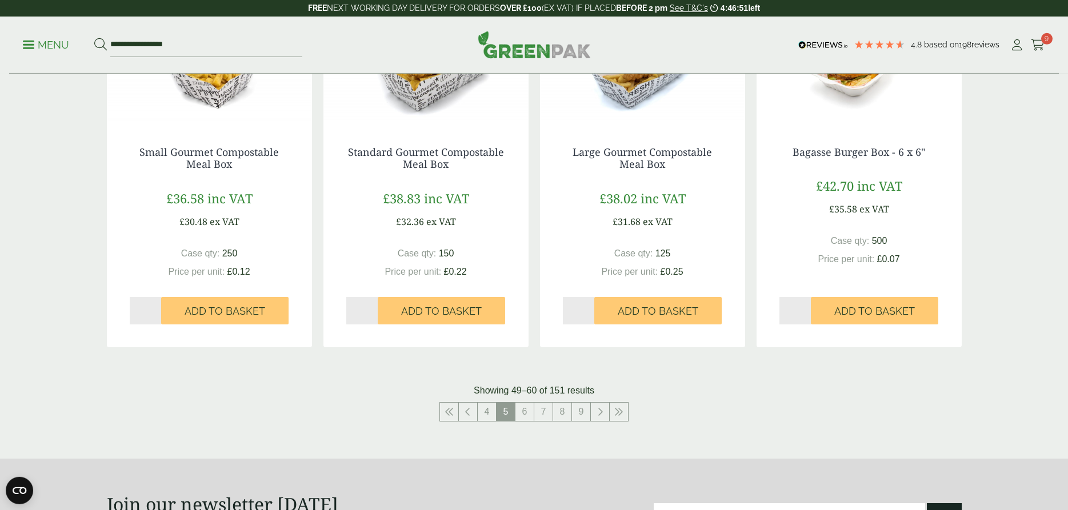
scroll to position [1108, 0]
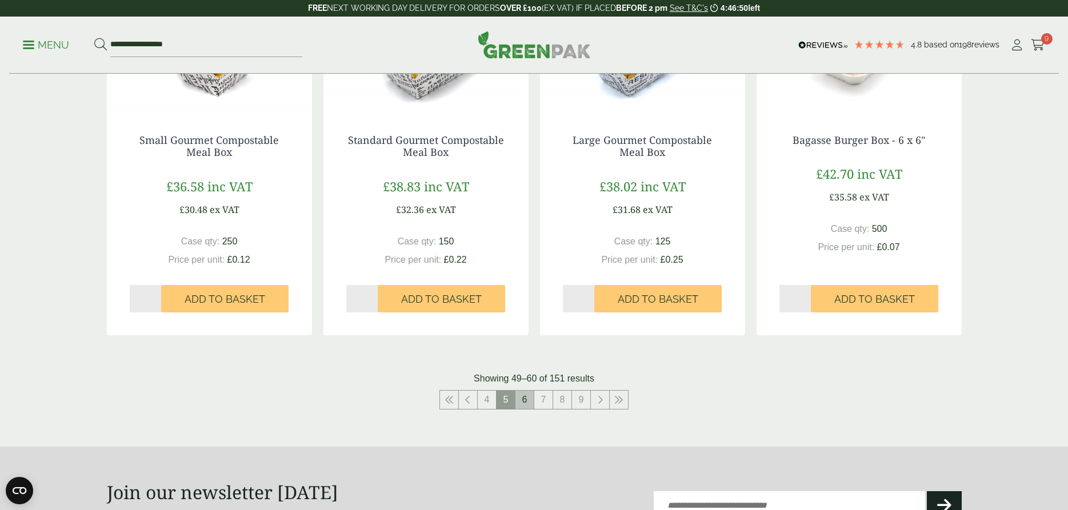
click at [527, 398] on link "6" at bounding box center [525, 400] width 18 height 18
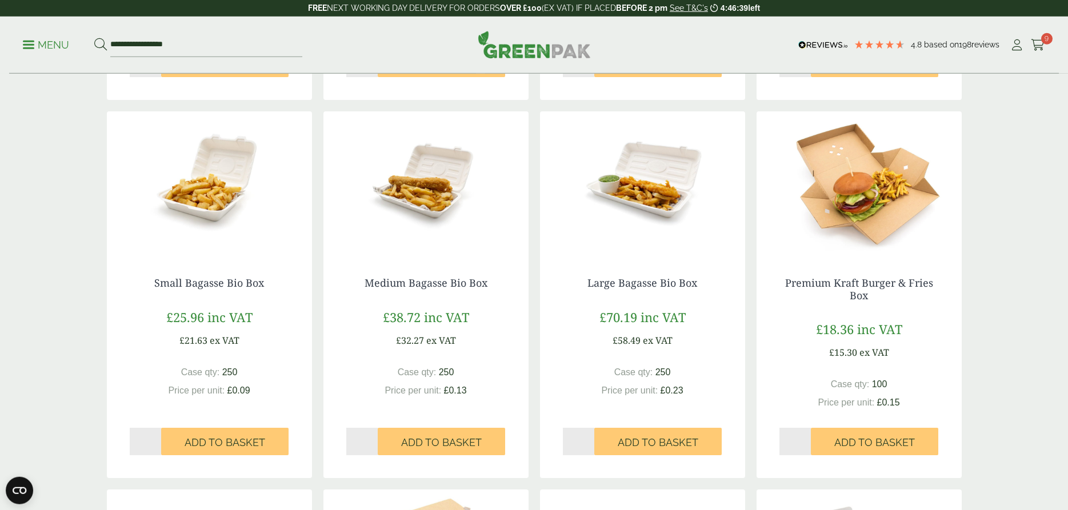
scroll to position [641, 0]
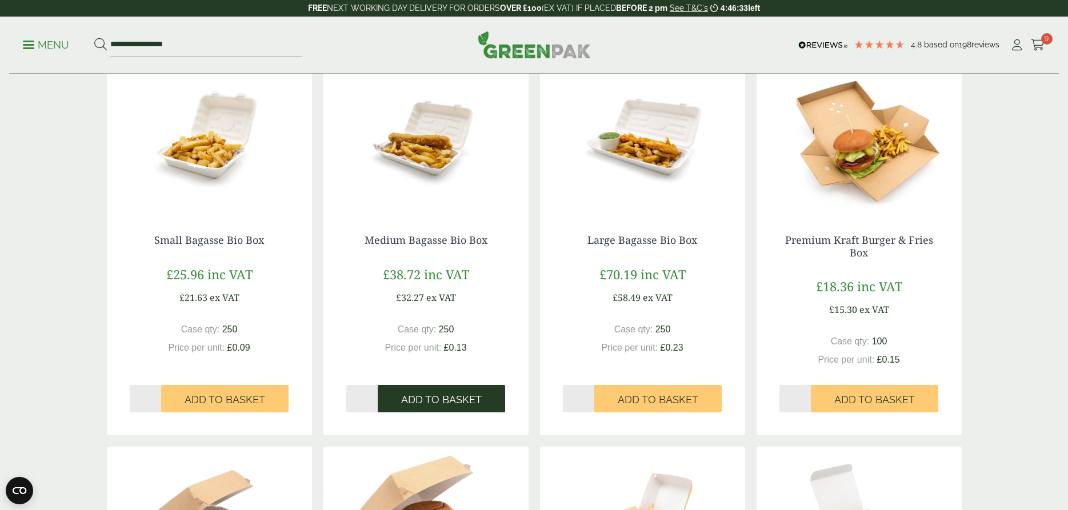
click at [452, 398] on span "Add to Basket" at bounding box center [441, 400] width 81 height 13
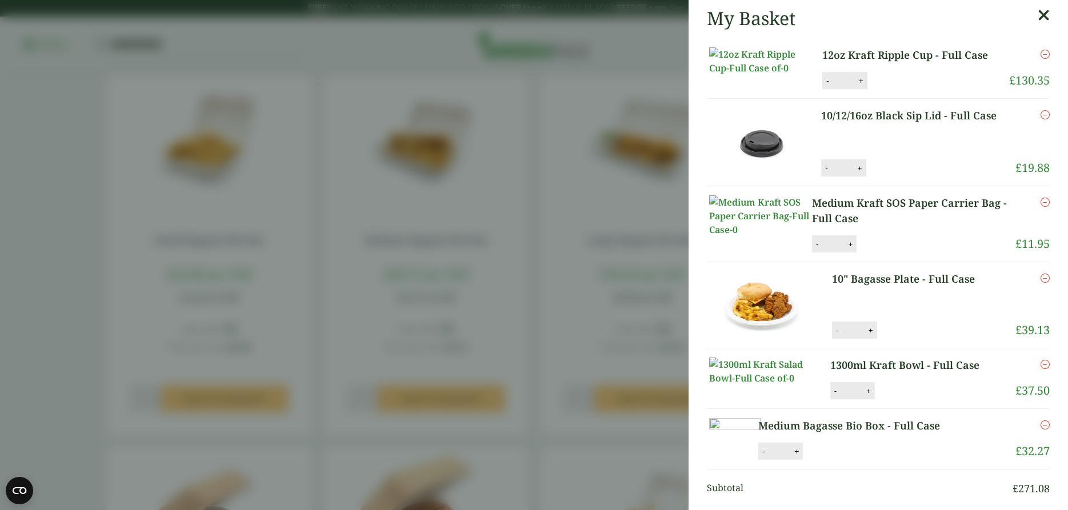
scroll to position [0, 0]
click at [454, 333] on aside "My Basket 12oz Kraft Ripple Cup - Full Case 12oz Kraft Ripple Cup - Full Case q…" at bounding box center [534, 255] width 1068 height 510
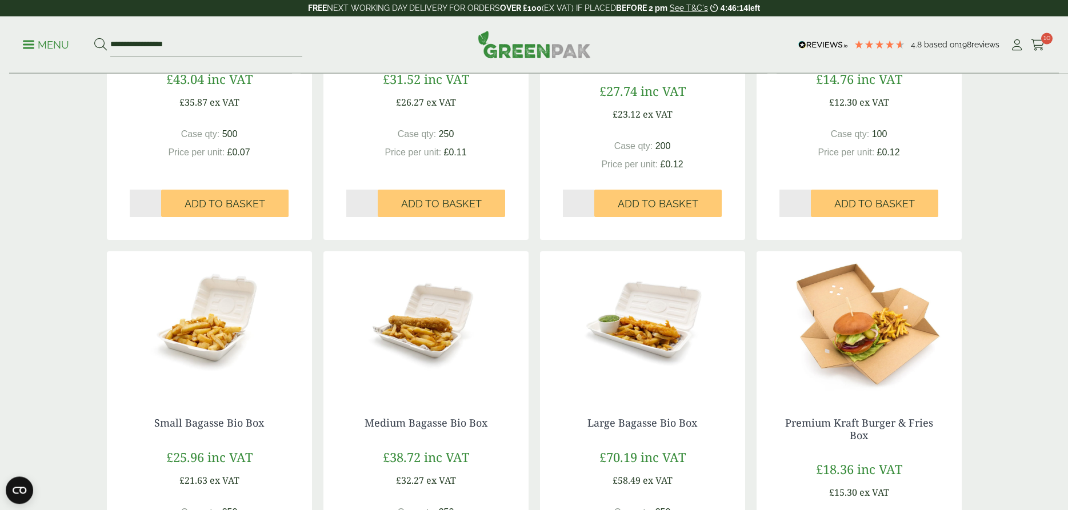
scroll to position [408, 0]
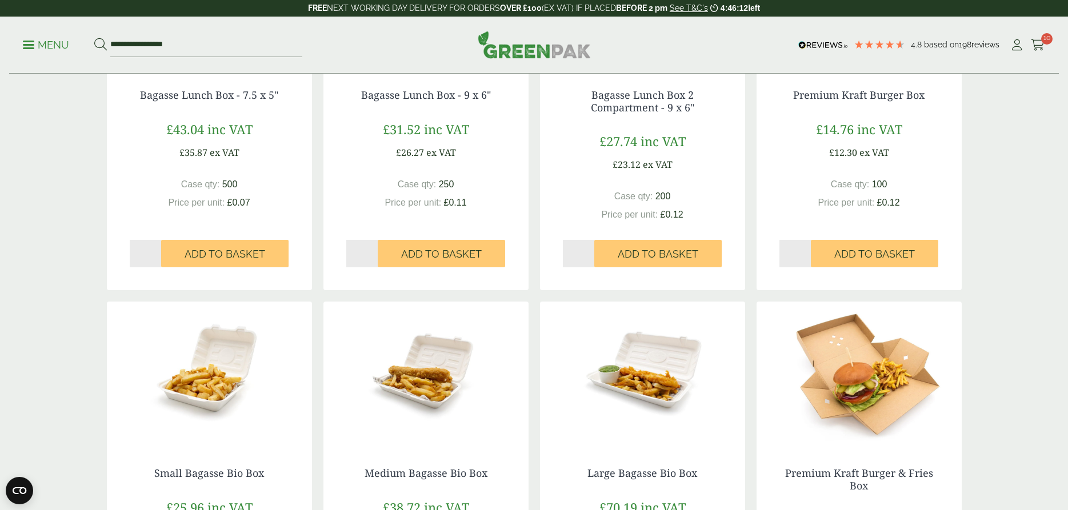
click at [31, 44] on span at bounding box center [28, 45] width 11 height 2
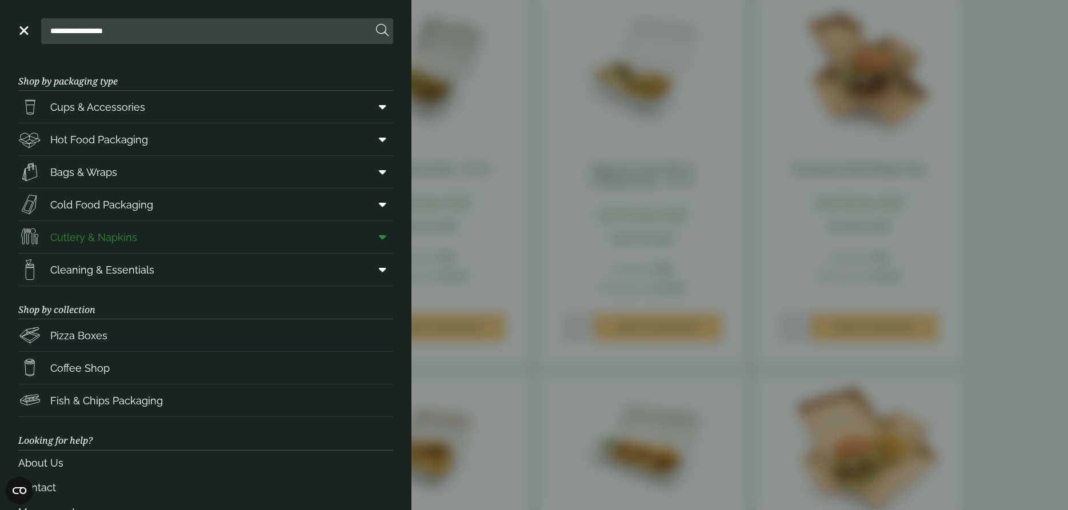
click at [74, 238] on span "Cutlery & Napkins" at bounding box center [93, 237] width 87 height 15
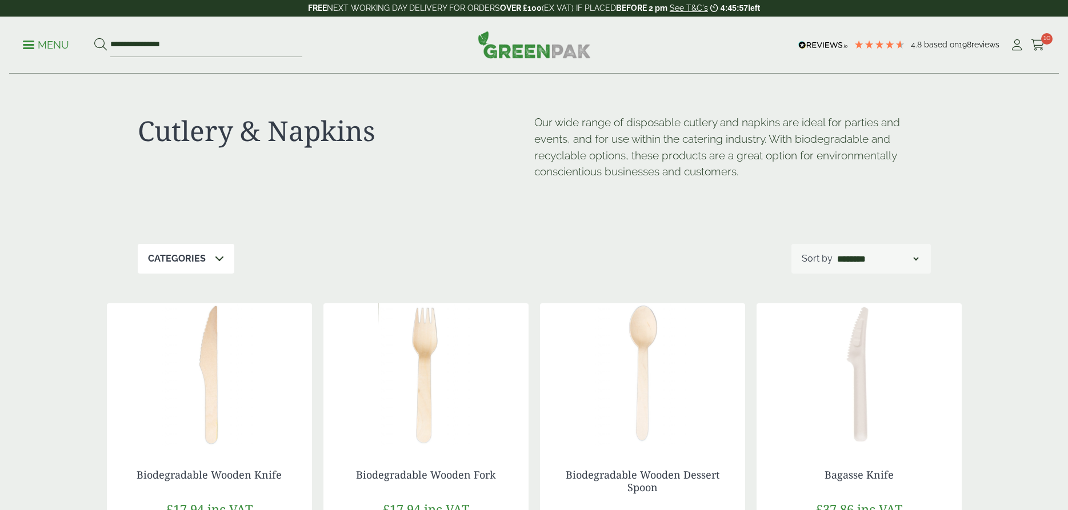
scroll to position [175, 0]
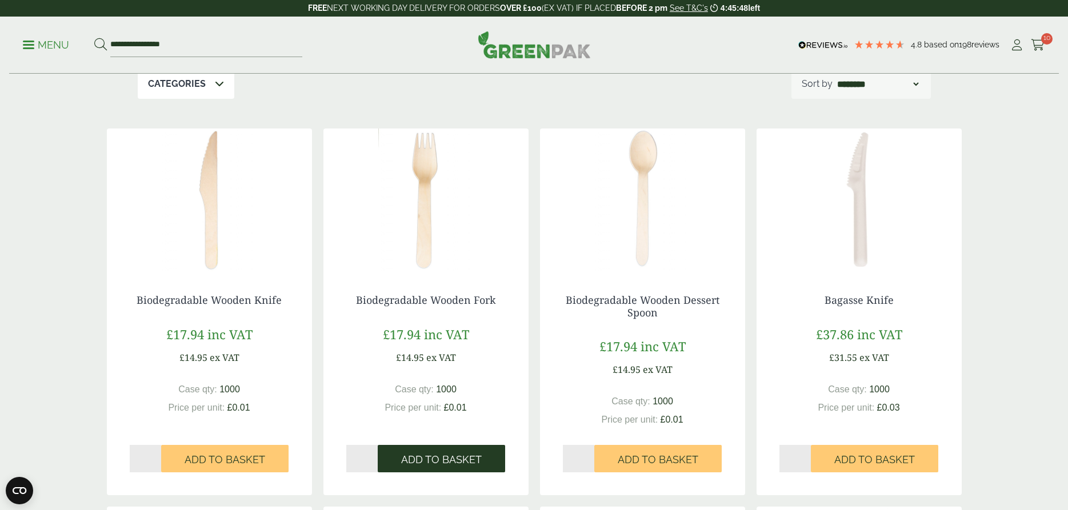
click at [427, 457] on span "Add to Basket" at bounding box center [441, 460] width 81 height 13
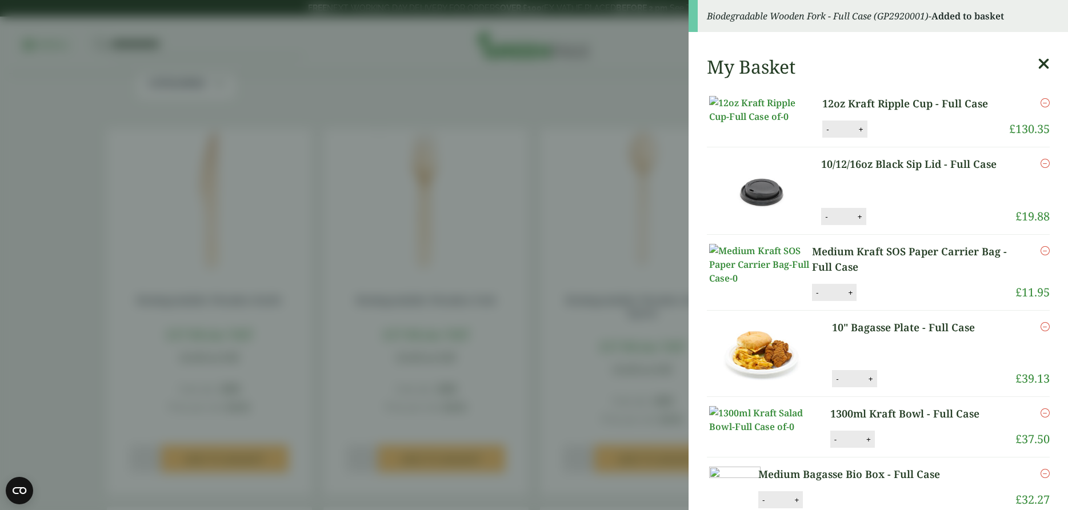
click at [283, 429] on aside "Biodegradable Wooden Fork - Full Case (GP2920001) - Added to basket My Basket 1…" at bounding box center [534, 255] width 1068 height 510
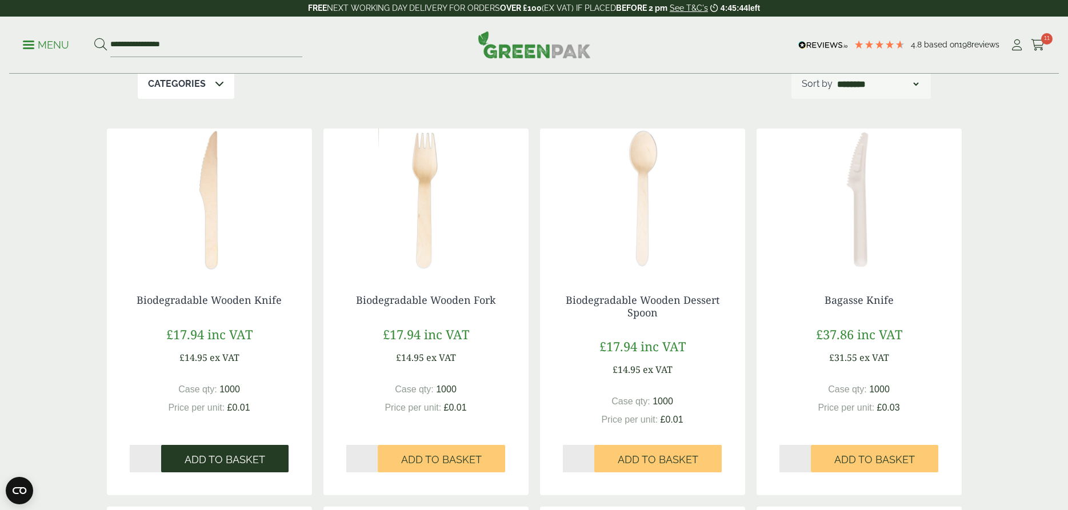
click at [213, 457] on span "Add to Basket" at bounding box center [225, 460] width 81 height 13
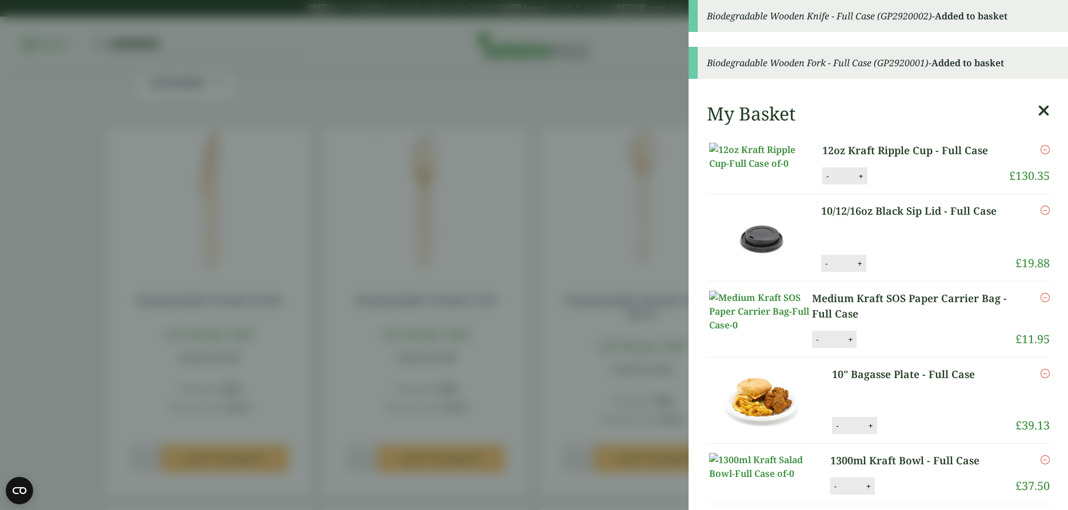
click at [378, 421] on aside "Biodegradable Wooden Knife - Full Case (GP2920002) - Added to basket Biodegrada…" at bounding box center [534, 255] width 1068 height 510
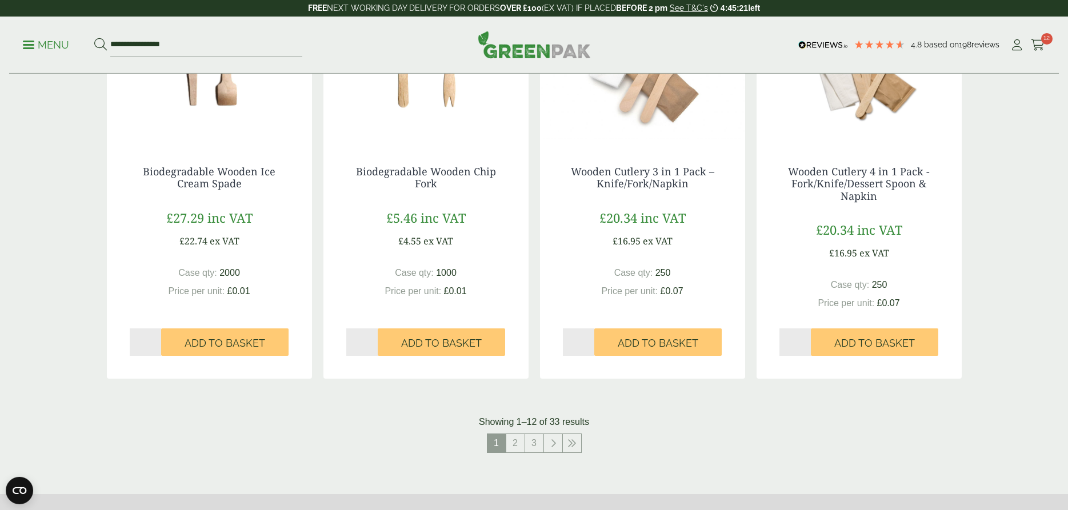
scroll to position [1108, 0]
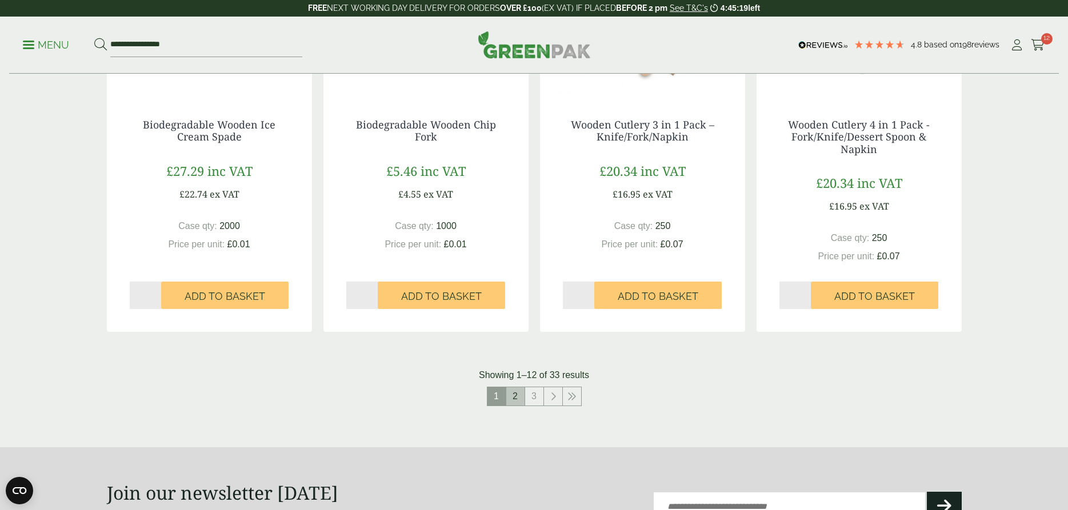
click at [515, 397] on link "2" at bounding box center [515, 397] width 18 height 18
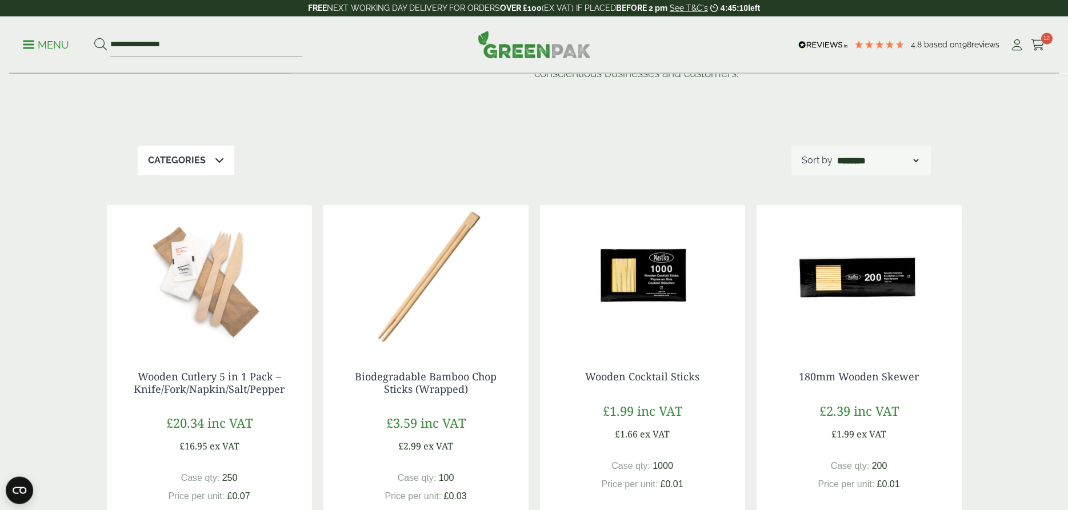
scroll to position [175, 0]
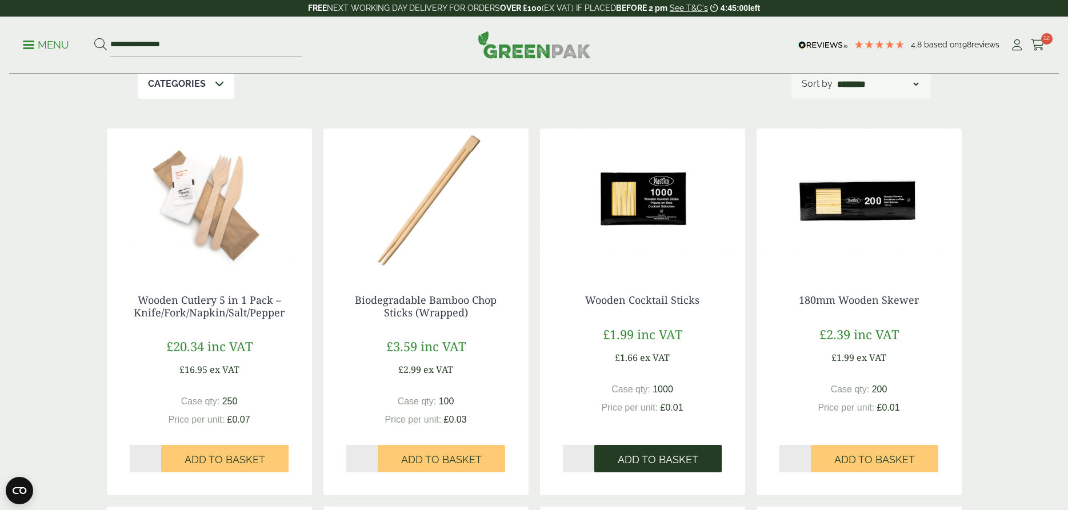
click at [627, 457] on span "Add to Basket" at bounding box center [658, 460] width 81 height 13
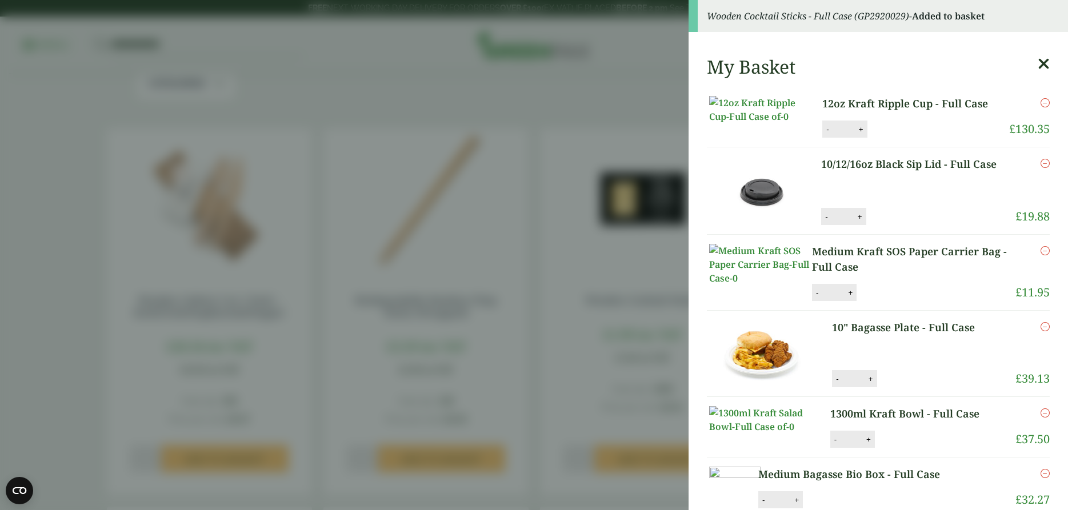
click at [598, 420] on aside "Wooden Cocktail Sticks - Full Case (GP2920029) - Added to basket My Basket 12oz…" at bounding box center [534, 255] width 1068 height 510
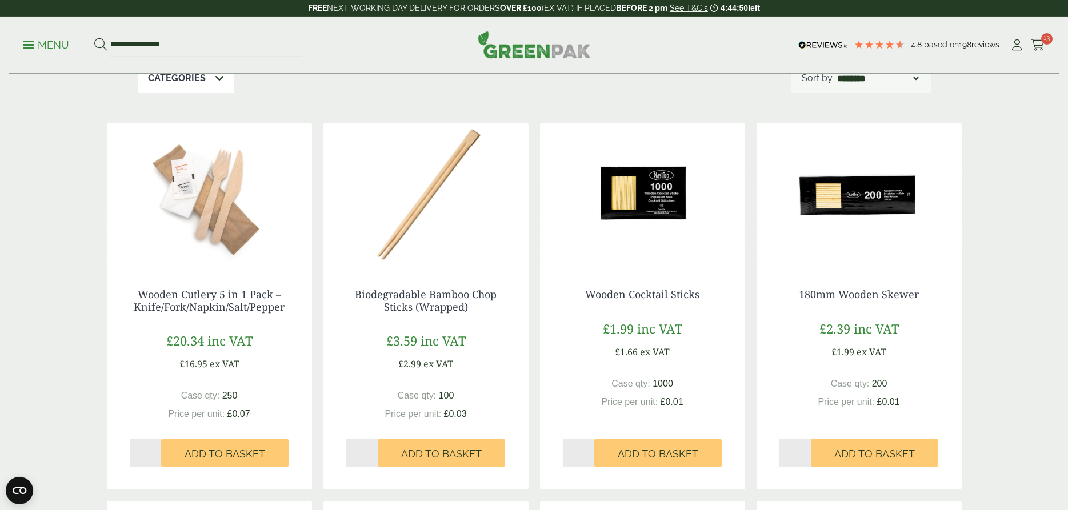
scroll to position [233, 0]
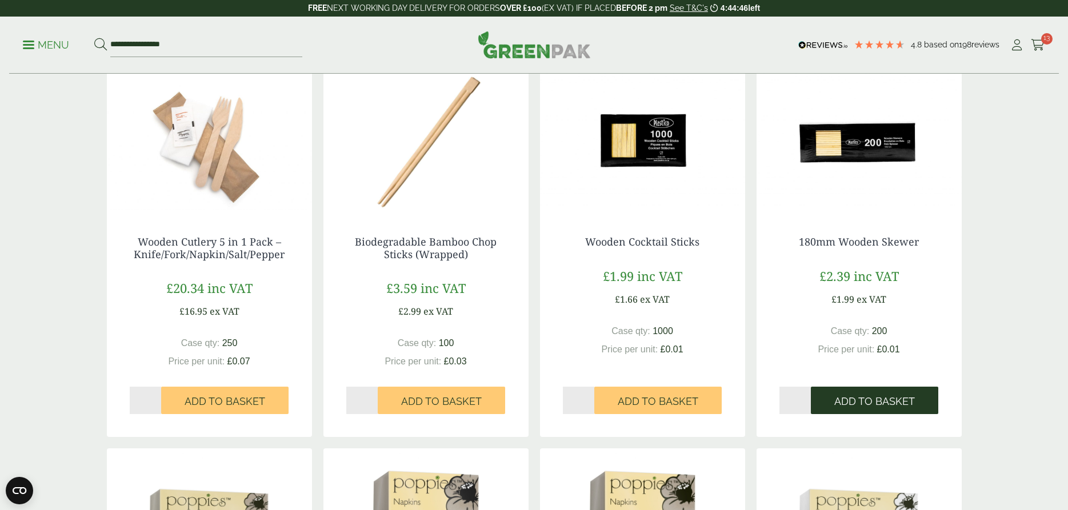
click at [848, 397] on span "Add to Basket" at bounding box center [875, 402] width 81 height 13
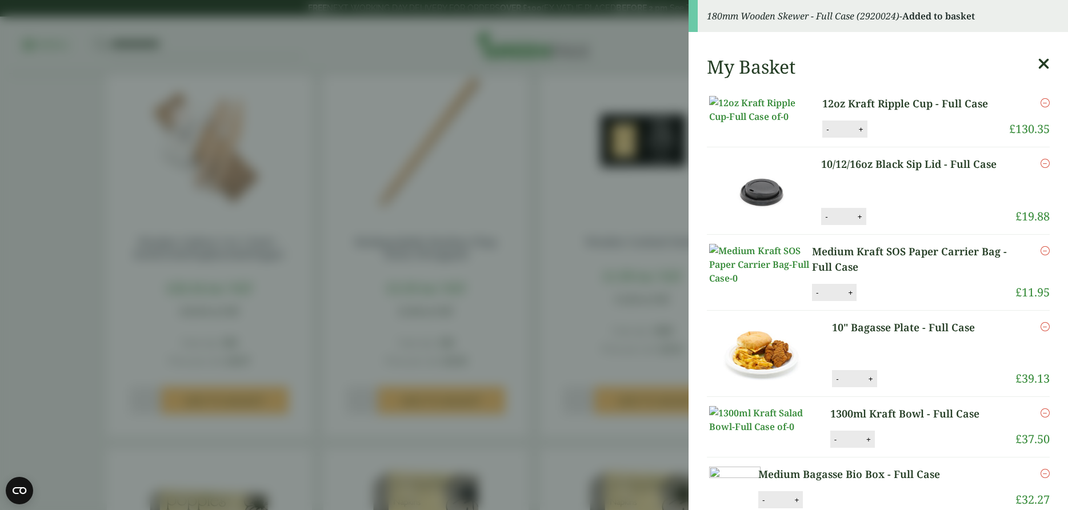
click at [592, 360] on aside "180mm Wooden Skewer - Full Case (2920024) - Added to basket My Basket 12oz Kraf…" at bounding box center [534, 255] width 1068 height 510
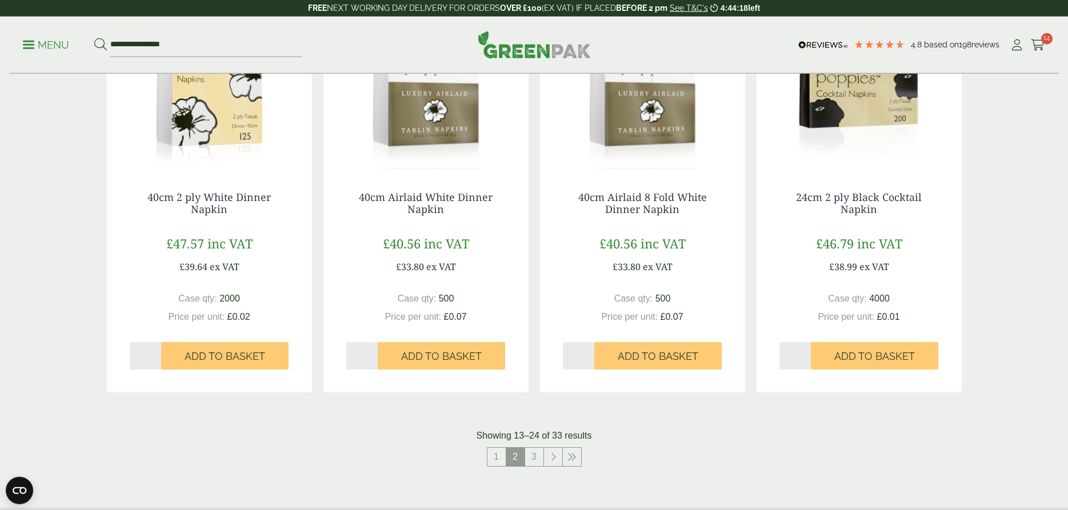
scroll to position [1108, 0]
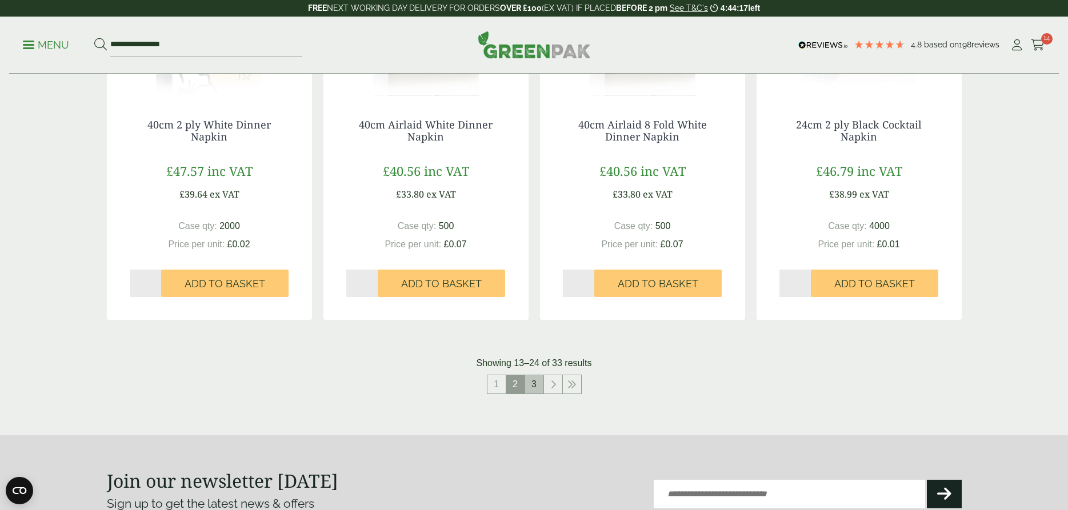
click at [534, 385] on link "3" at bounding box center [534, 385] width 18 height 18
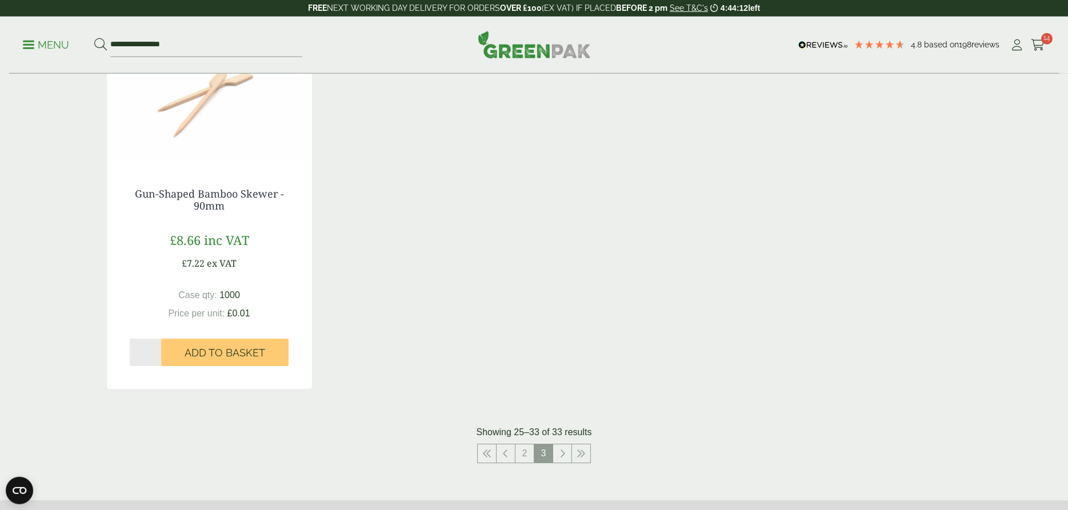
scroll to position [1108, 0]
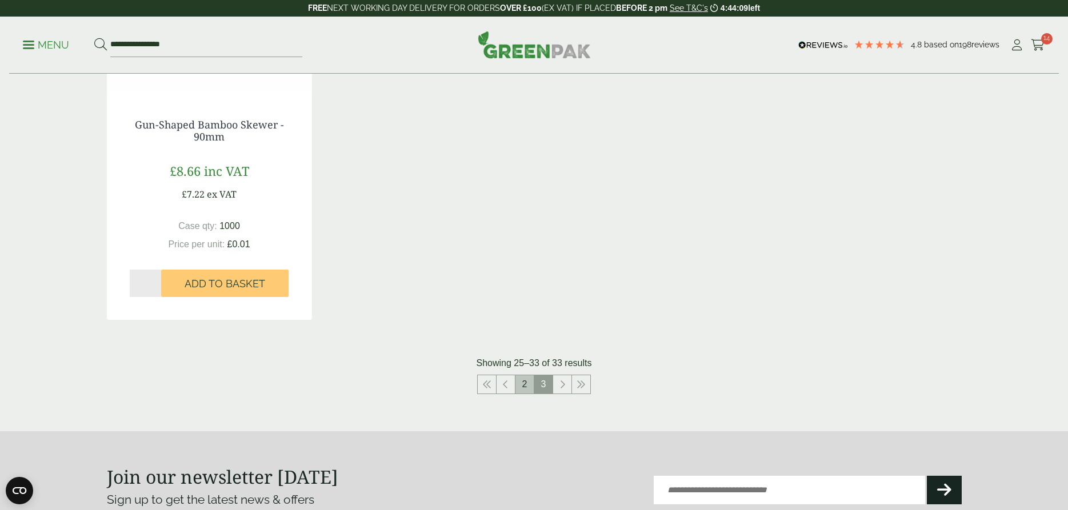
click at [520, 381] on link "2" at bounding box center [525, 385] width 18 height 18
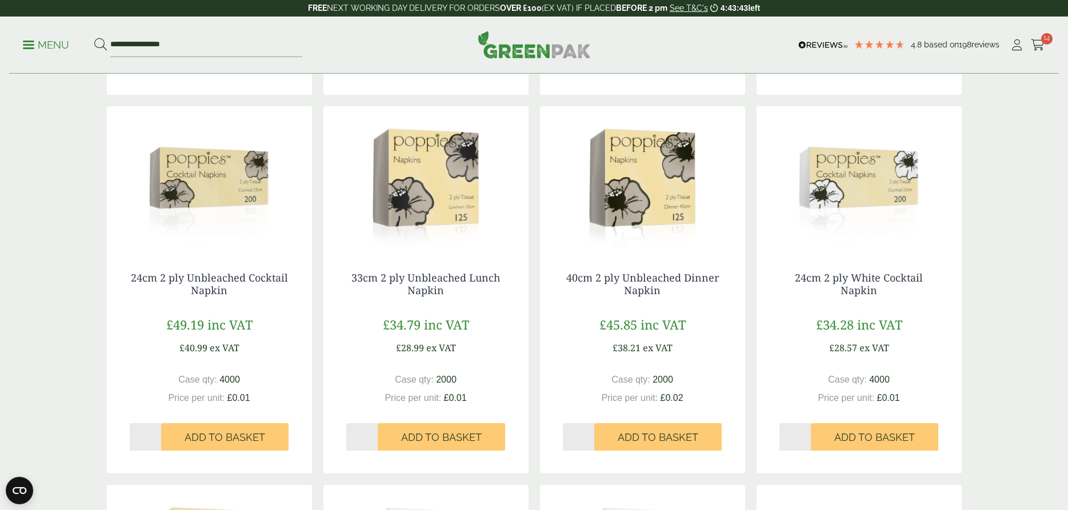
scroll to position [583, 0]
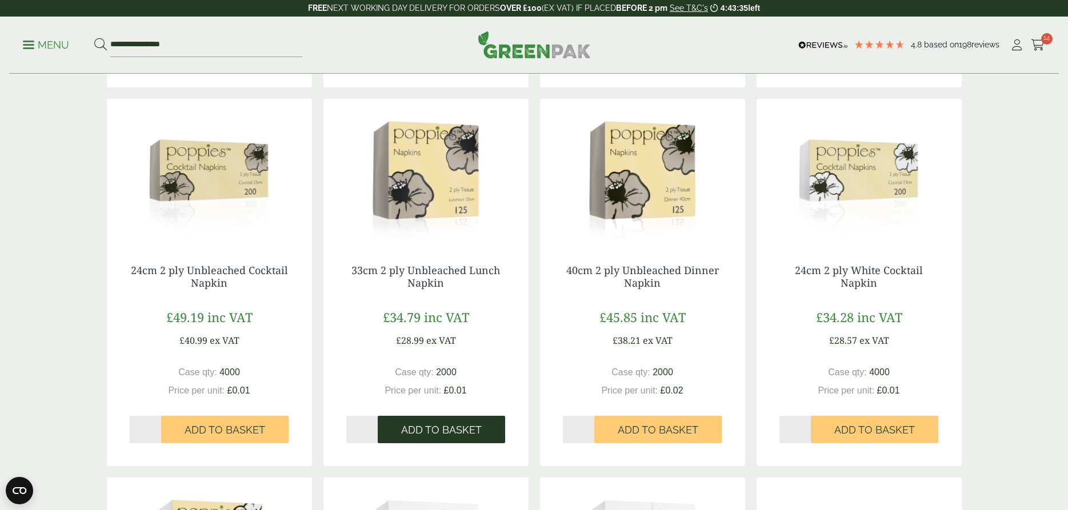
click at [432, 430] on span "Add to Basket" at bounding box center [441, 430] width 81 height 13
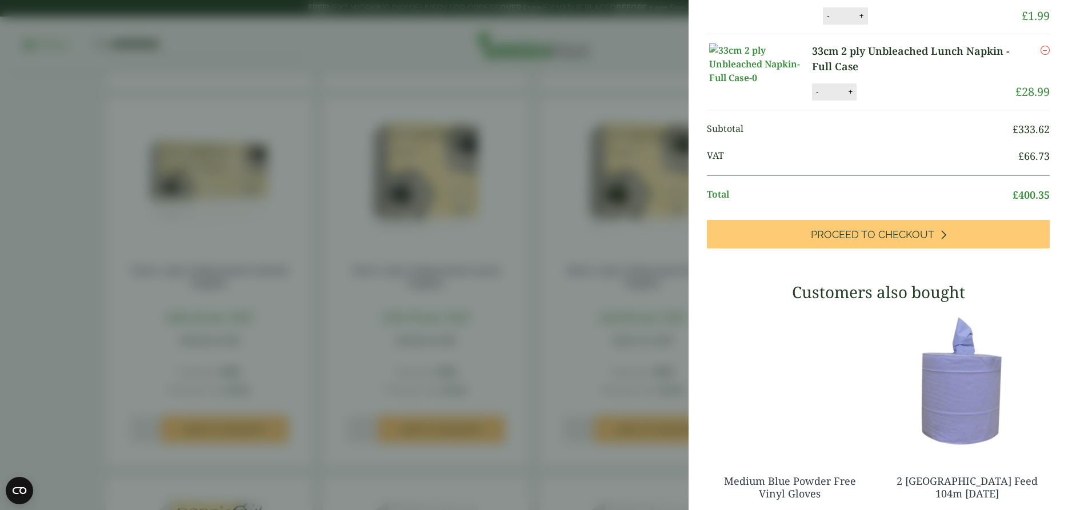
scroll to position [679, 0]
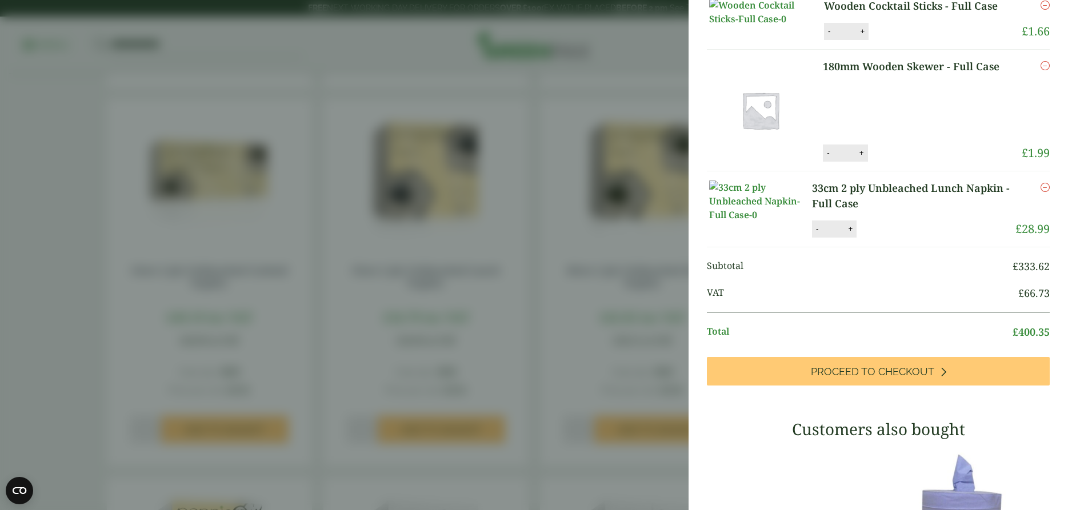
click at [302, 258] on aside "33cm 2 ply Unbleached Lunch Napkin - Full Case (GP3130034) - Added to basket My…" at bounding box center [534, 255] width 1068 height 510
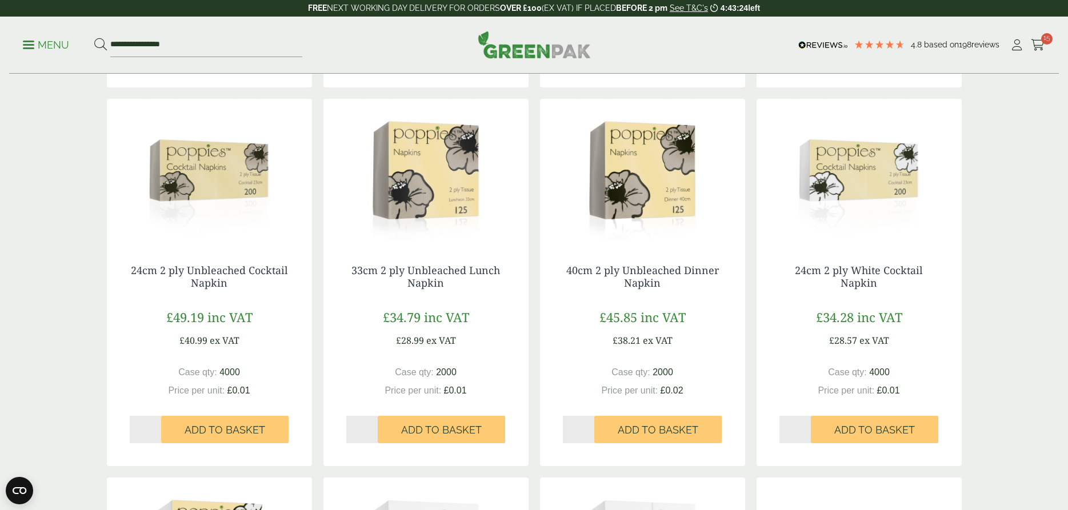
scroll to position [619, 0]
click at [28, 43] on p "Menu" at bounding box center [46, 45] width 46 height 14
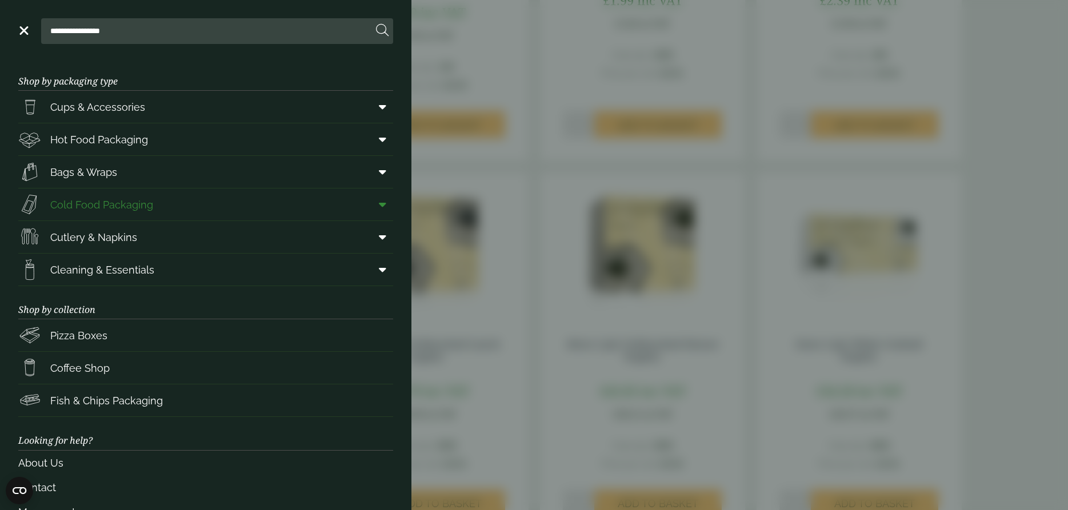
click at [73, 206] on span "Cold Food Packaging" at bounding box center [101, 204] width 103 height 15
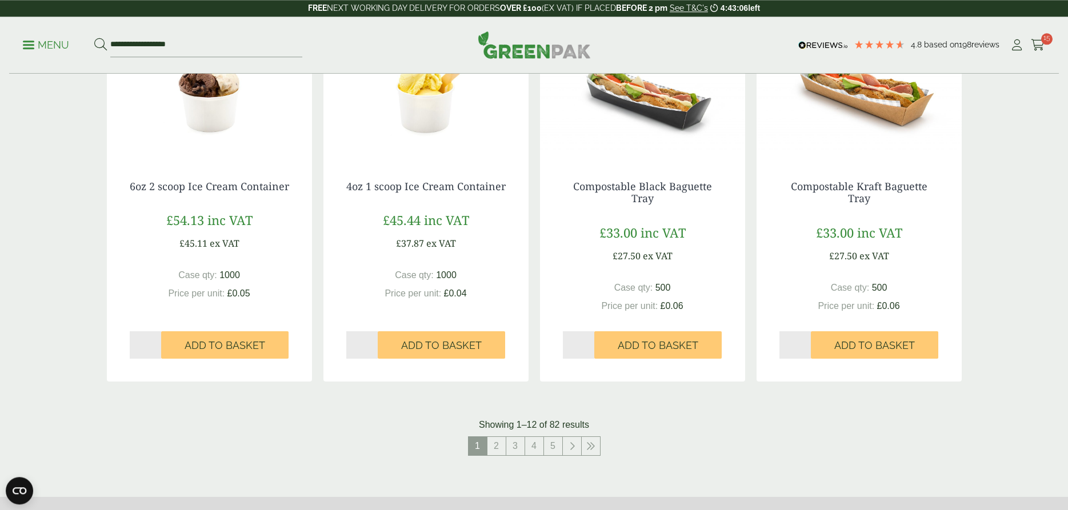
scroll to position [1108, 0]
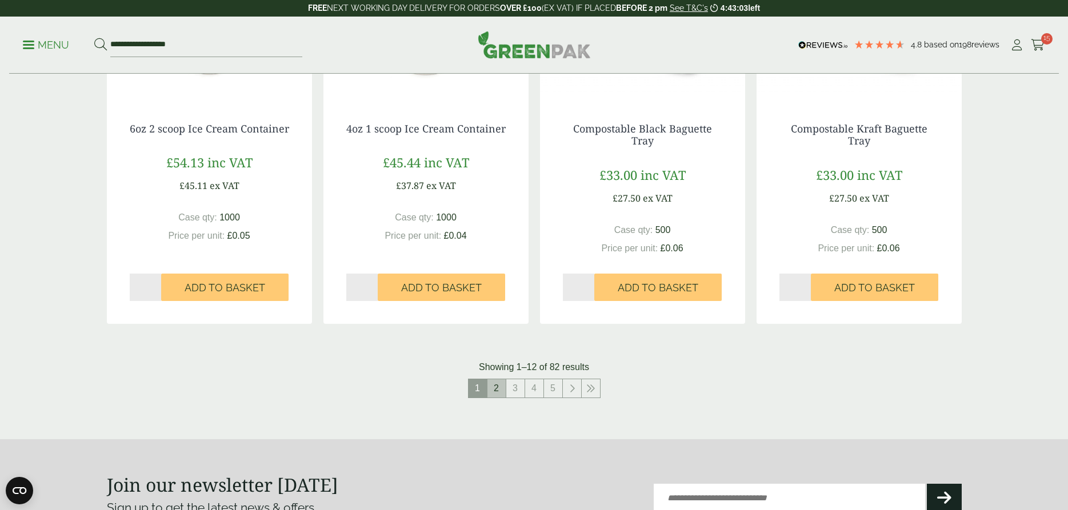
click at [494, 389] on link "2" at bounding box center [497, 389] width 18 height 18
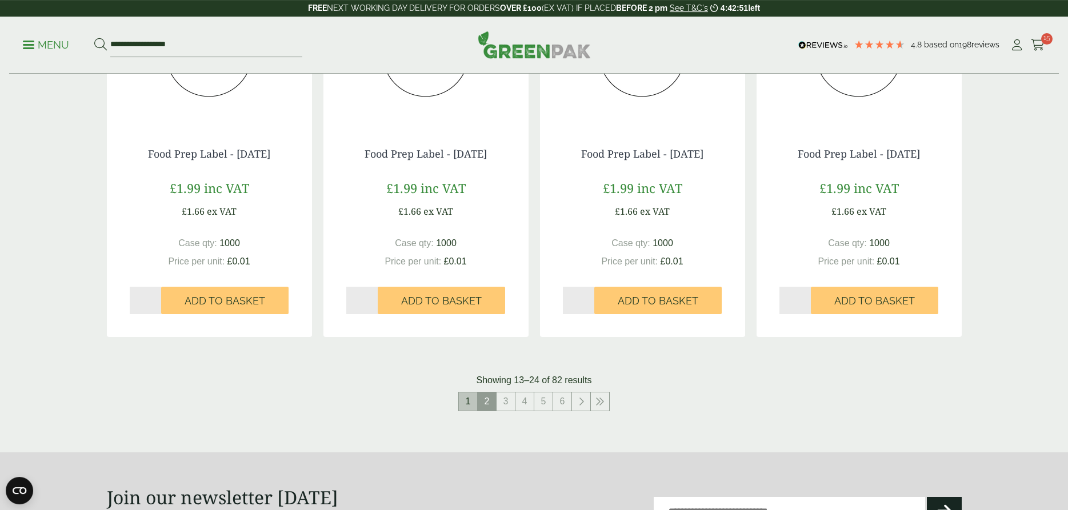
scroll to position [1108, 0]
click at [506, 400] on link "3" at bounding box center [506, 401] width 18 height 18
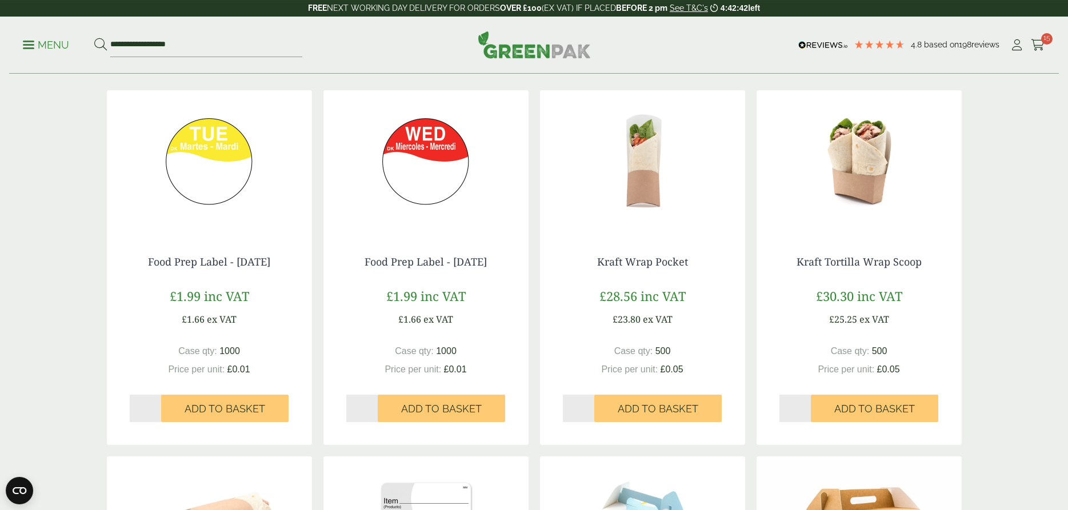
scroll to position [117, 0]
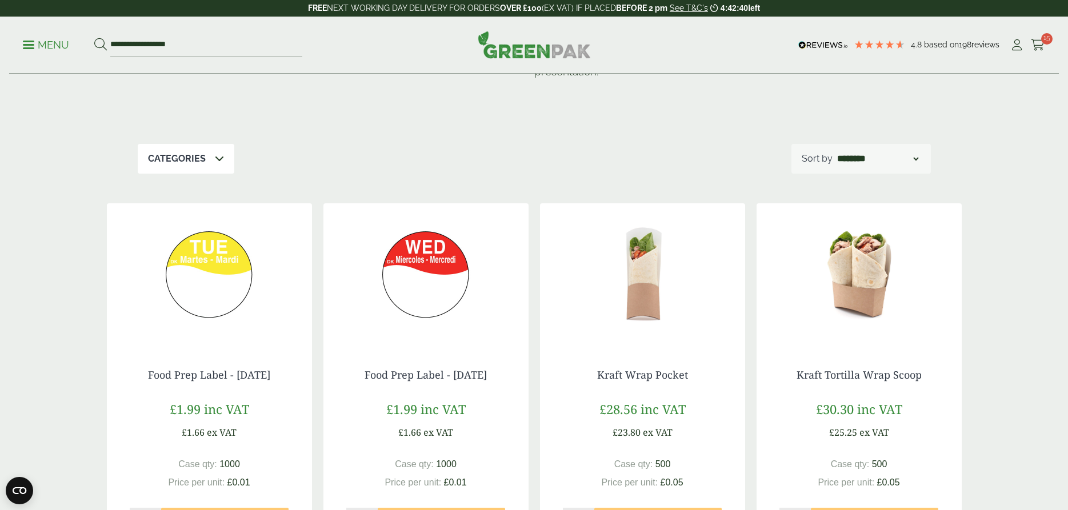
click at [26, 45] on span at bounding box center [28, 45] width 11 height 2
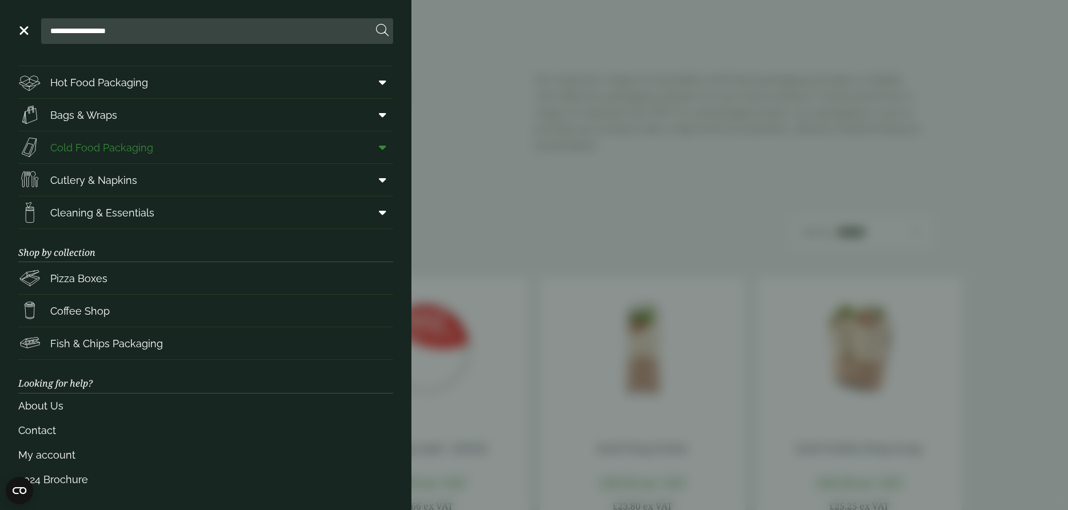
scroll to position [0, 0]
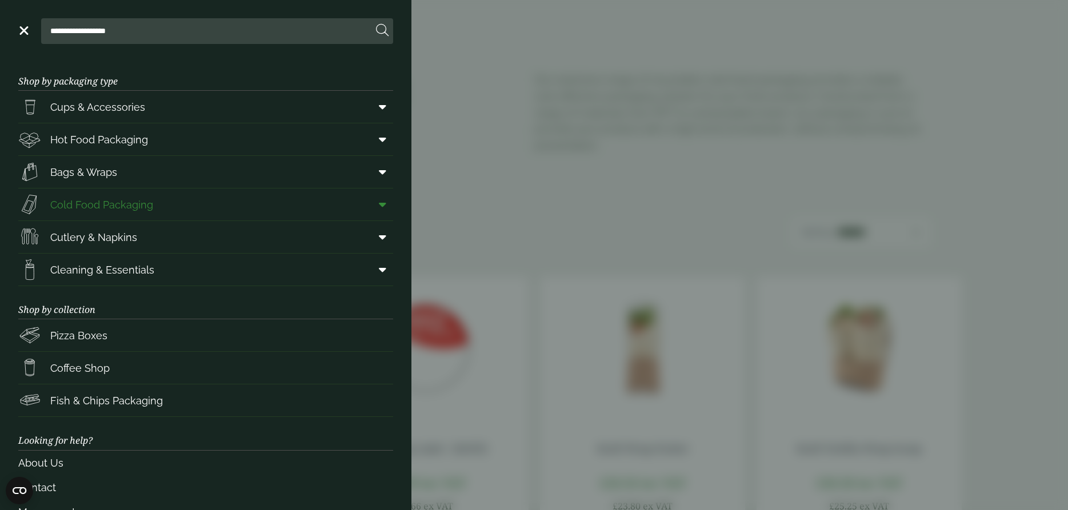
click at [108, 203] on span "Cold Food Packaging" at bounding box center [101, 204] width 103 height 15
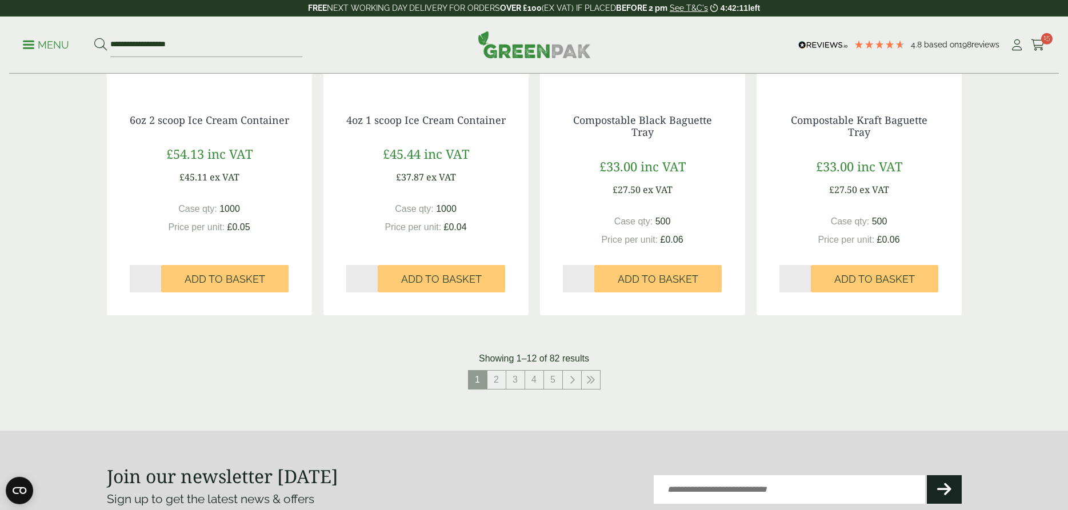
scroll to position [1166, 0]
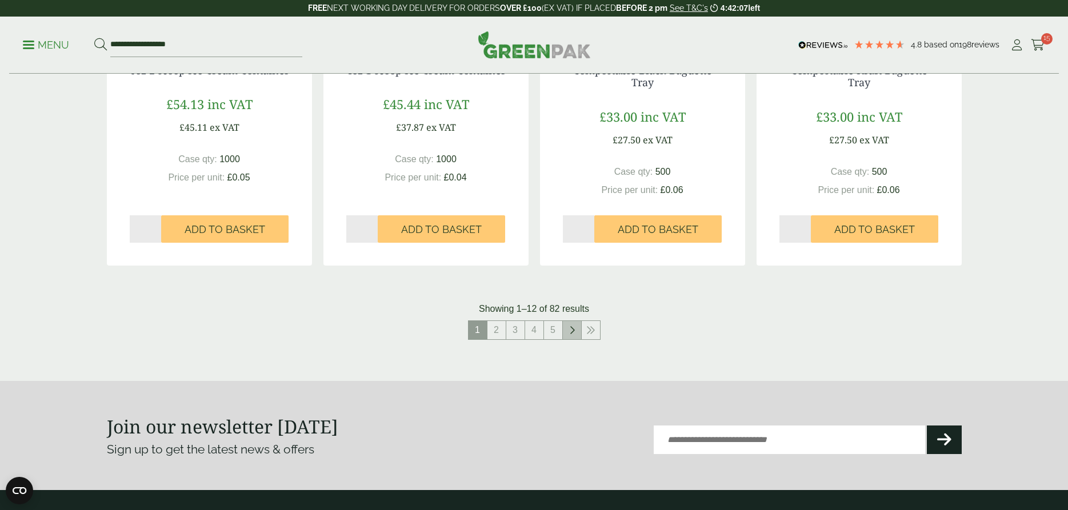
click at [570, 330] on icon at bounding box center [572, 330] width 6 height 9
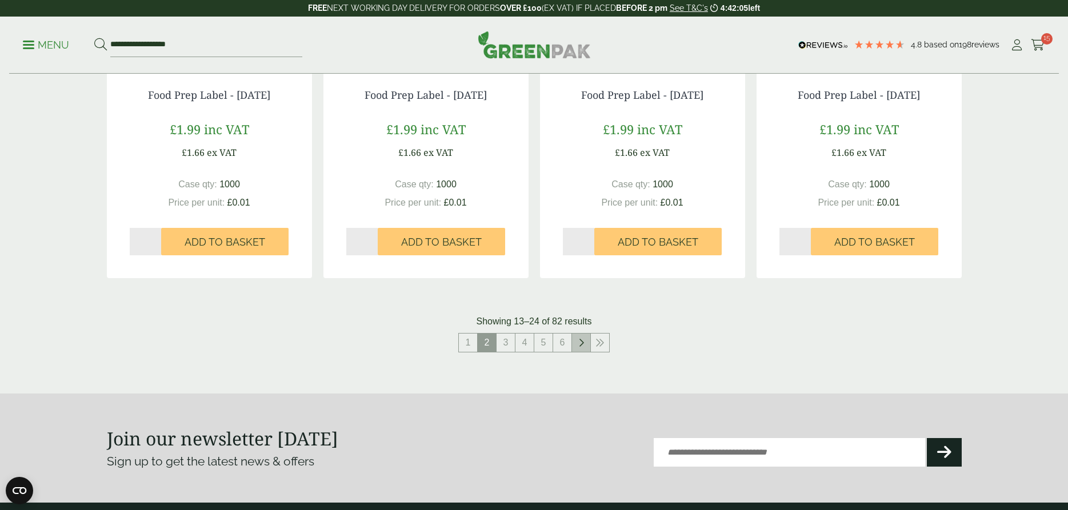
click at [580, 338] on link at bounding box center [581, 343] width 18 height 18
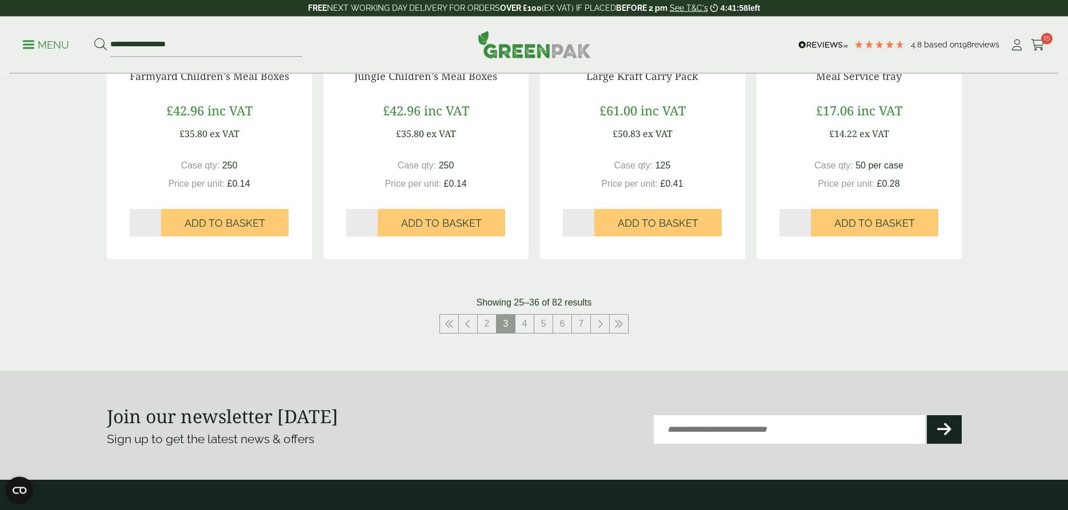
scroll to position [1166, 0]
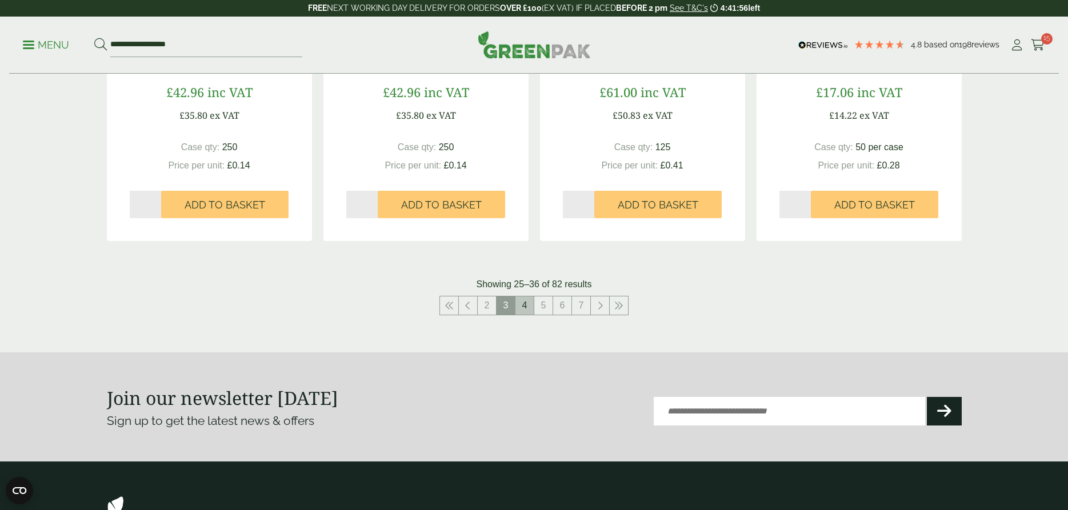
click at [523, 309] on link "4" at bounding box center [525, 306] width 18 height 18
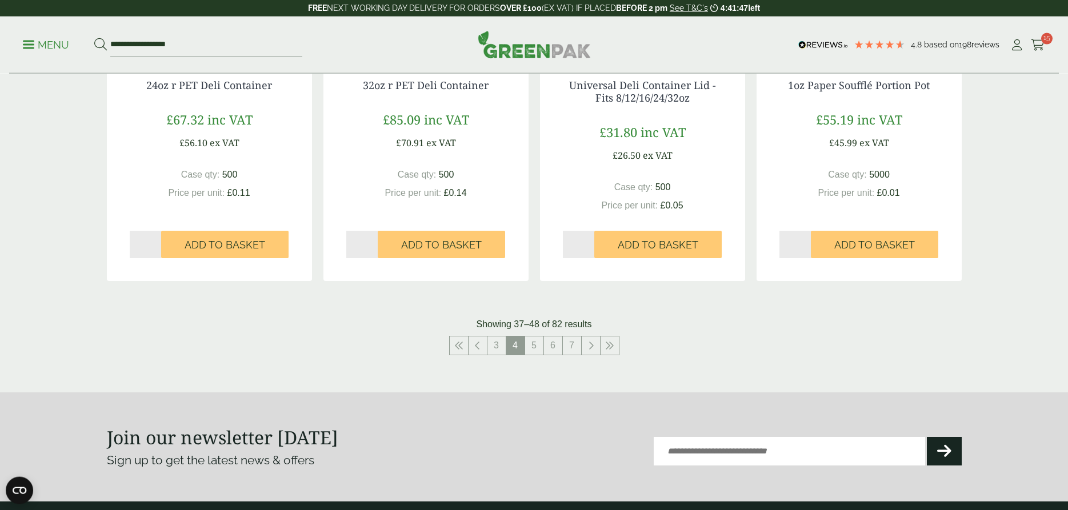
scroll to position [1166, 0]
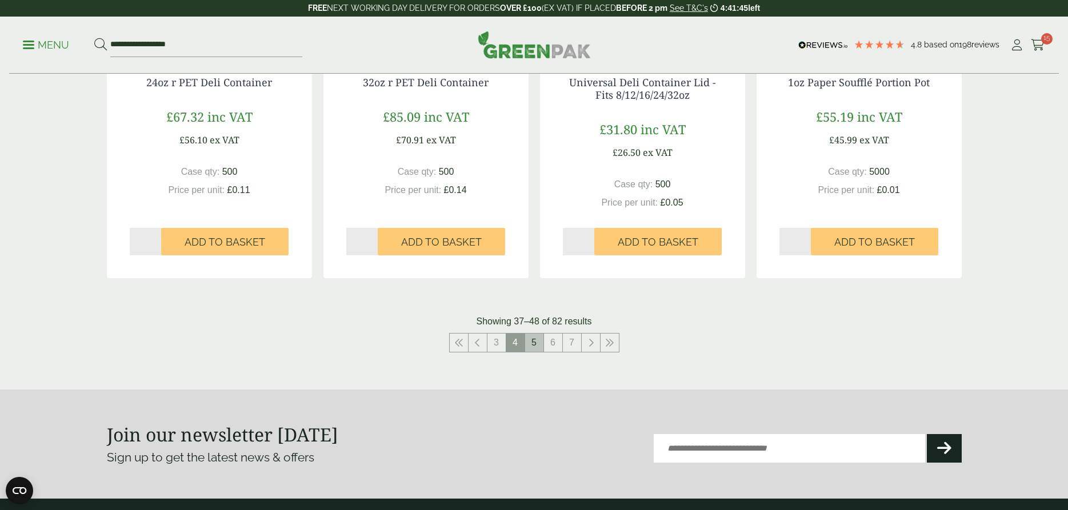
click at [534, 340] on link "5" at bounding box center [534, 343] width 18 height 18
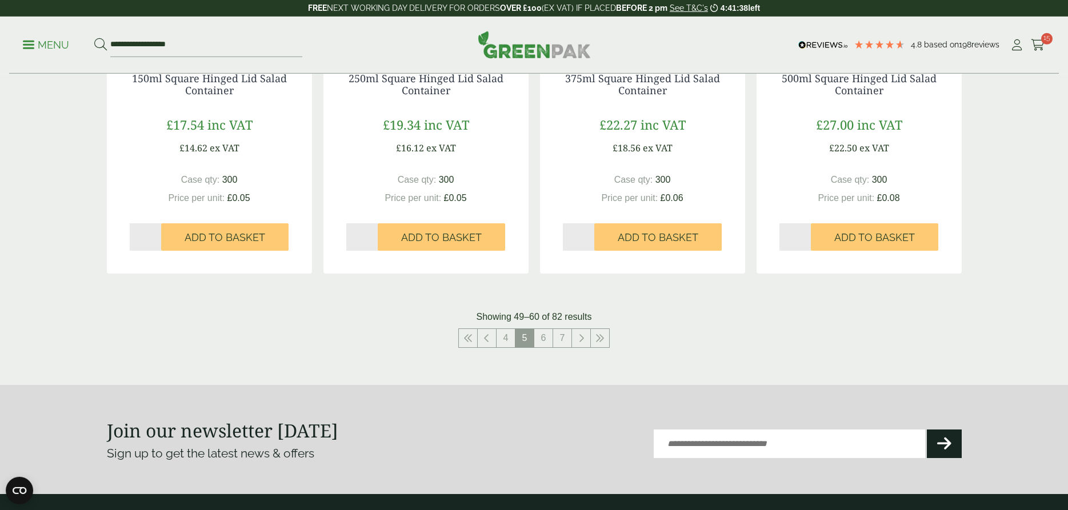
scroll to position [1166, 0]
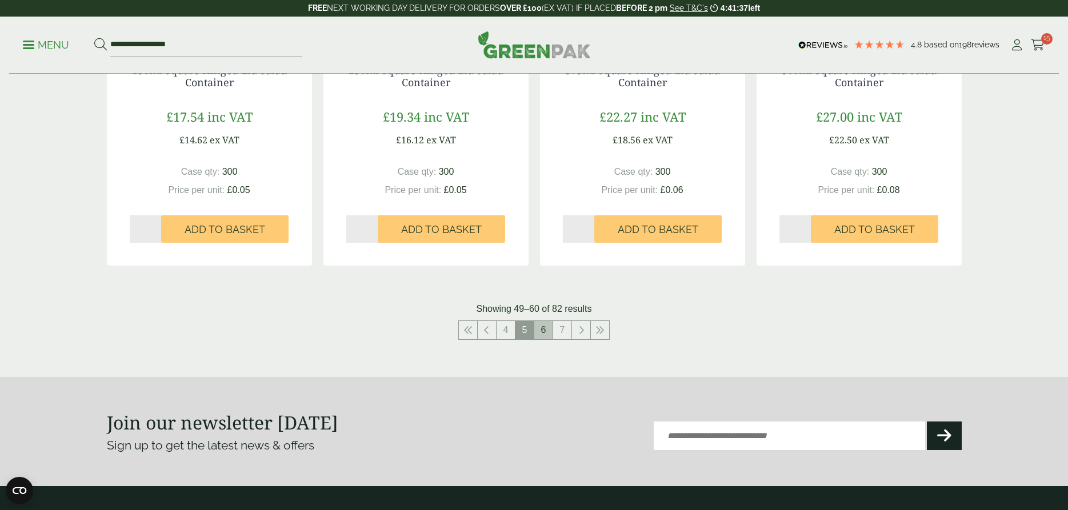
click at [547, 332] on link "6" at bounding box center [543, 330] width 18 height 18
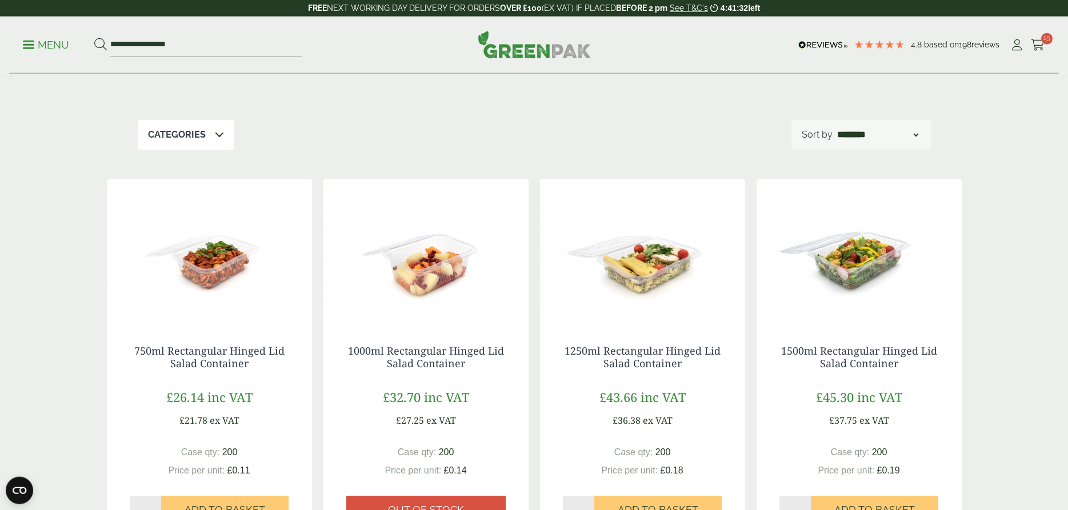
scroll to position [58, 0]
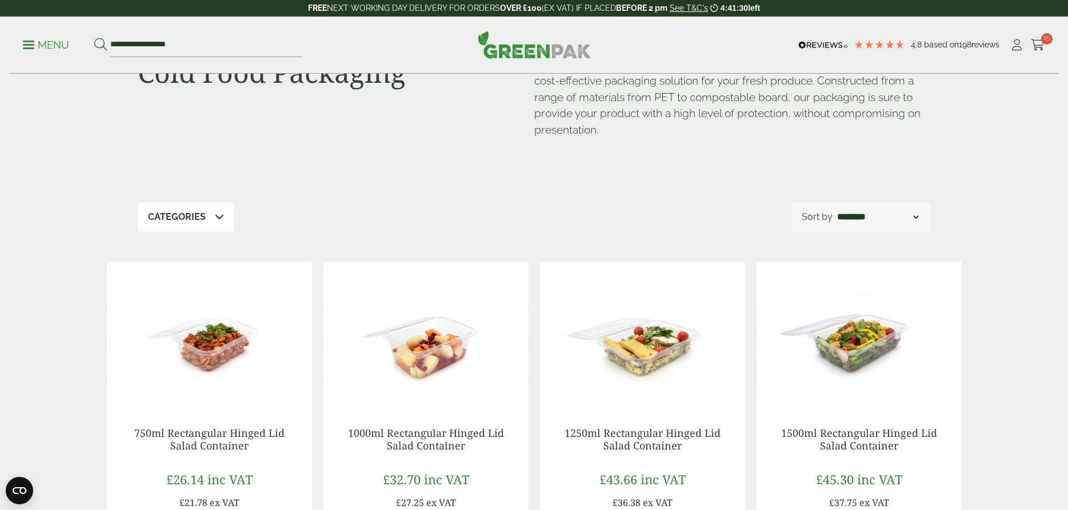
click at [99, 42] on icon at bounding box center [100, 44] width 13 height 13
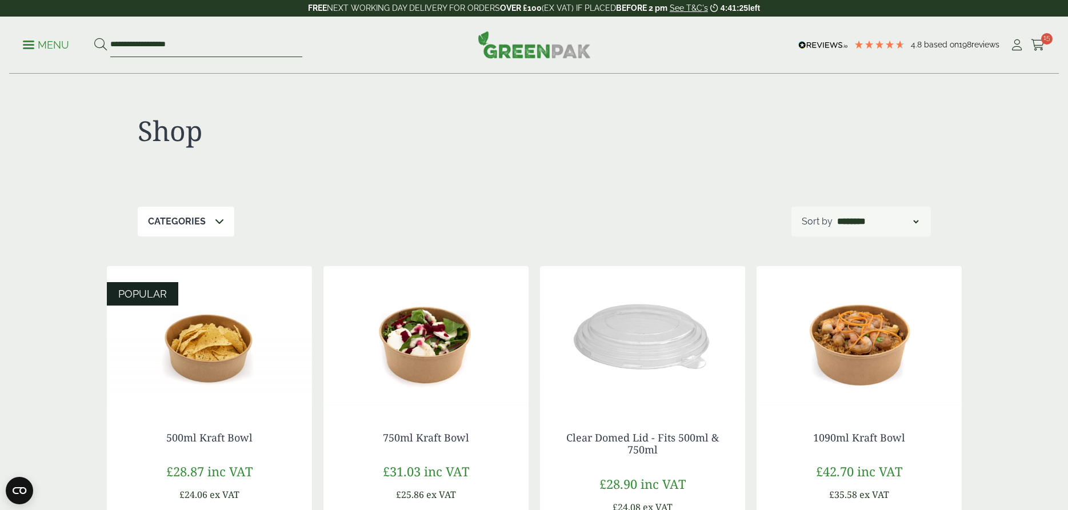
drag, startPoint x: 213, startPoint y: 47, endPoint x: 215, endPoint y: 41, distance: 7.1
click at [213, 45] on input "**********" at bounding box center [206, 45] width 192 height 24
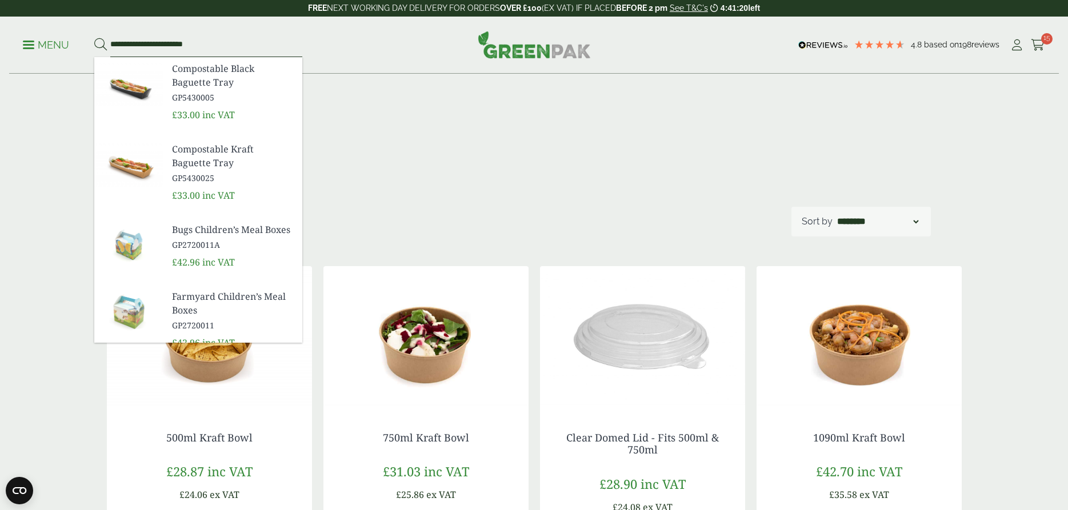
type input "**********"
click at [94, 38] on button at bounding box center [100, 45] width 13 height 15
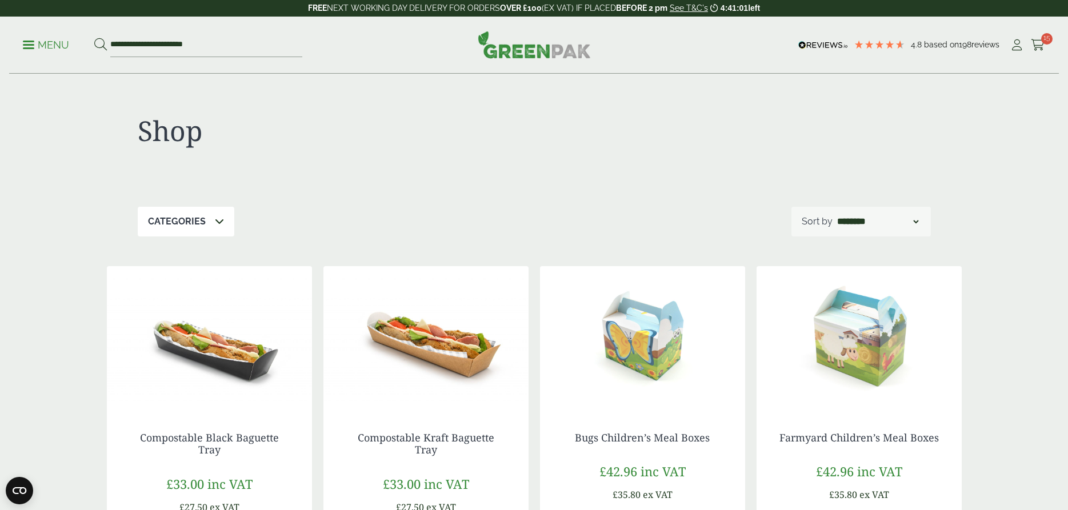
click at [26, 48] on link "Menu" at bounding box center [46, 43] width 46 height 11
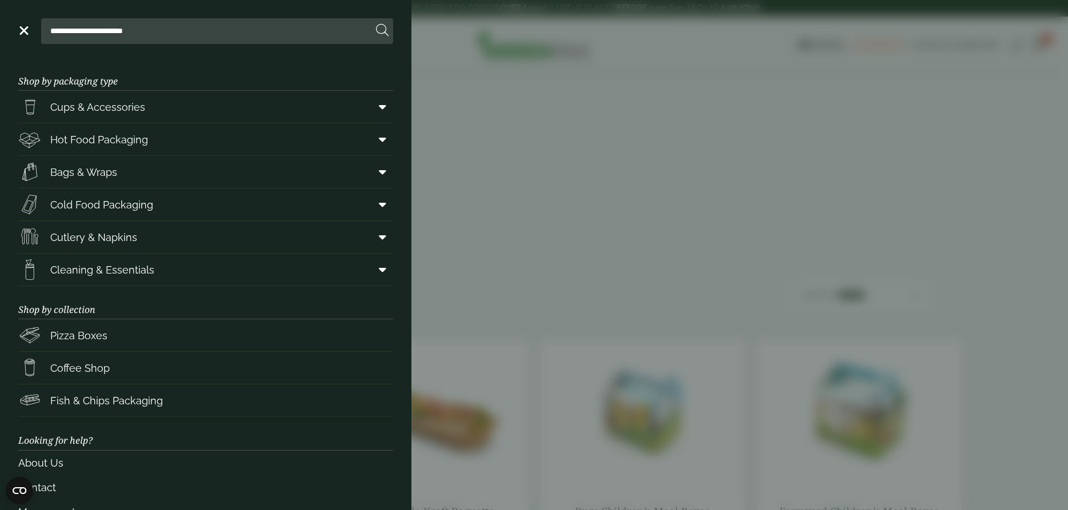
click at [239, 30] on input "**********" at bounding box center [209, 31] width 327 height 24
click at [128, 33] on input "**********" at bounding box center [209, 31] width 327 height 24
type input "**********"
click at [380, 31] on icon at bounding box center [382, 30] width 13 height 13
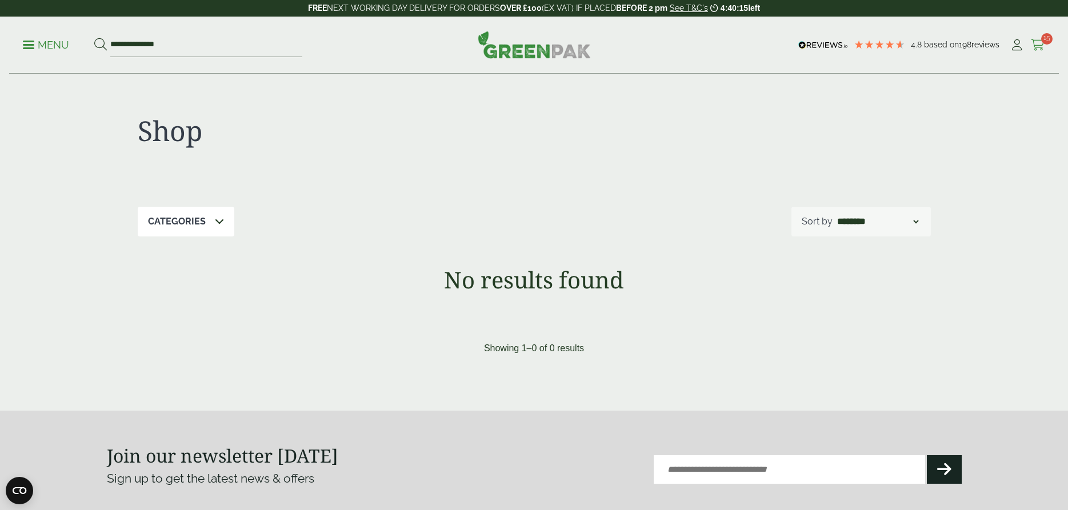
click at [1038, 45] on icon at bounding box center [1038, 44] width 14 height 11
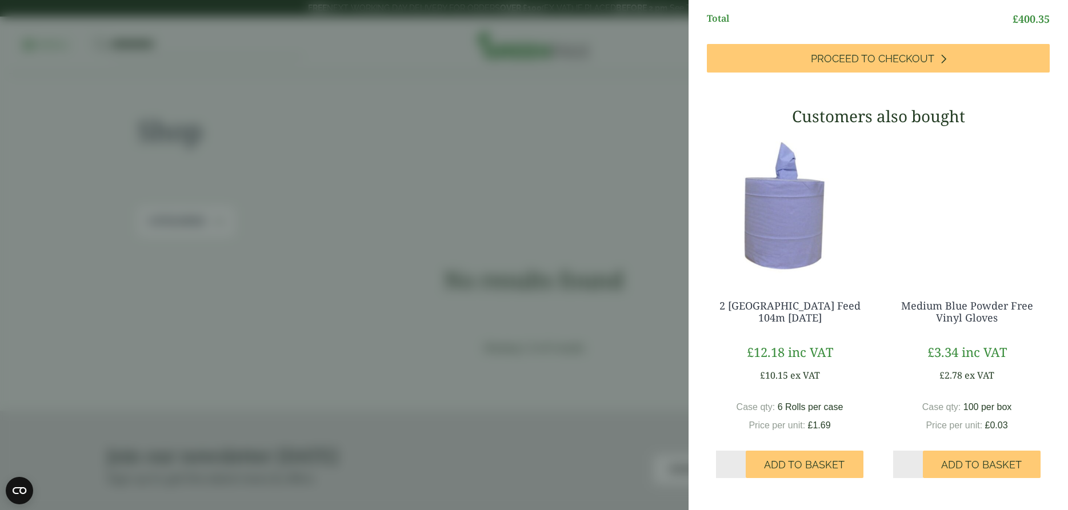
scroll to position [1132, 0]
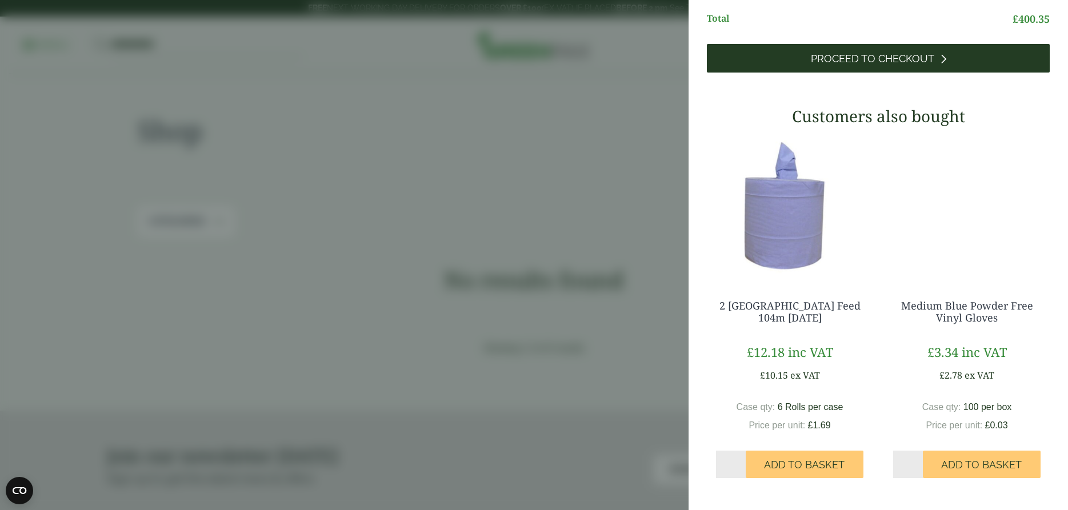
click at [869, 65] on span "Proceed to Checkout" at bounding box center [872, 59] width 123 height 13
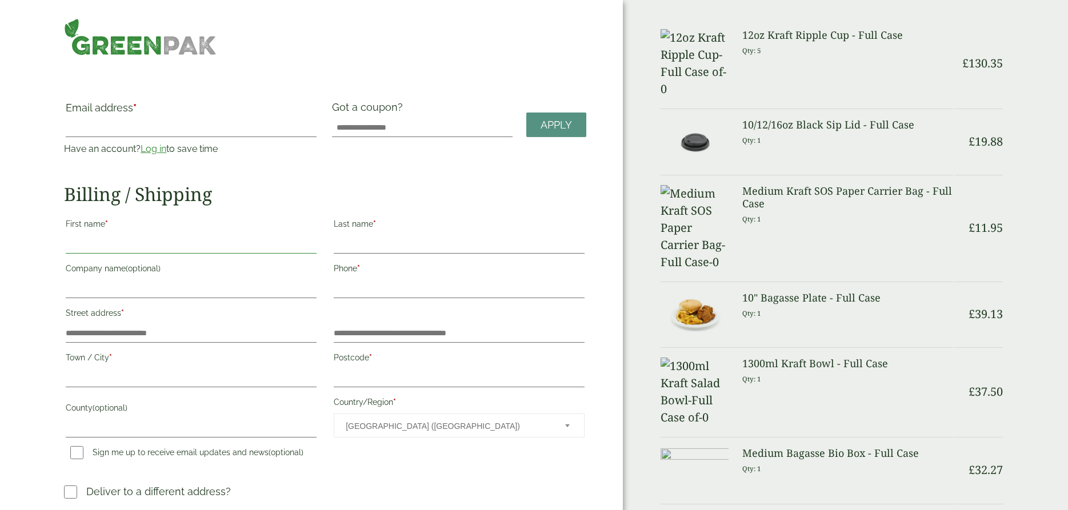
click at [110, 240] on input "First name *" at bounding box center [191, 245] width 251 height 18
type input "****"
type input "**********"
type input "******"
type input "**********"
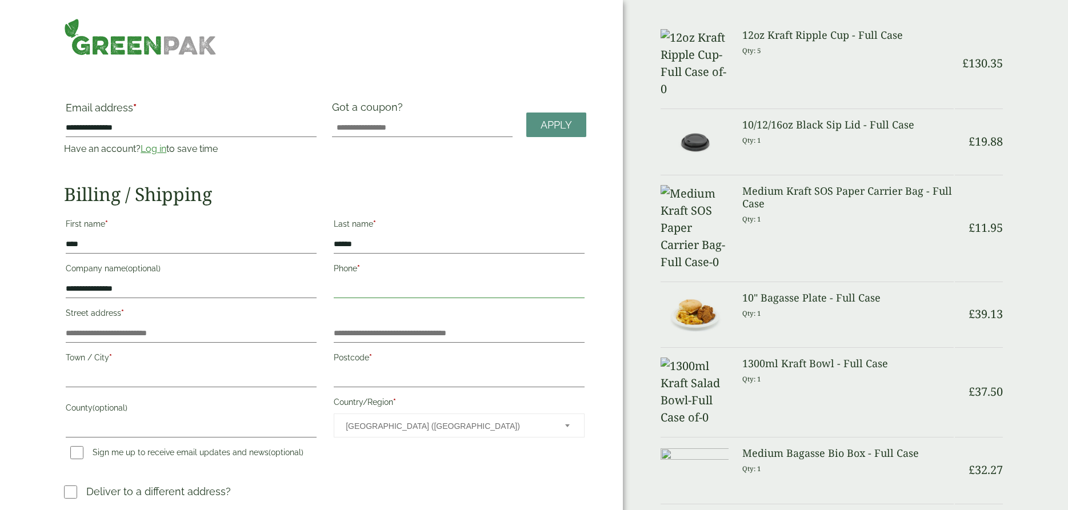
type input "**********"
type input "*****"
type input "********"
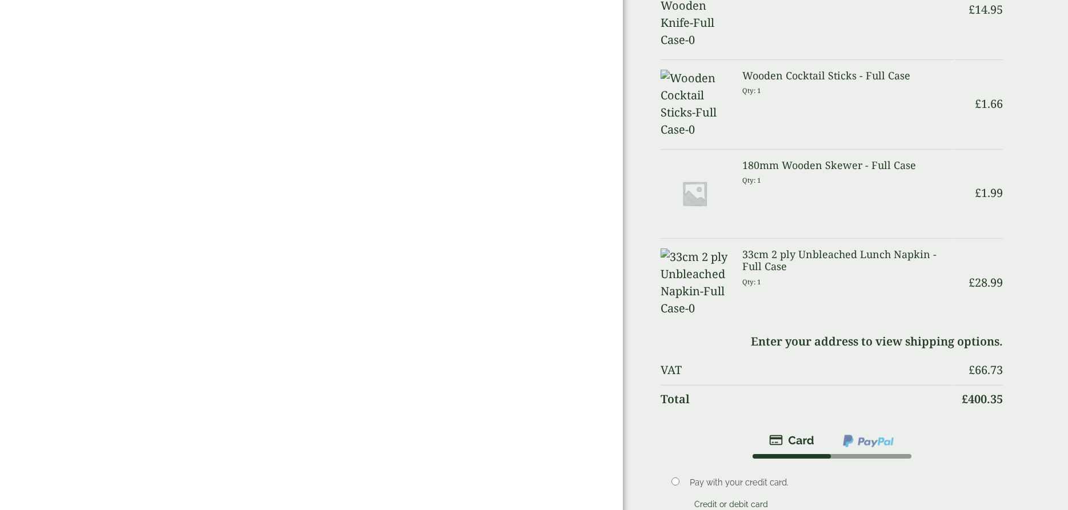
scroll to position [641, 0]
click at [802, 435] on img at bounding box center [791, 442] width 45 height 14
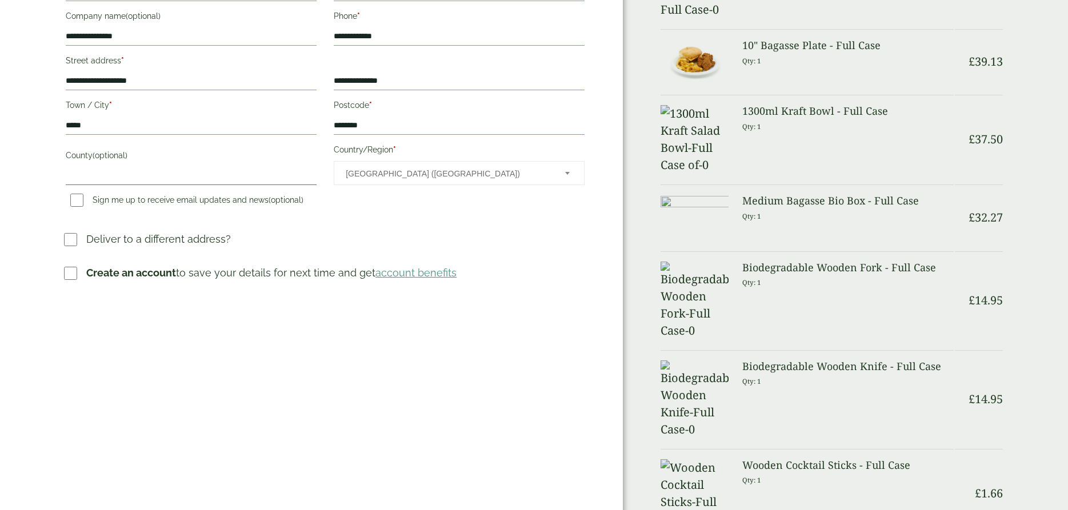
scroll to position [175, 0]
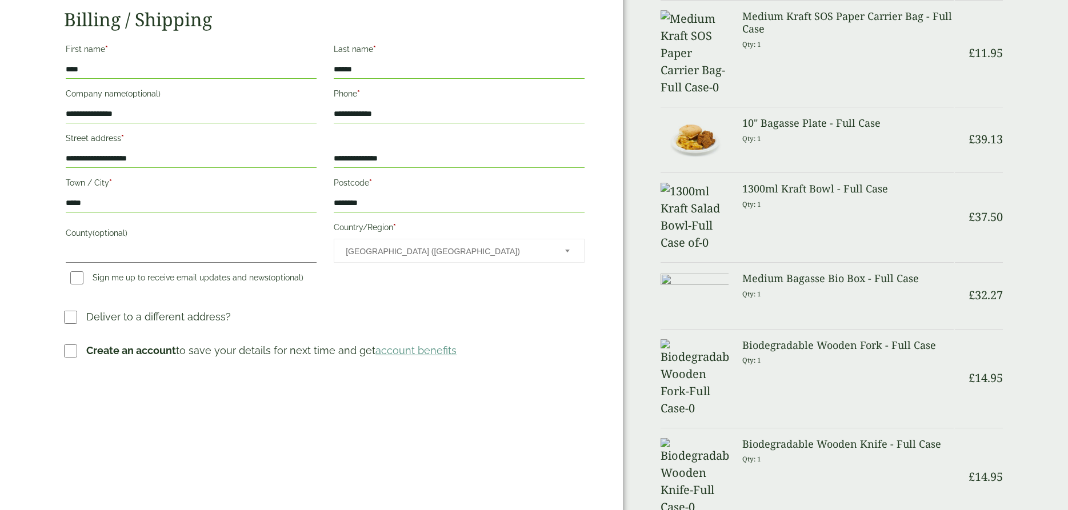
click at [417, 351] on link "account benefits" at bounding box center [416, 351] width 81 height 12
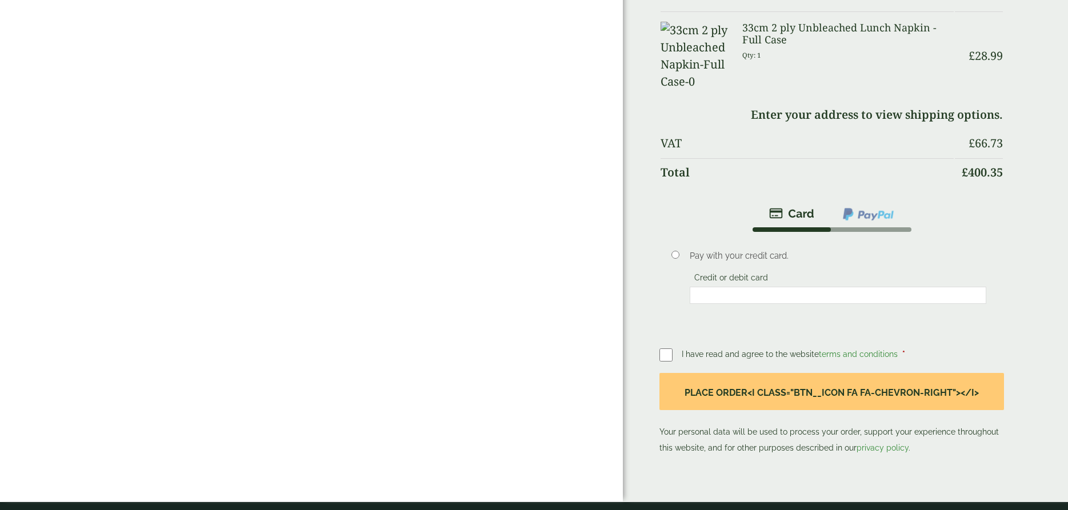
scroll to position [875, 0]
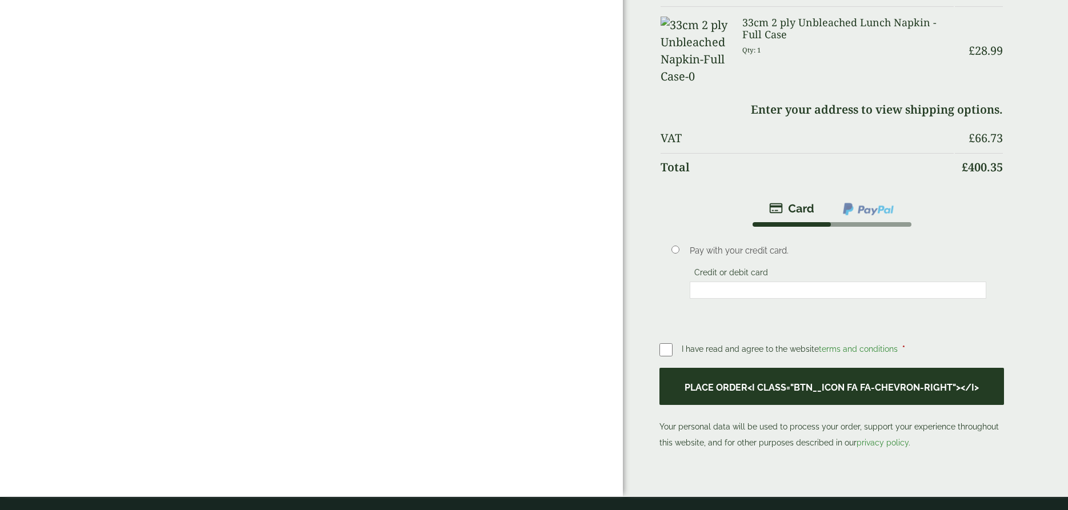
click at [759, 368] on button "Place order<i class="btn__icon fa fa-chevron-right"></i>" at bounding box center [832, 386] width 345 height 37
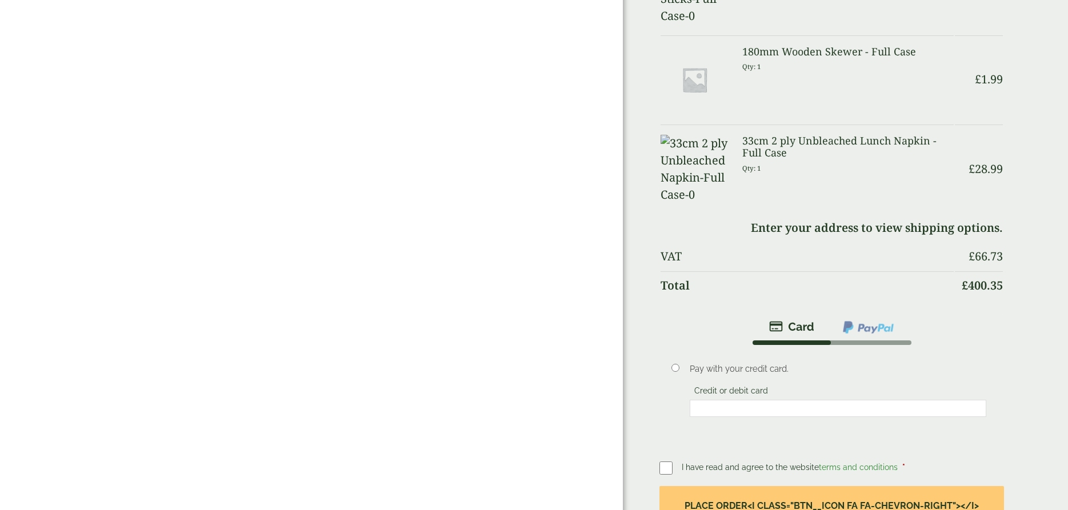
scroll to position [816, 0]
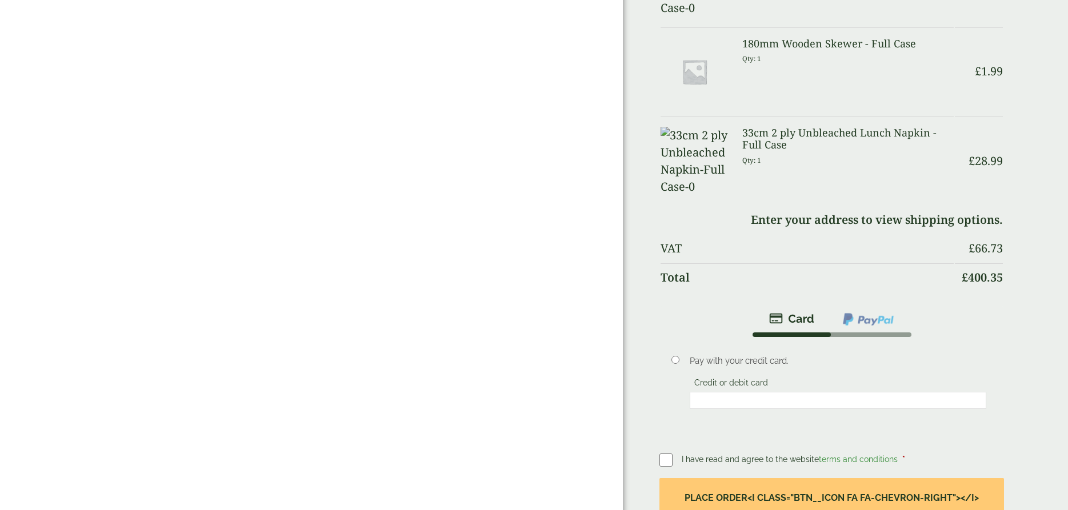
click at [800, 312] on img at bounding box center [791, 319] width 45 height 14
click at [869, 312] on img at bounding box center [868, 319] width 53 height 15
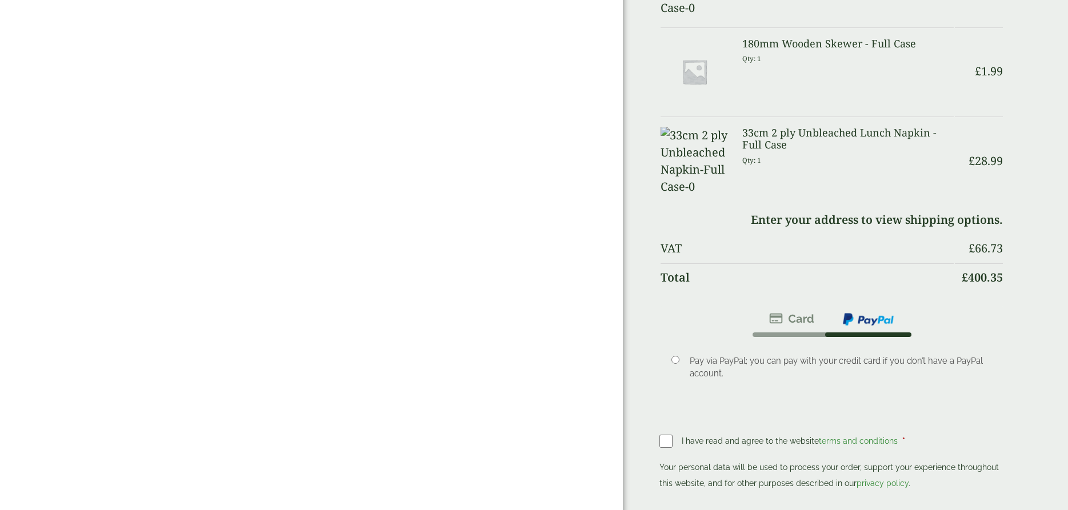
click at [783, 312] on img at bounding box center [791, 319] width 45 height 14
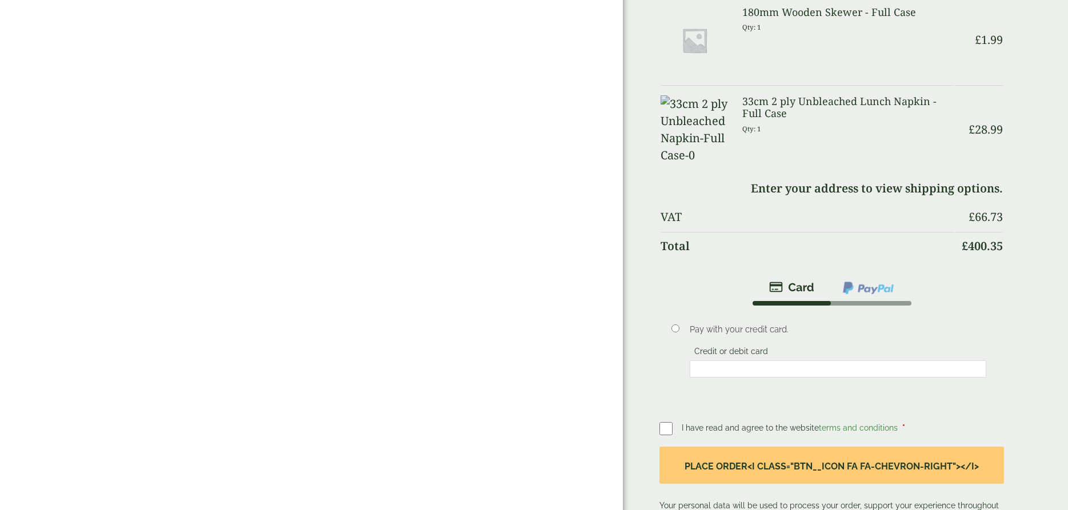
scroll to position [875, 0]
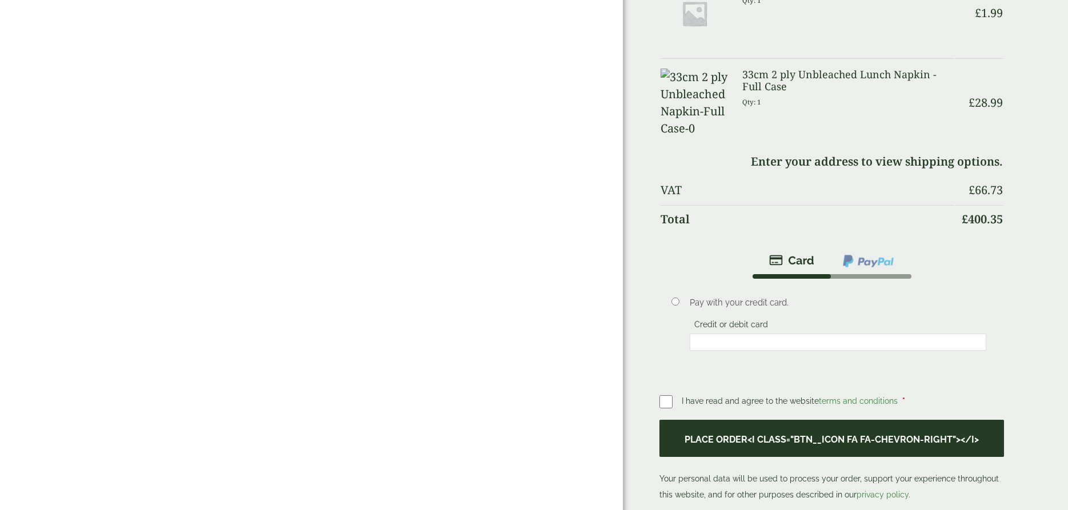
click at [781, 420] on button "Place order<i class="btn__icon fa fa-chevron-right"></i>" at bounding box center [832, 438] width 345 height 37
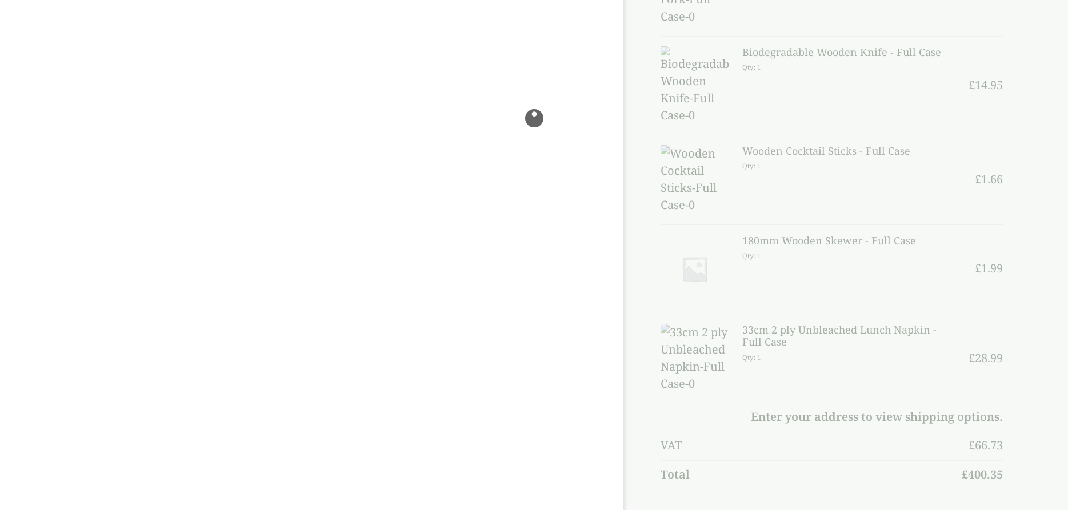
scroll to position [671, 0]
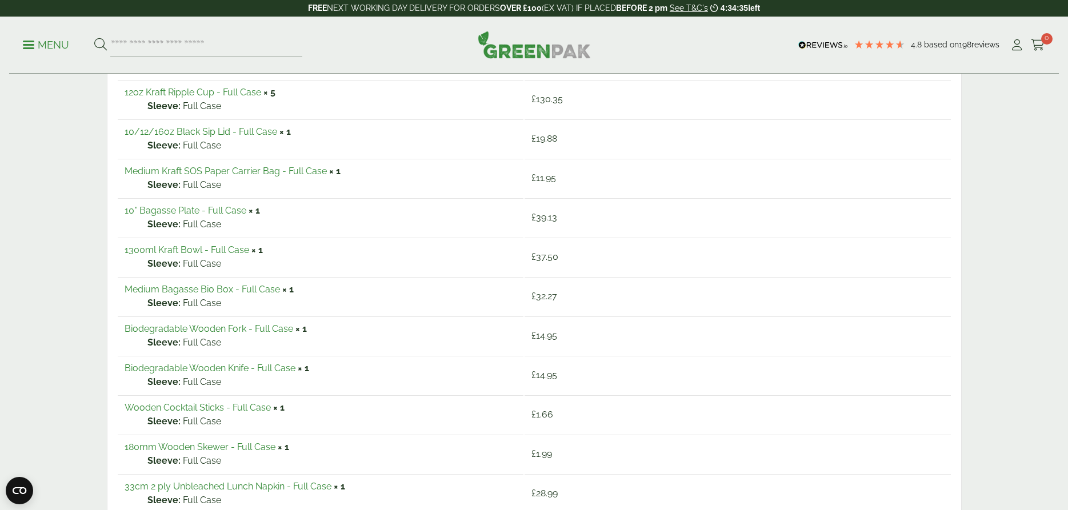
scroll to position [466, 0]
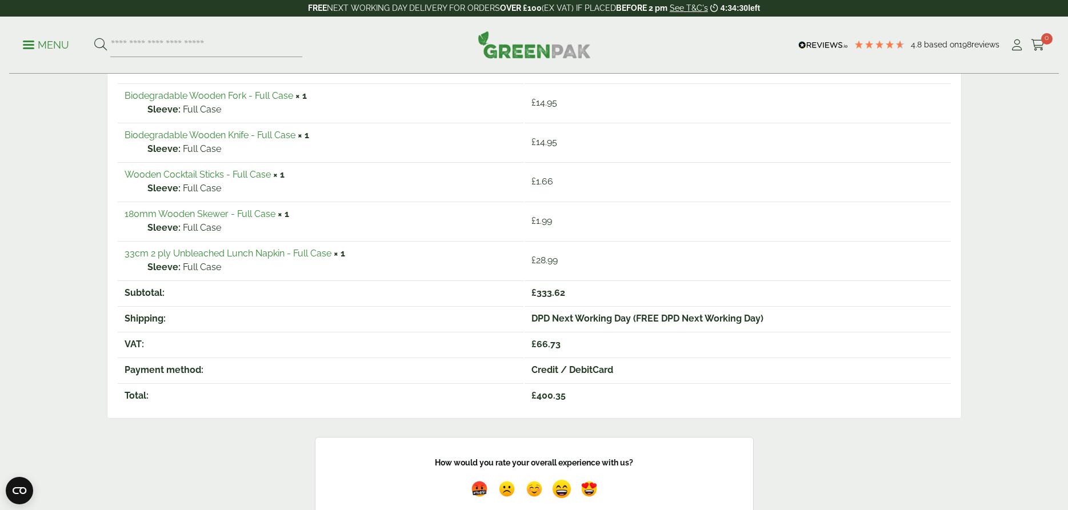
click at [562, 490] on img at bounding box center [562, 489] width 26 height 26
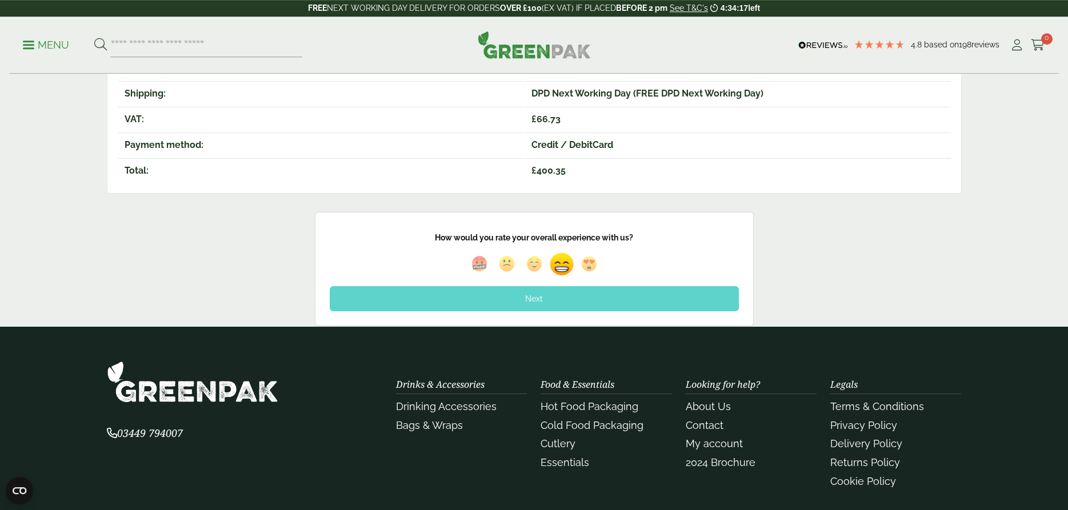
scroll to position [700, 0]
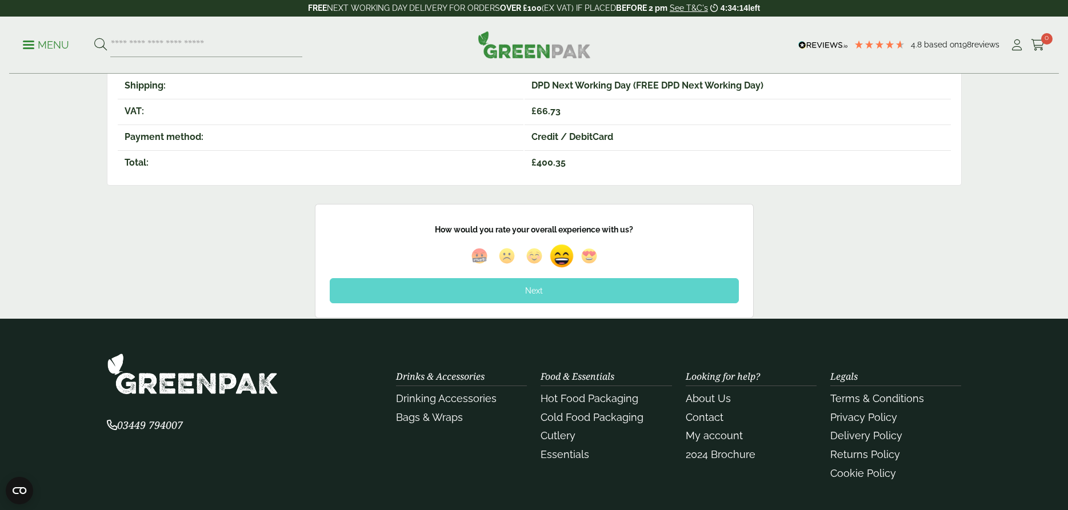
click at [535, 290] on div "Next" at bounding box center [534, 290] width 409 height 25
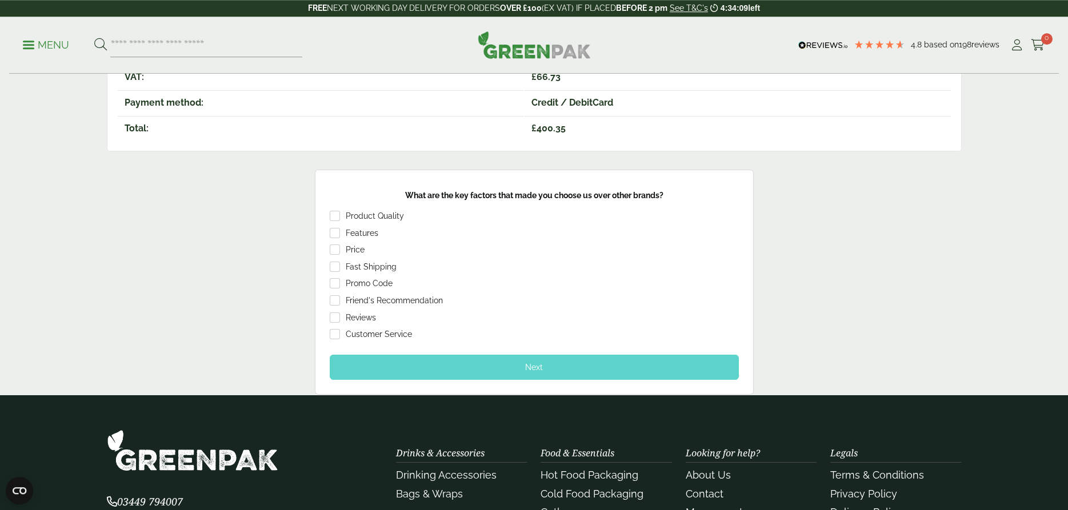
scroll to position [758, 0]
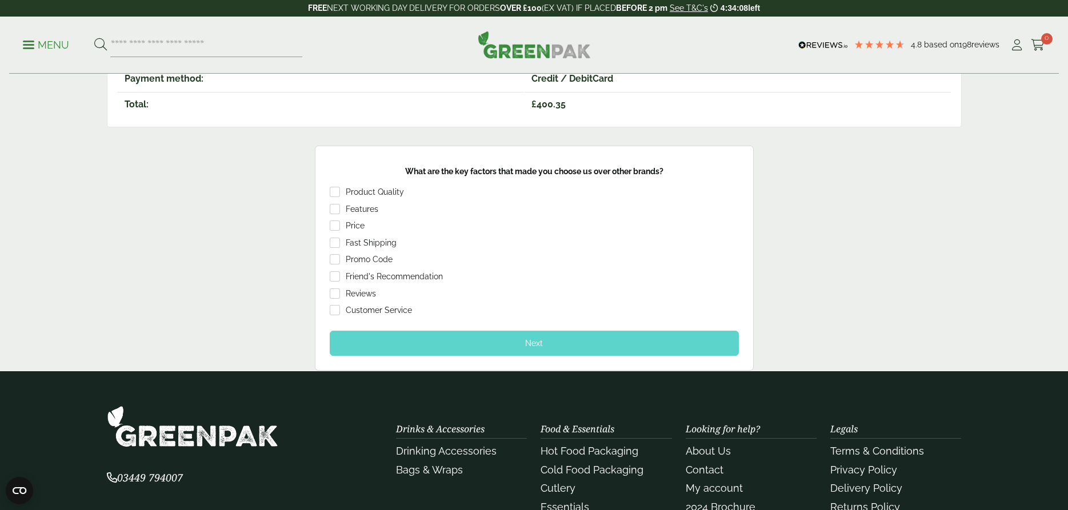
click at [536, 344] on div "Next" at bounding box center [534, 343] width 409 height 25
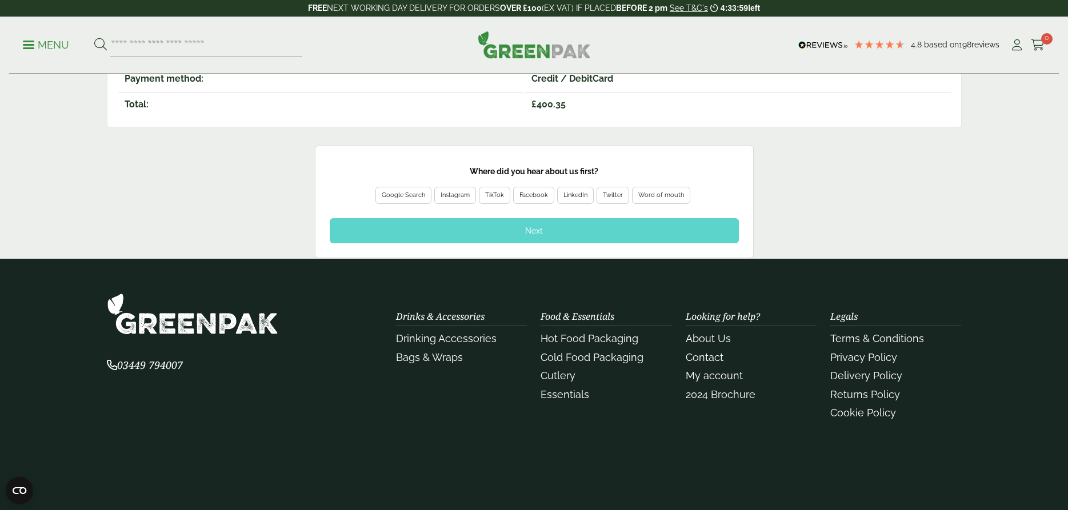
click at [530, 230] on div "Next" at bounding box center [534, 230] width 409 height 25
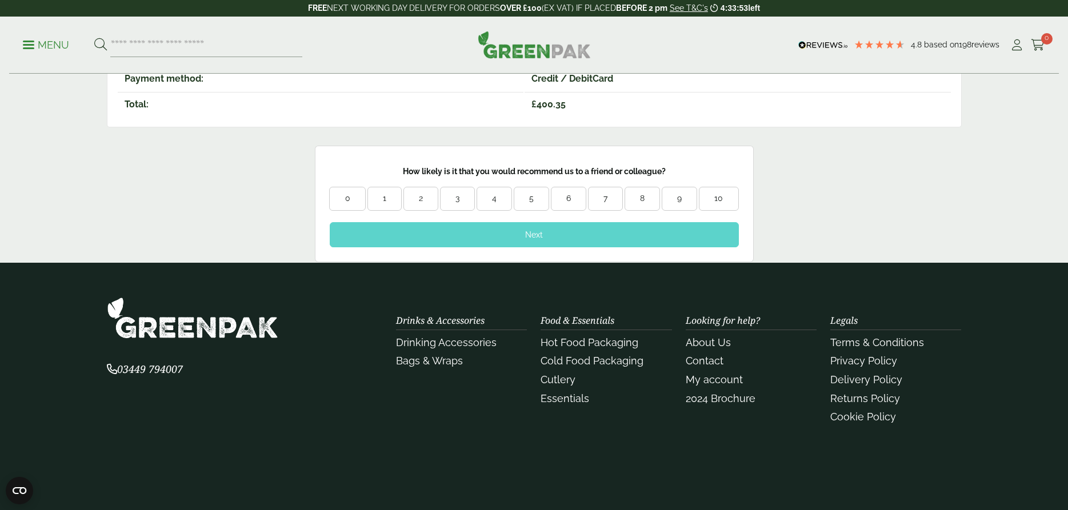
click at [729, 200] on div "10" at bounding box center [719, 198] width 38 height 11
click at [533, 230] on div "Next" at bounding box center [534, 234] width 409 height 25
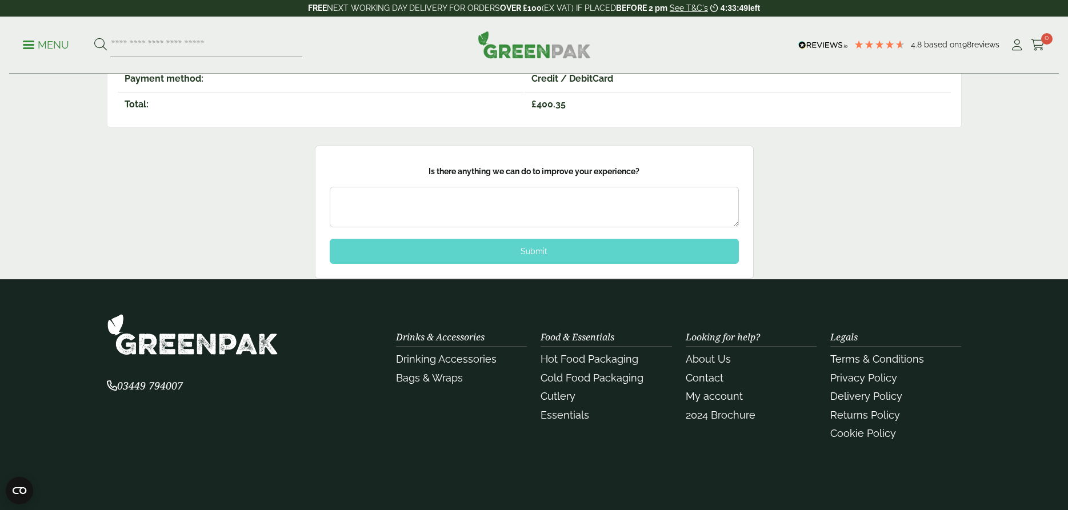
click at [530, 253] on div "Submit" at bounding box center [534, 251] width 409 height 25
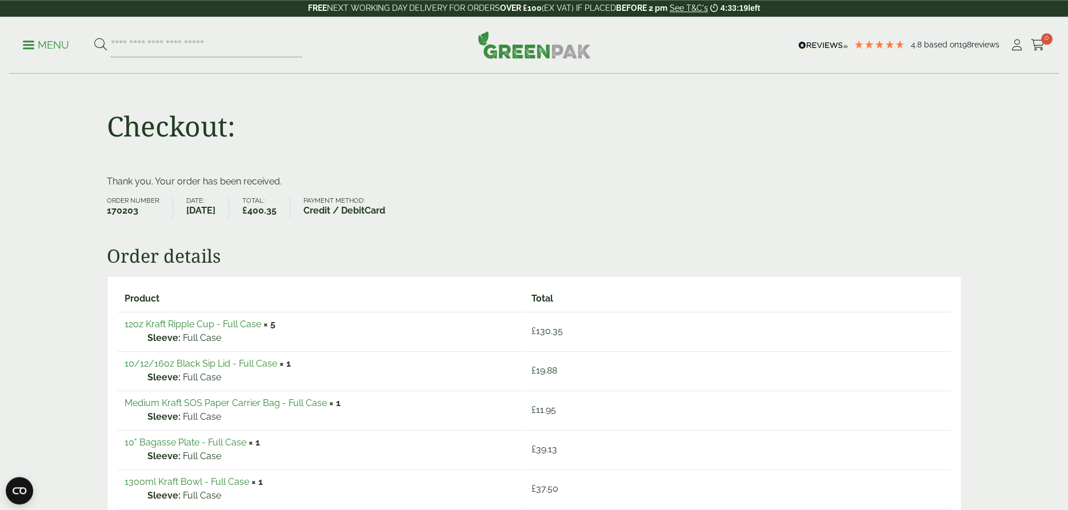
scroll to position [0, 0]
